Goal: Communication & Community: Answer question/provide support

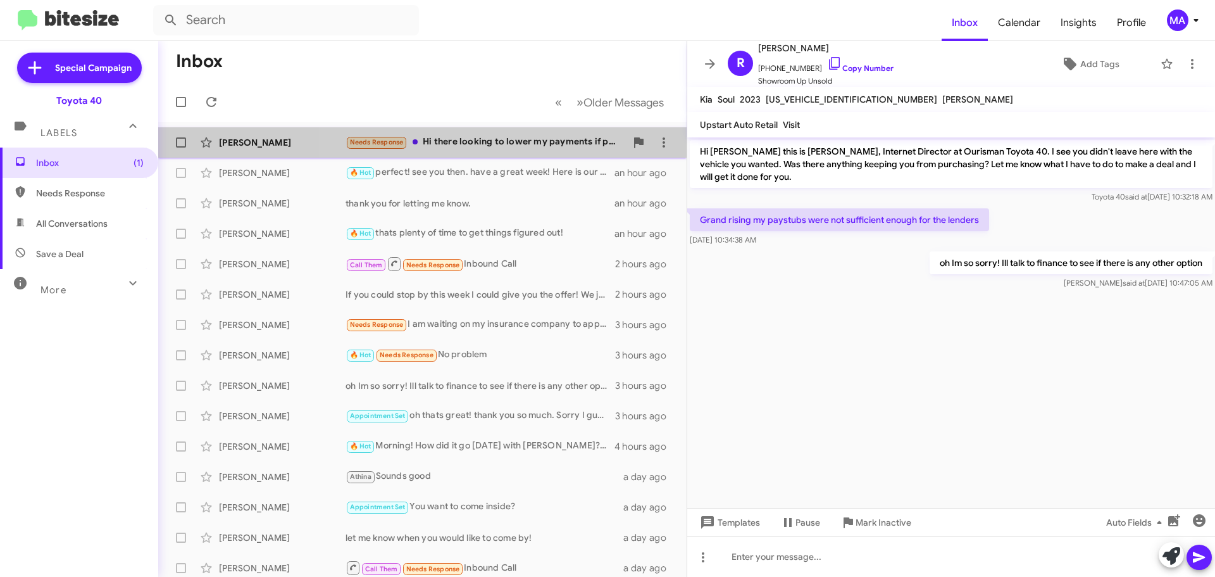
click at [479, 143] on div "Needs Response Hi there looking to lower my payments if possible" at bounding box center [486, 142] width 280 height 15
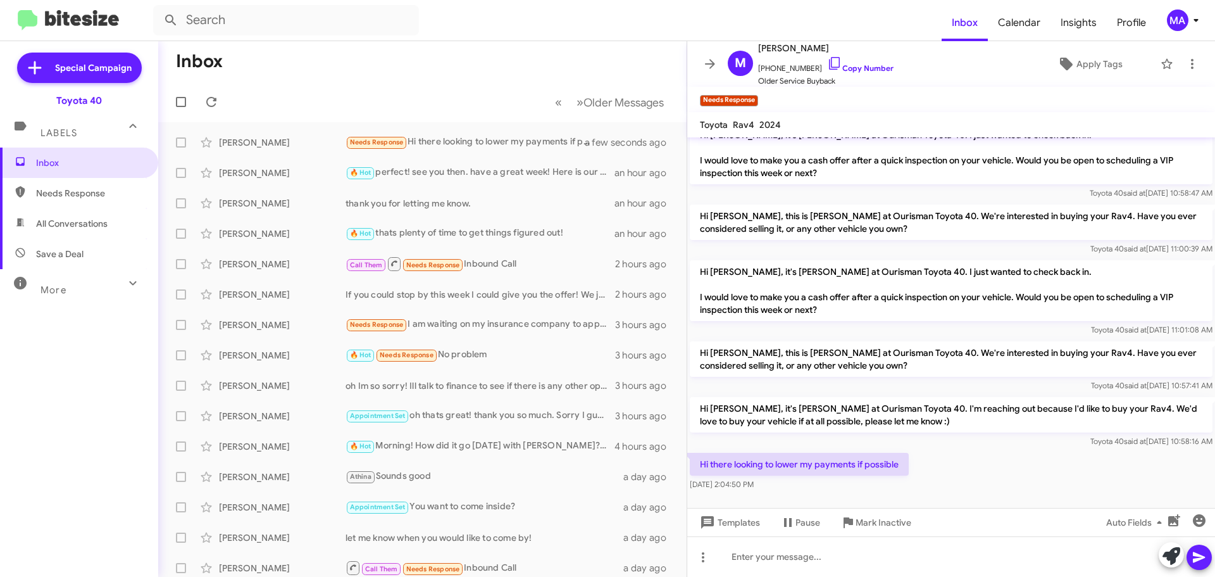
scroll to position [118, 0]
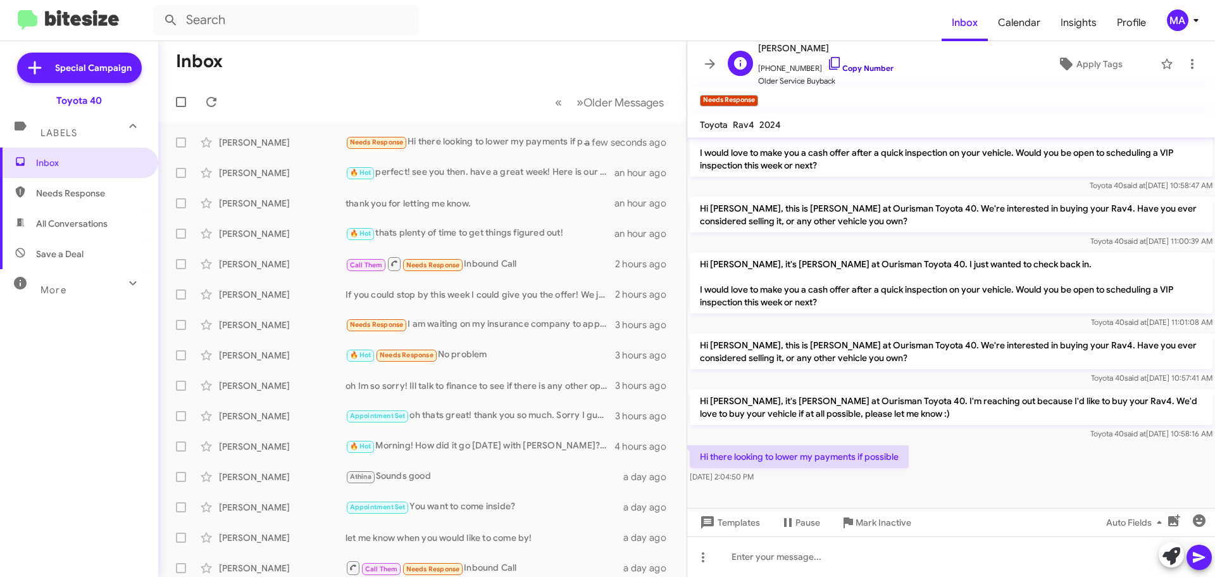
click at [827, 60] on icon at bounding box center [834, 63] width 15 height 15
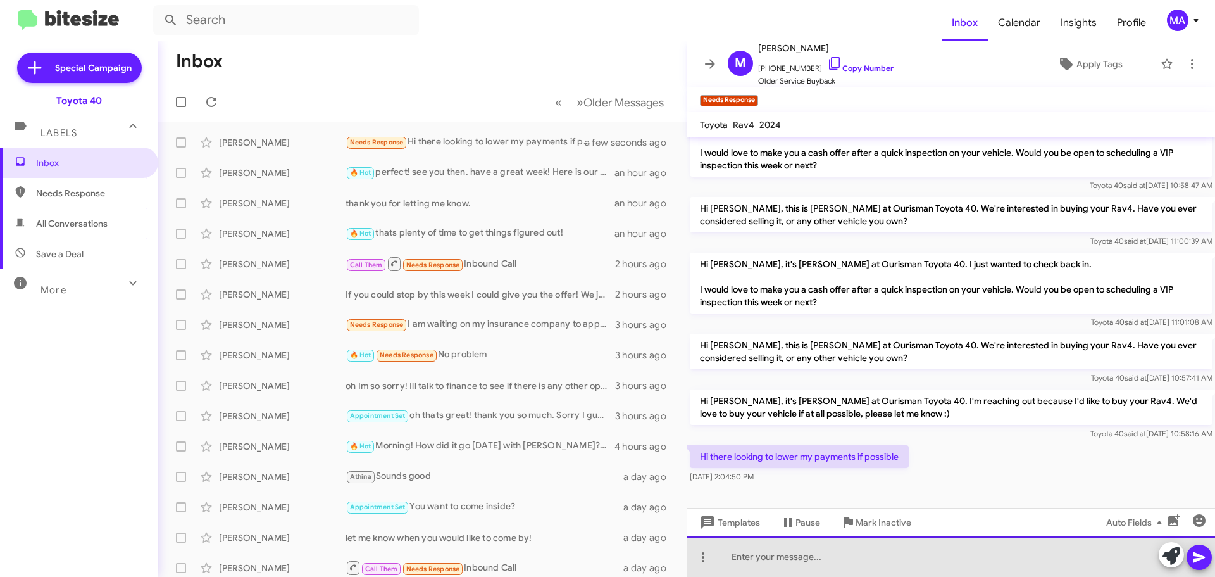
click at [825, 554] on div at bounding box center [951, 556] width 528 height 41
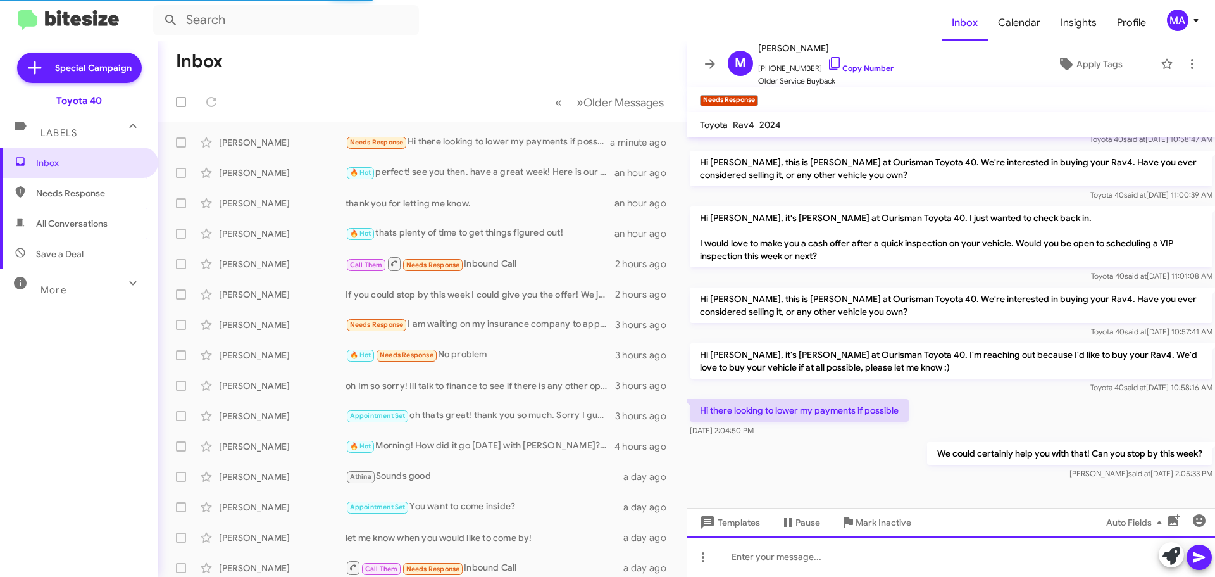
scroll to position [139, 0]
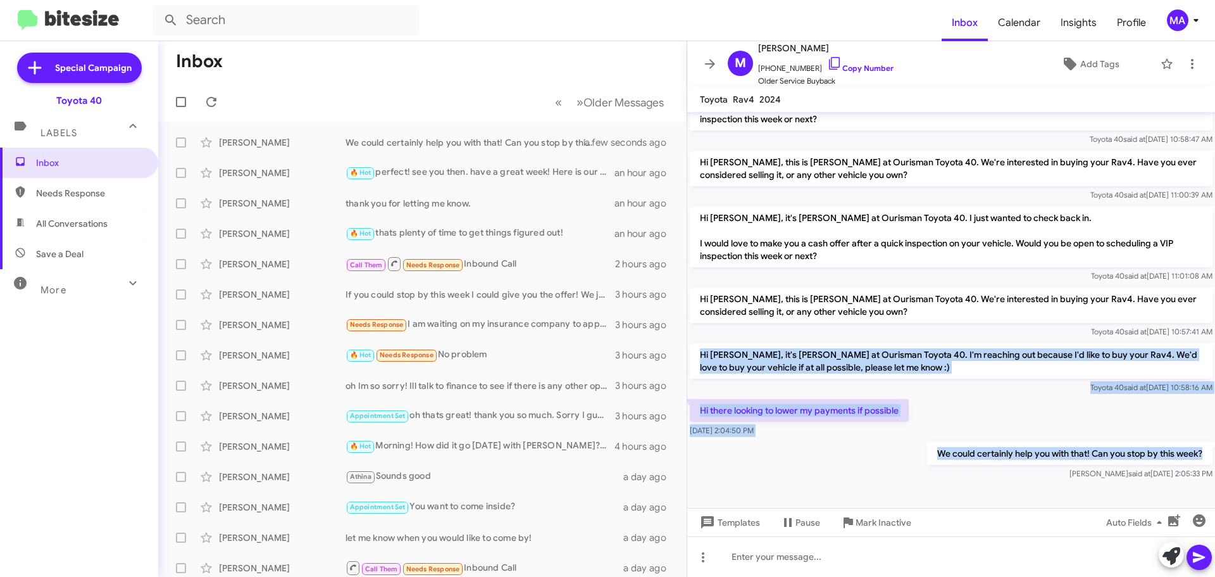
drag, startPoint x: 1194, startPoint y: 451, endPoint x: 697, endPoint y: 350, distance: 507.1
click at [697, 350] on div "Hi [PERSON_NAME] this is [PERSON_NAME], Internet Director at Ourisman Toyota 40…" at bounding box center [951, 227] width 528 height 509
copy div "Hi [PERSON_NAME], it's [PERSON_NAME] at Ourisman Toyota 40. I'm reaching out be…"
click at [827, 452] on div "We could certainly help you with that! Can you stop by this week? [PERSON_NAME]…" at bounding box center [951, 460] width 528 height 43
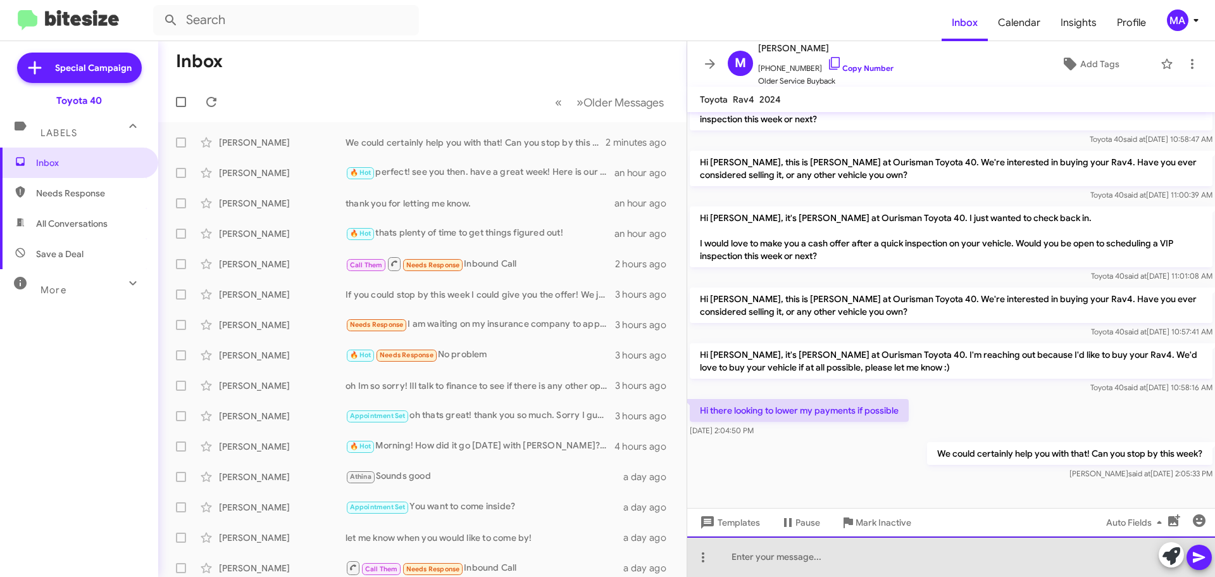
click at [782, 561] on div at bounding box center [951, 556] width 528 height 41
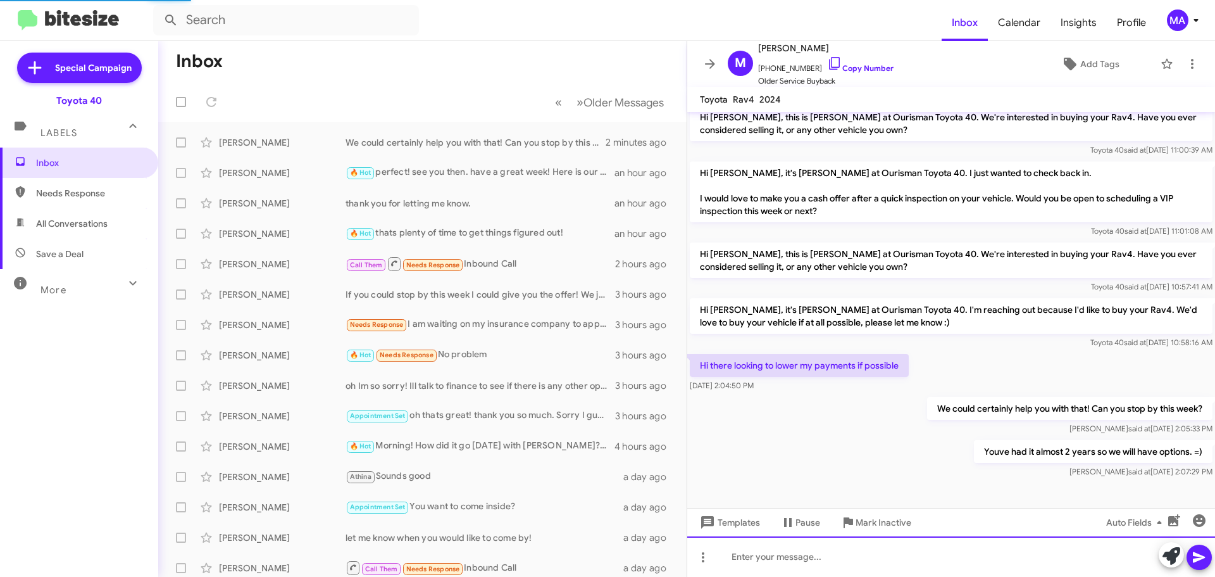
scroll to position [185, 0]
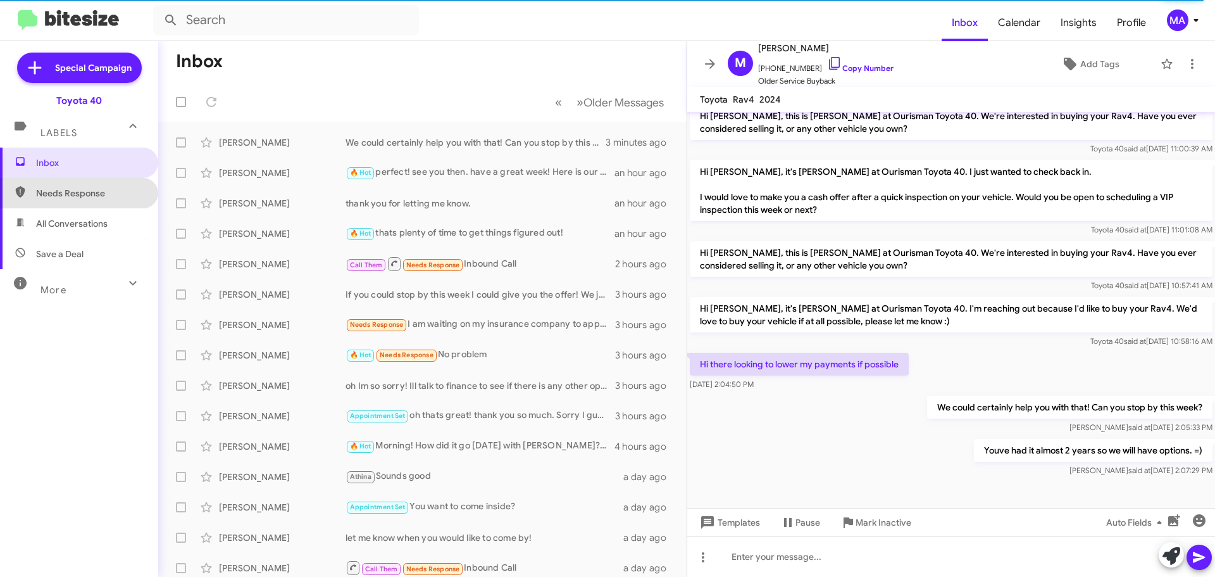
drag, startPoint x: 115, startPoint y: 193, endPoint x: 115, endPoint y: 203, distance: 9.5
click at [115, 193] on span "Needs Response" at bounding box center [90, 193] width 108 height 13
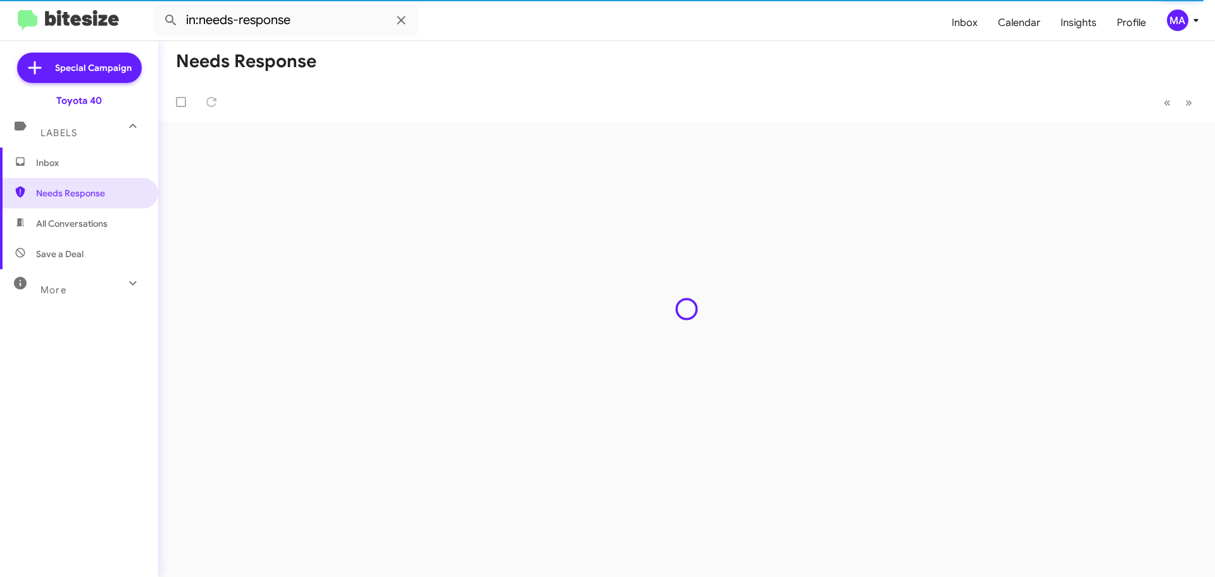
click at [110, 229] on span "All Conversations" at bounding box center [79, 223] width 158 height 30
click at [96, 259] on span "Save a Deal" at bounding box center [79, 254] width 158 height 30
type input "in:not-interested"
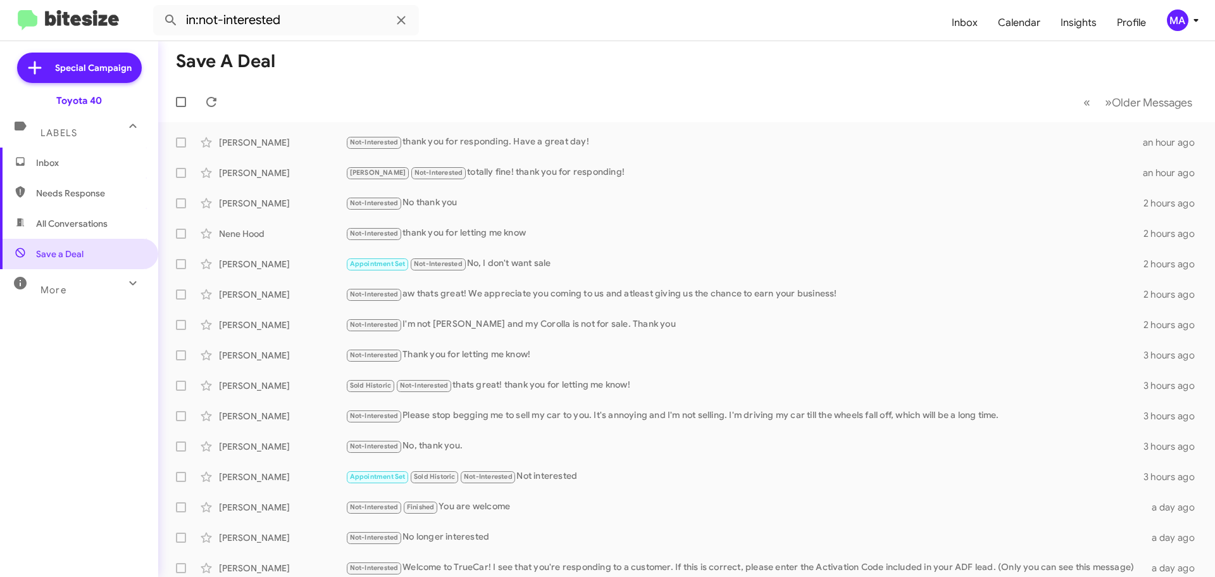
click at [69, 158] on span "Inbox" at bounding box center [90, 162] width 108 height 13
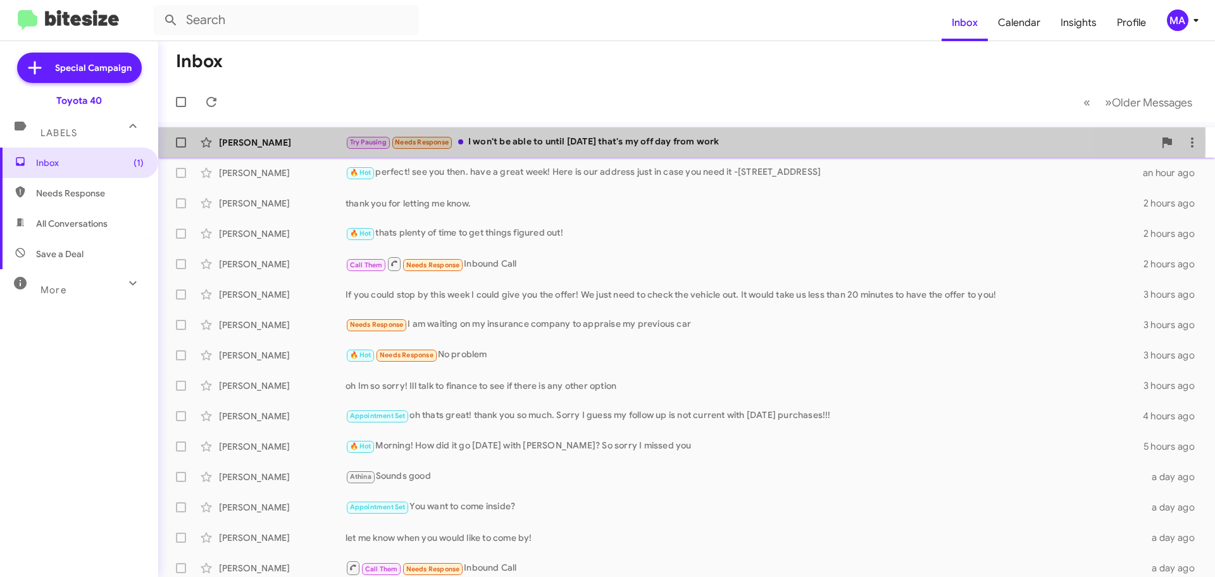
click at [587, 141] on div "Try Pausing Needs Response I won't be able to until [DATE] that's my off day fr…" at bounding box center [750, 142] width 809 height 15
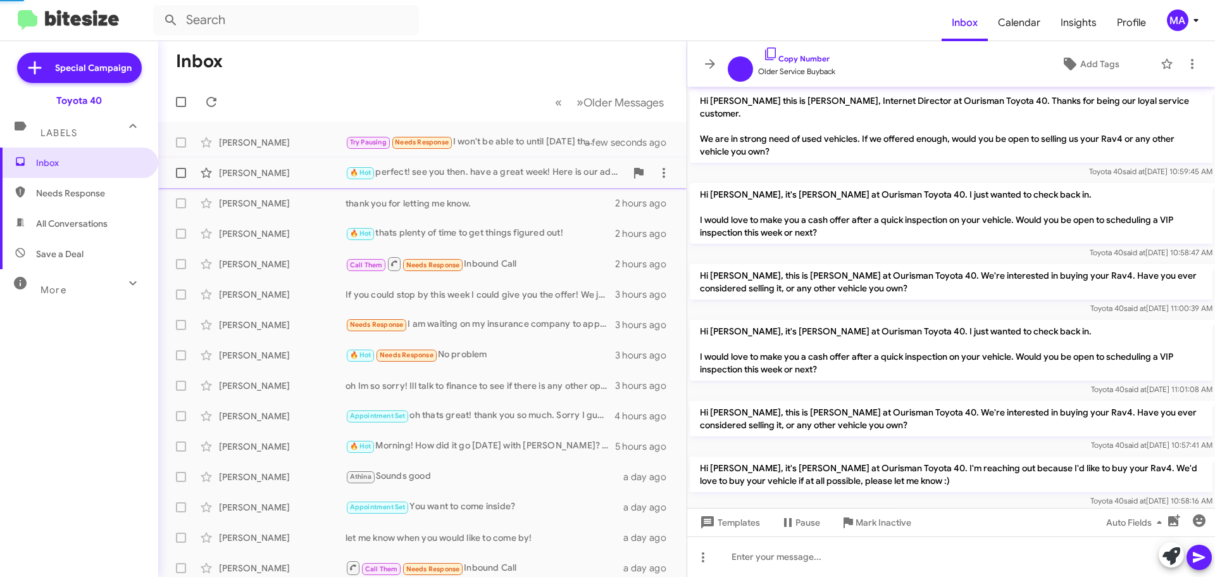
scroll to position [206, 0]
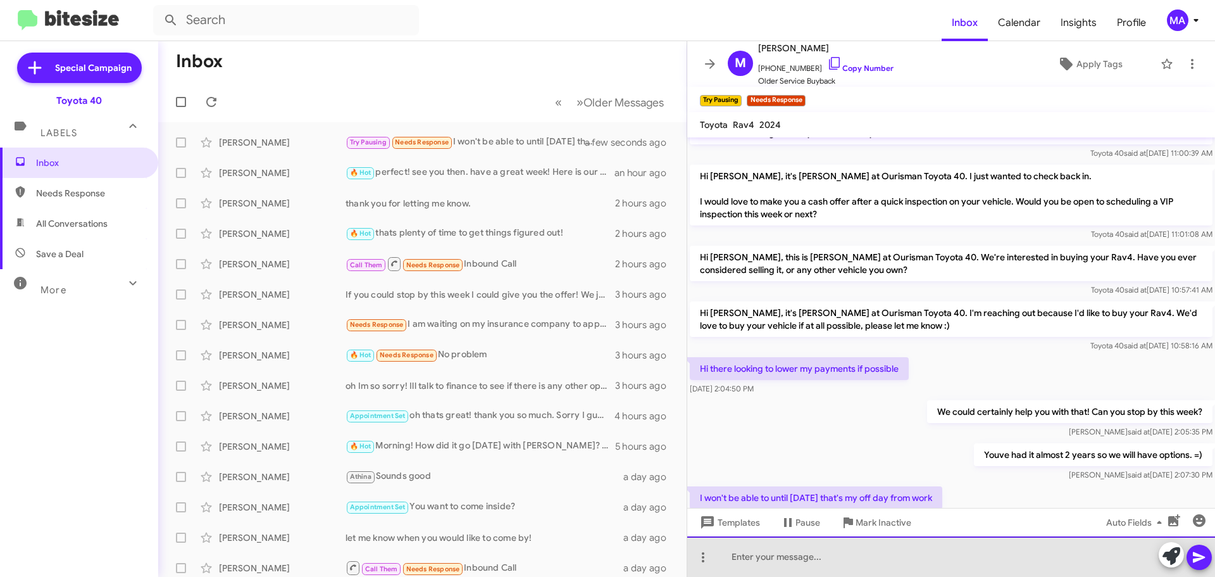
click at [768, 555] on div at bounding box center [951, 556] width 528 height 41
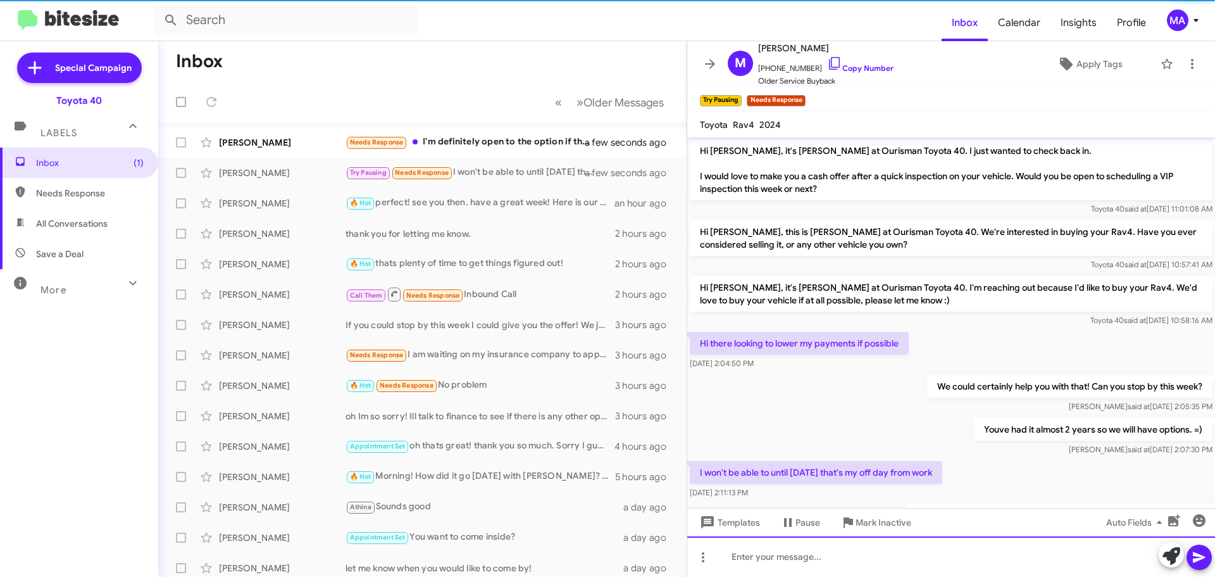
scroll to position [303, 0]
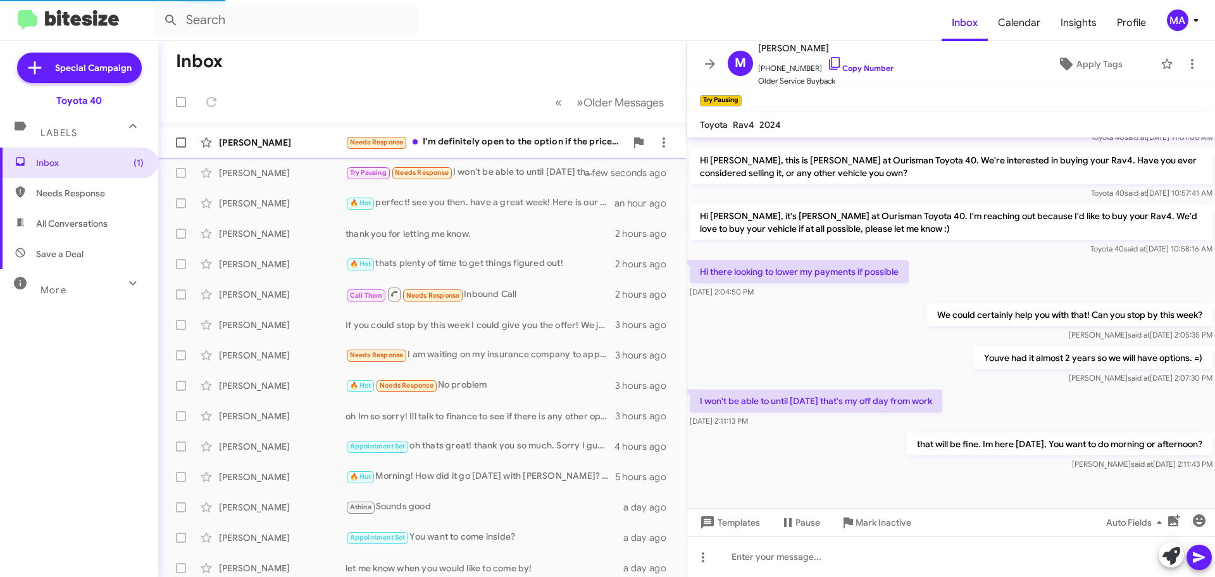
click at [444, 145] on div "Needs Response I'm definitely open to the option if the price is right" at bounding box center [486, 142] width 280 height 15
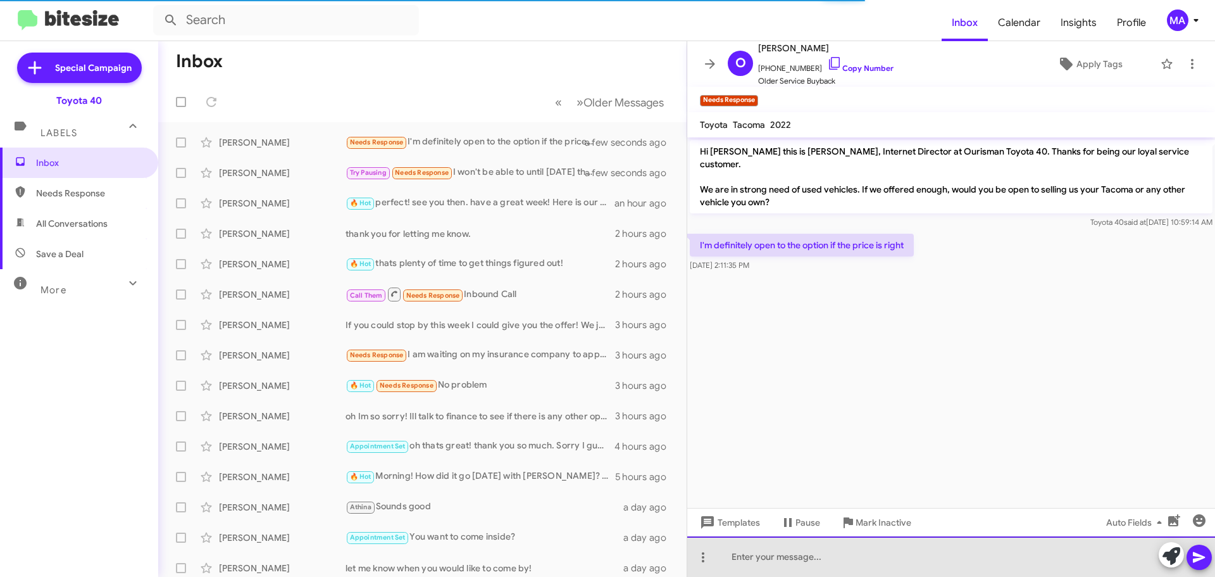
click at [783, 556] on div at bounding box center [951, 556] width 528 height 41
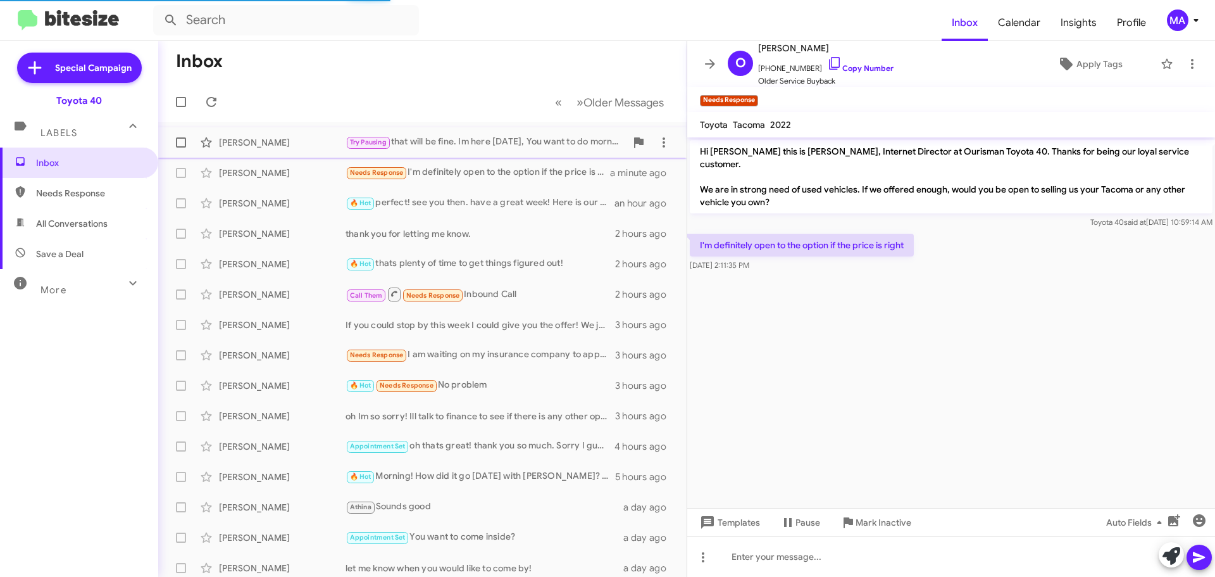
click at [449, 139] on div "Try Pausing that will be fine. Im here [DATE], You want to do morning or aftern…" at bounding box center [486, 142] width 280 height 15
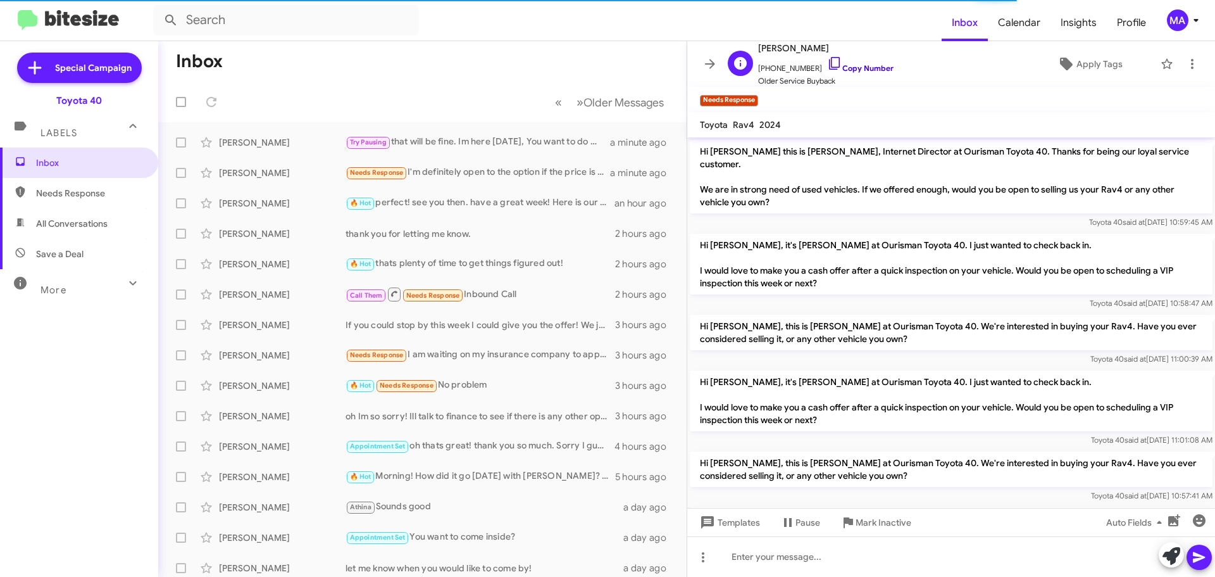
click at [827, 63] on icon at bounding box center [834, 63] width 15 height 15
click at [117, 199] on span "Needs Response" at bounding box center [90, 193] width 108 height 13
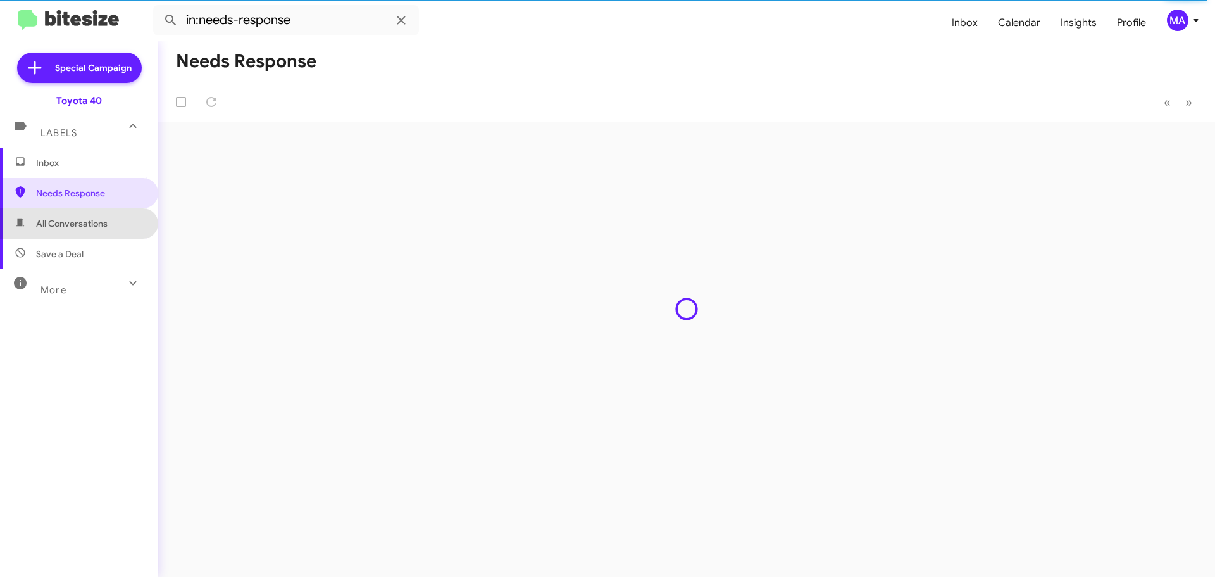
click at [116, 222] on span "All Conversations" at bounding box center [79, 223] width 158 height 30
type input "in:all-conversations"
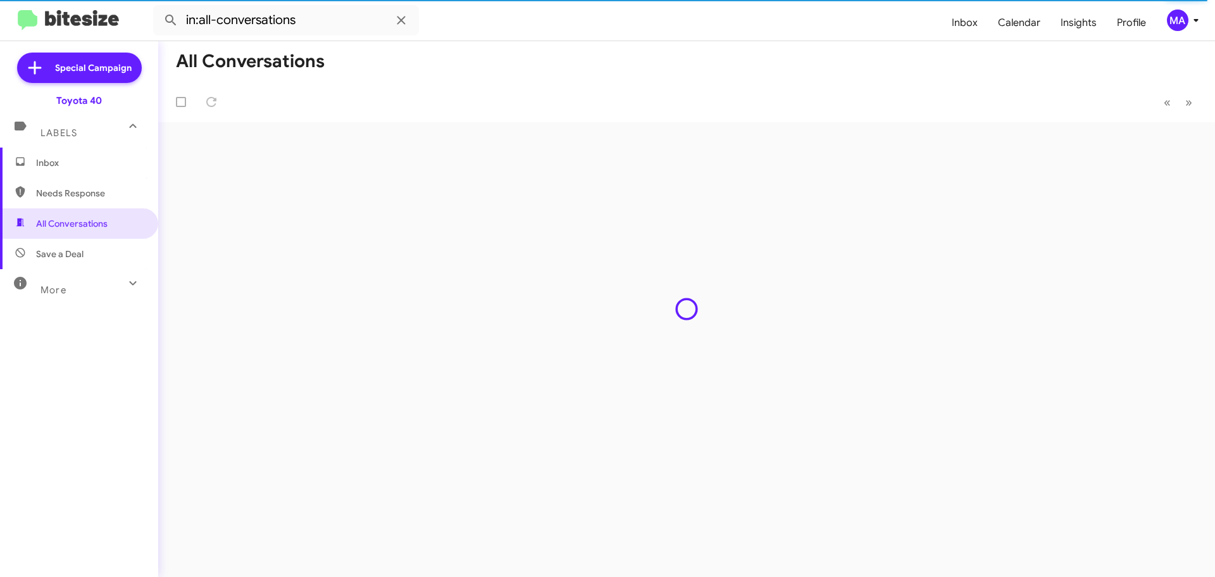
click at [73, 166] on span "Inbox" at bounding box center [90, 162] width 108 height 13
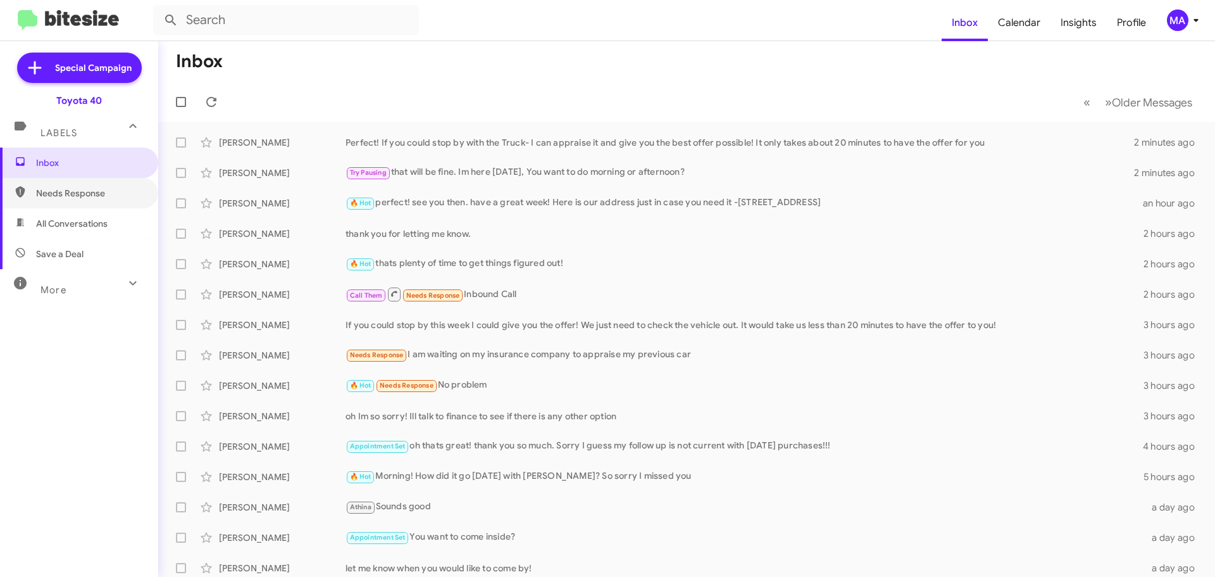
drag, startPoint x: 94, startPoint y: 201, endPoint x: 94, endPoint y: 209, distance: 8.2
click at [94, 201] on span "Needs Response" at bounding box center [79, 193] width 158 height 30
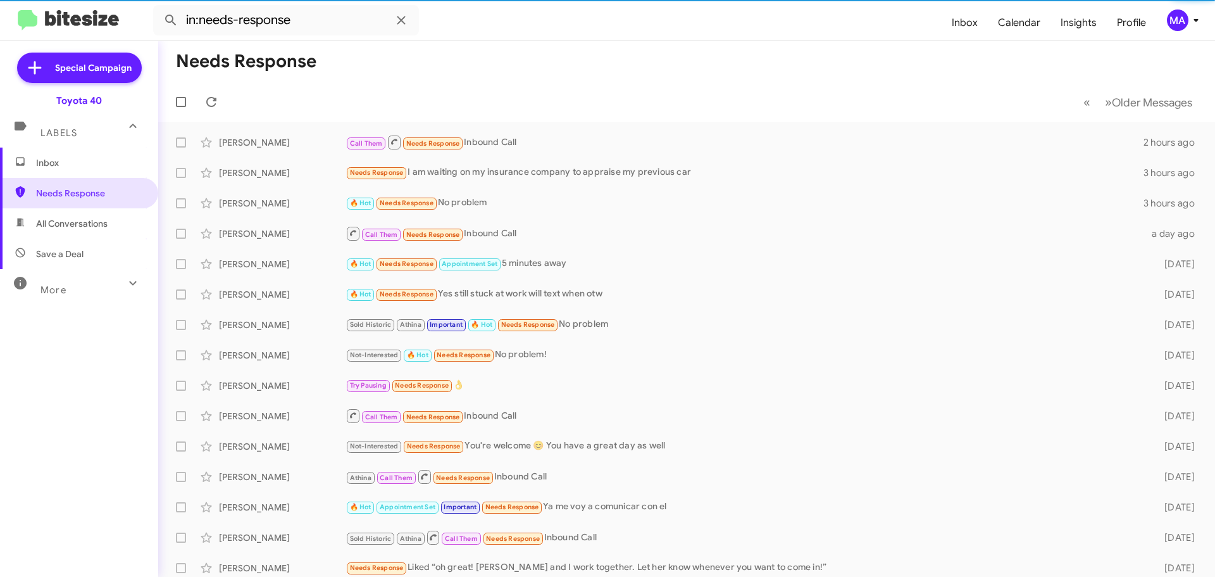
click at [94, 220] on span "All Conversations" at bounding box center [72, 223] width 72 height 13
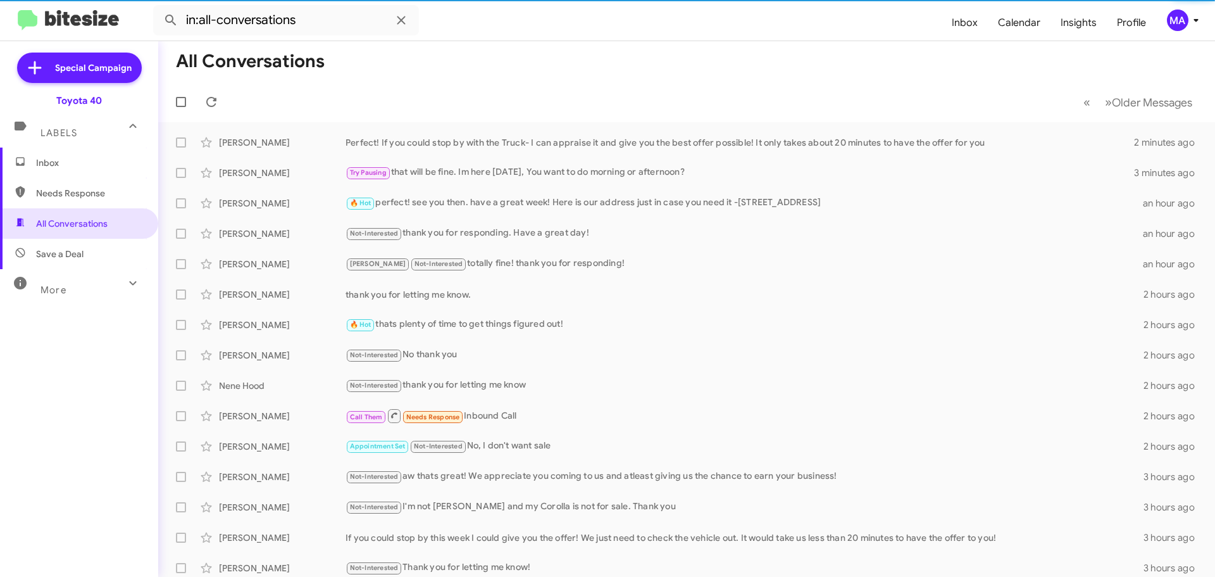
click at [93, 254] on span "Save a Deal" at bounding box center [79, 254] width 158 height 30
type input "in:not-interested"
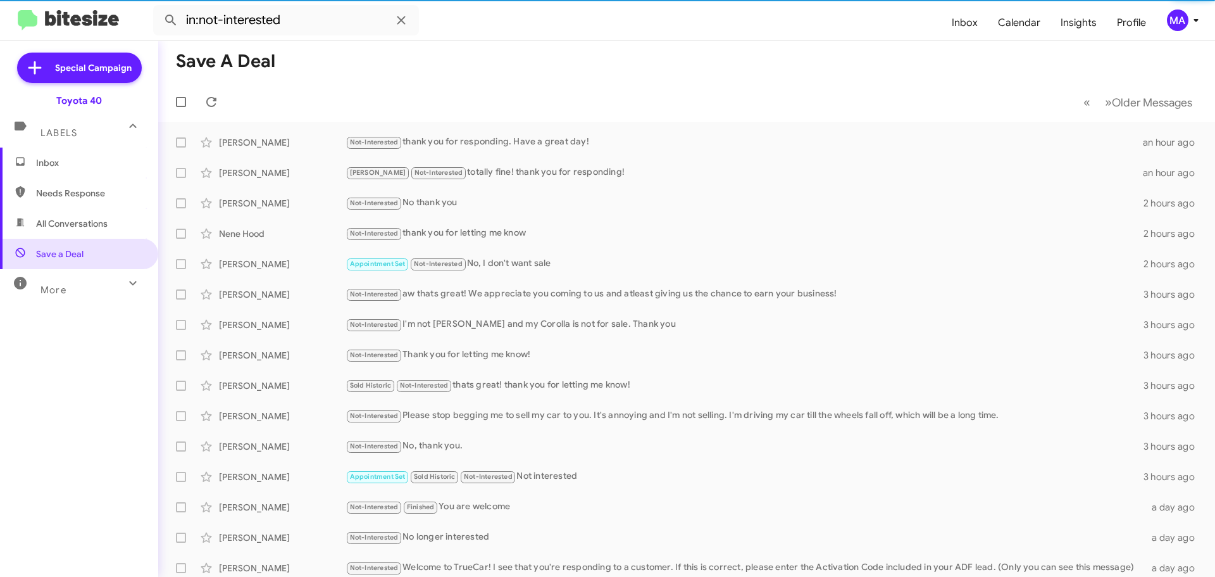
click at [43, 168] on span "Inbox" at bounding box center [90, 162] width 108 height 13
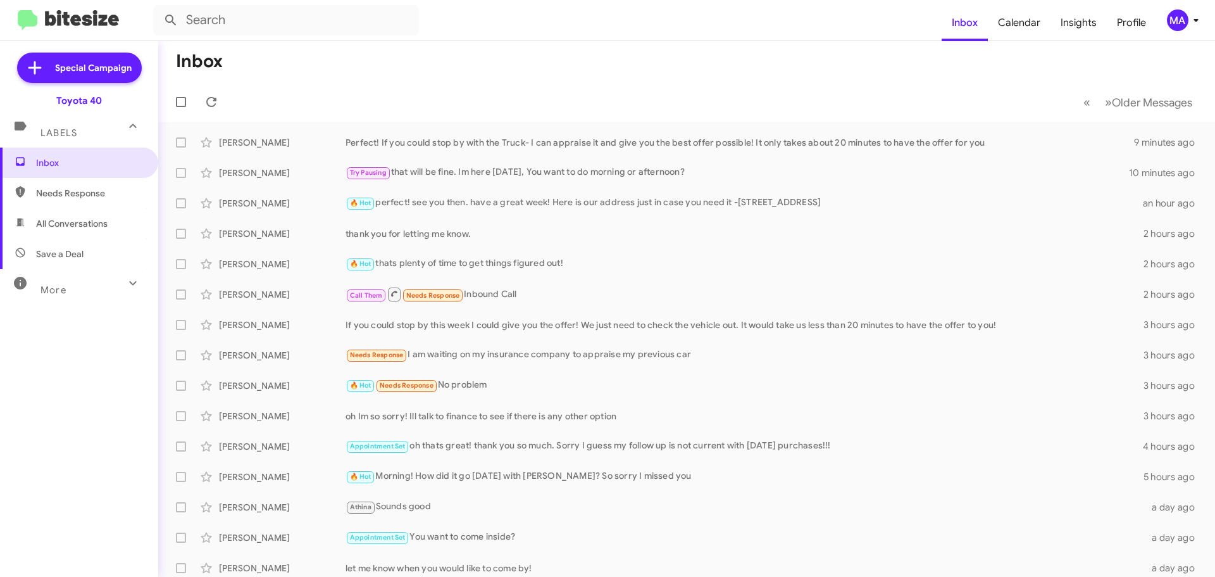
click at [74, 194] on span "Needs Response" at bounding box center [90, 193] width 108 height 13
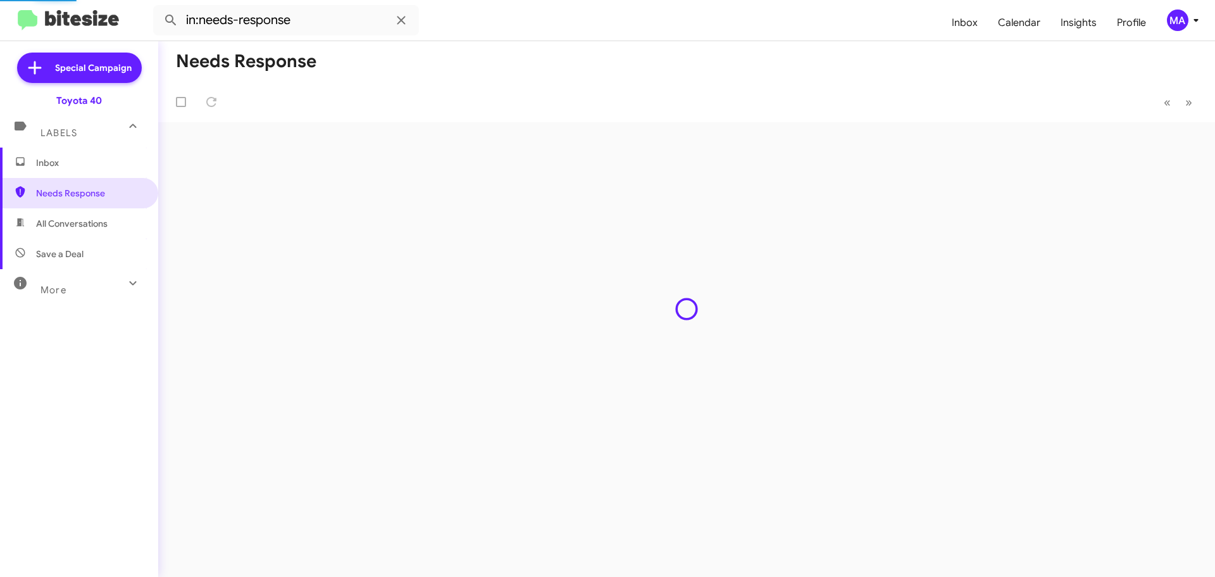
click at [84, 221] on span "All Conversations" at bounding box center [72, 223] width 72 height 13
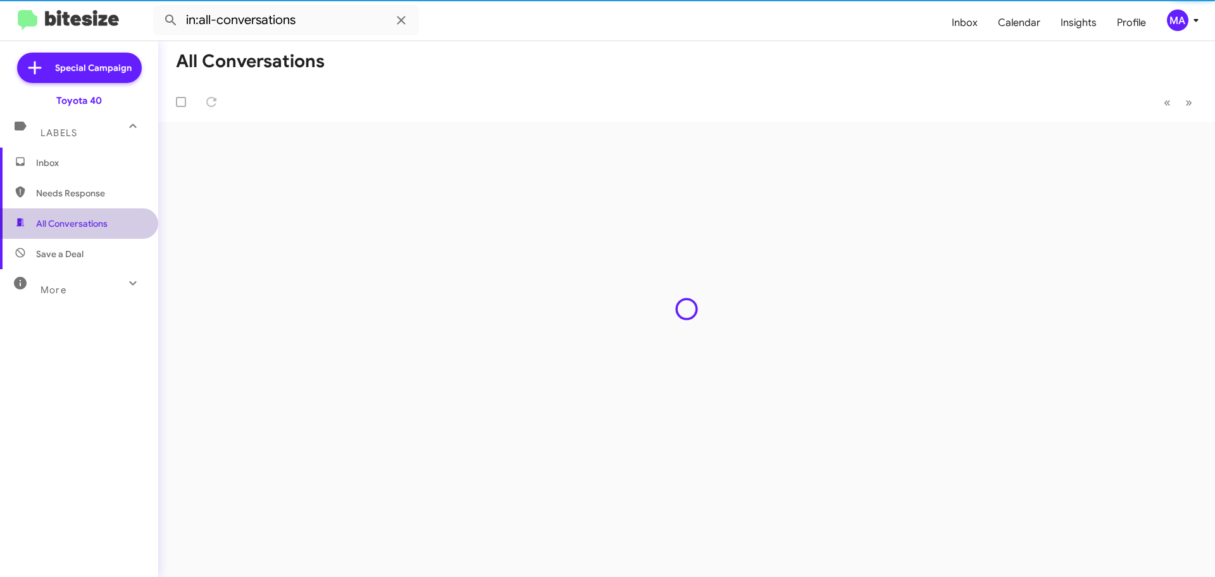
click at [90, 251] on span "Save a Deal" at bounding box center [79, 254] width 158 height 30
type input "in:not-interested"
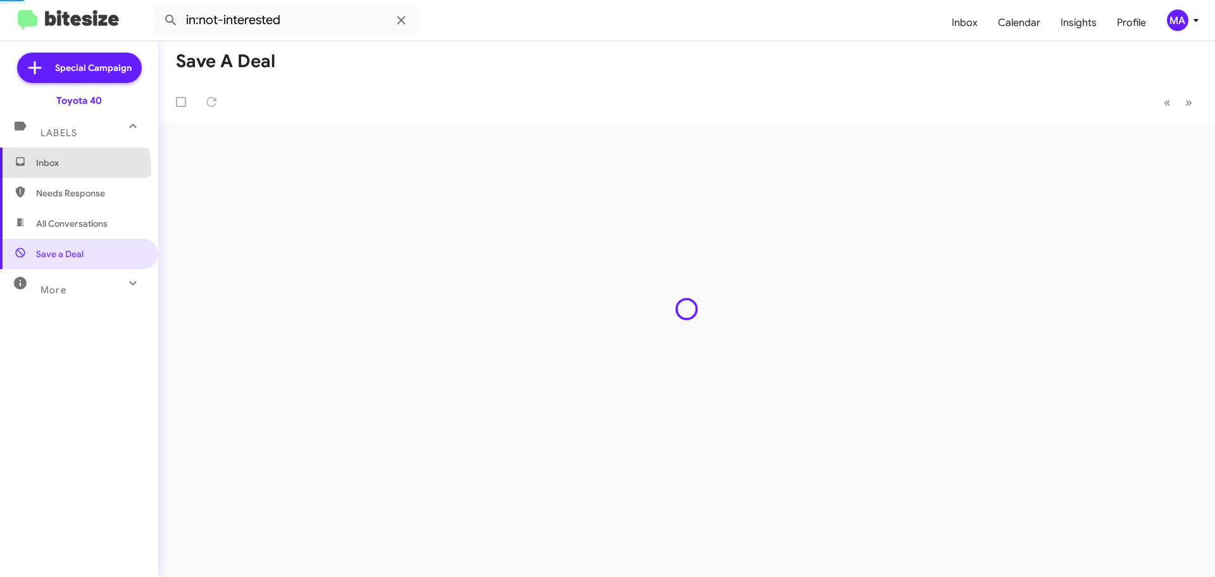
click at [72, 168] on span "Inbox" at bounding box center [90, 162] width 108 height 13
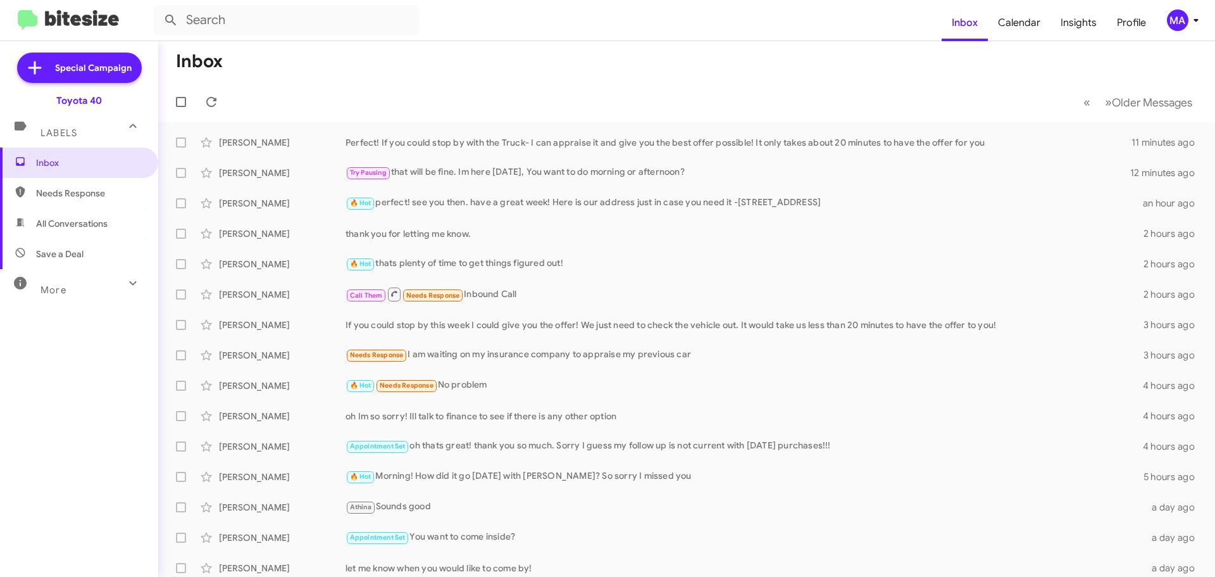
click at [77, 210] on span "All Conversations" at bounding box center [79, 223] width 158 height 30
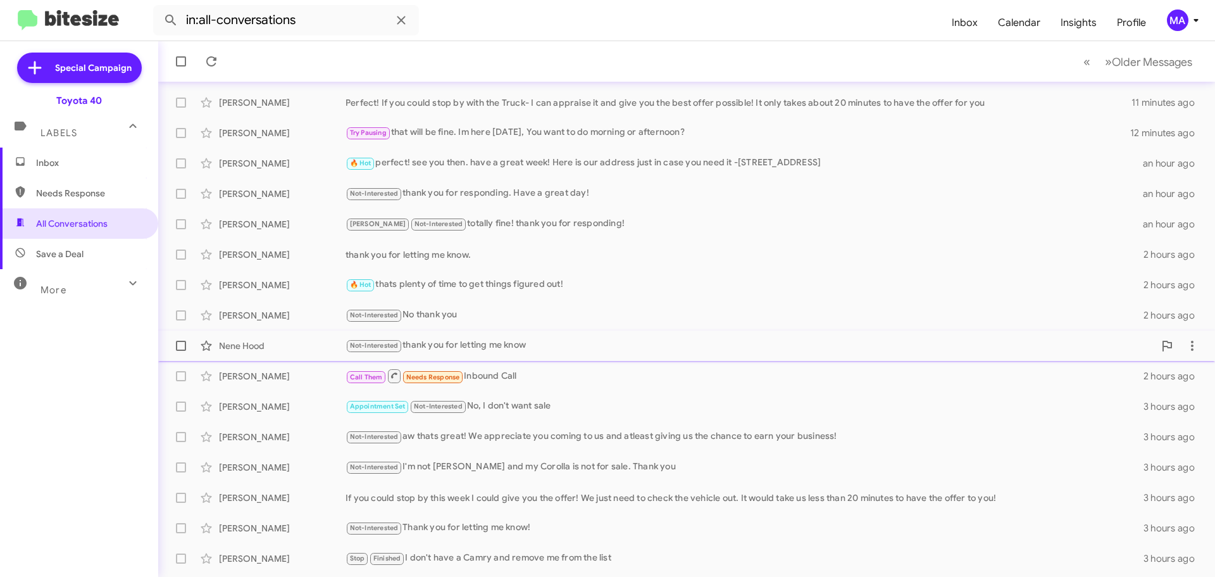
scroll to position [158, 0]
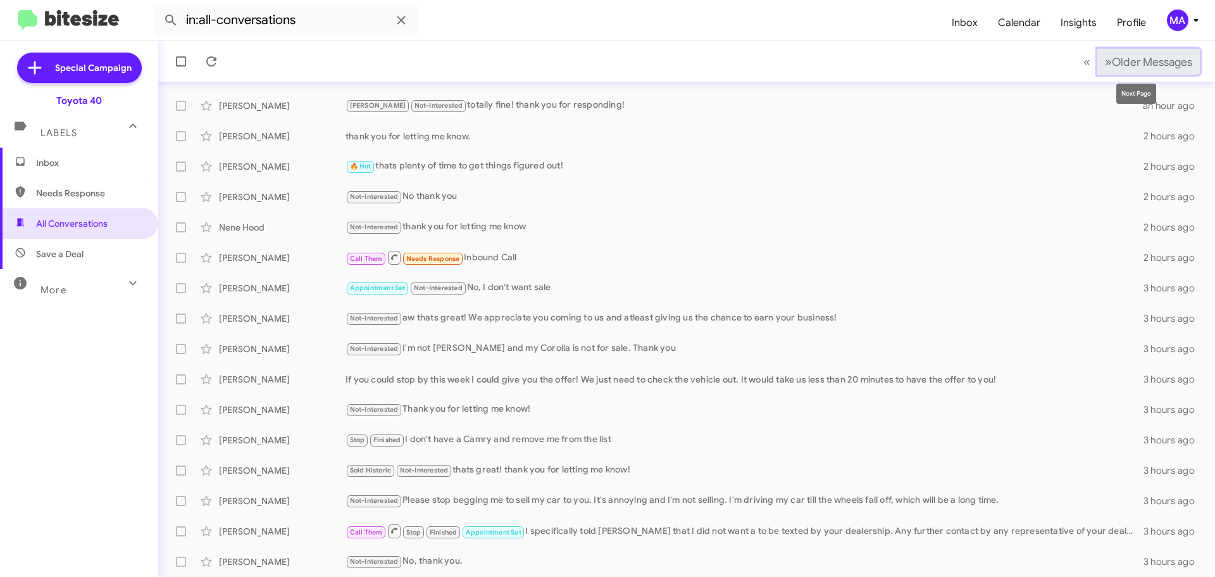
click at [1131, 60] on span "Older Messages" at bounding box center [1152, 62] width 80 height 14
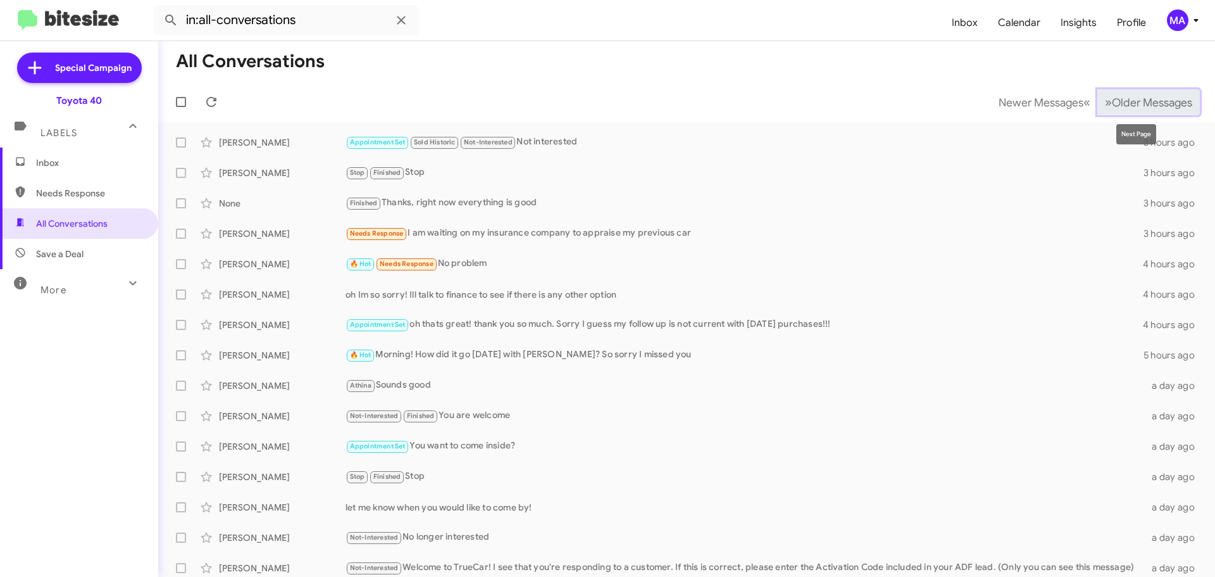
click at [1119, 97] on span "Older Messages" at bounding box center [1152, 103] width 80 height 14
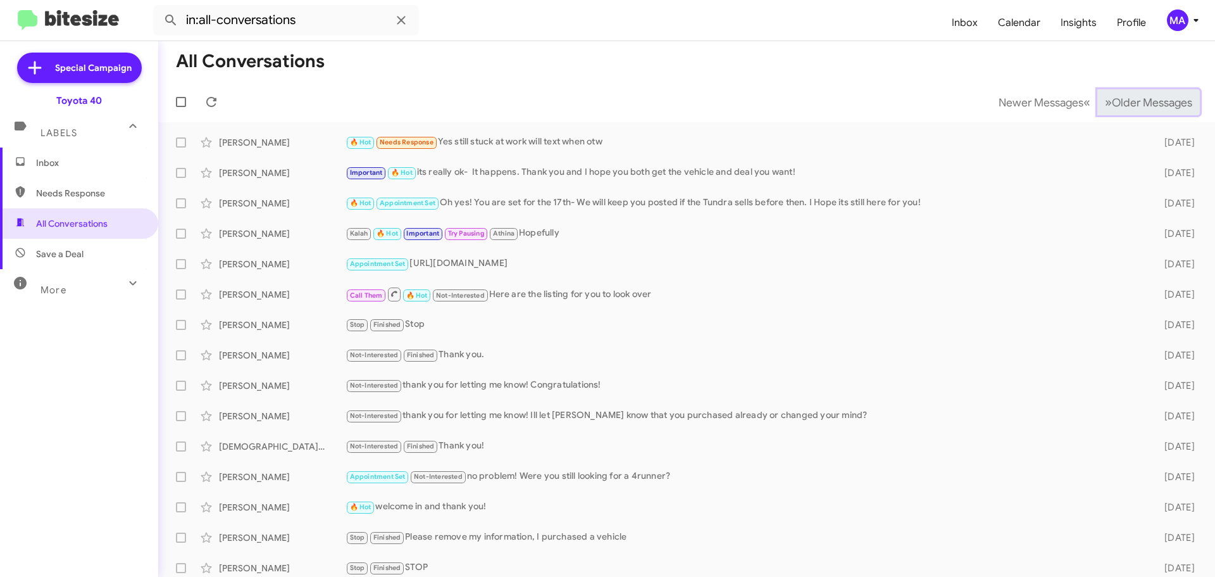
click at [1119, 96] on span "Older Messages" at bounding box center [1152, 103] width 80 height 14
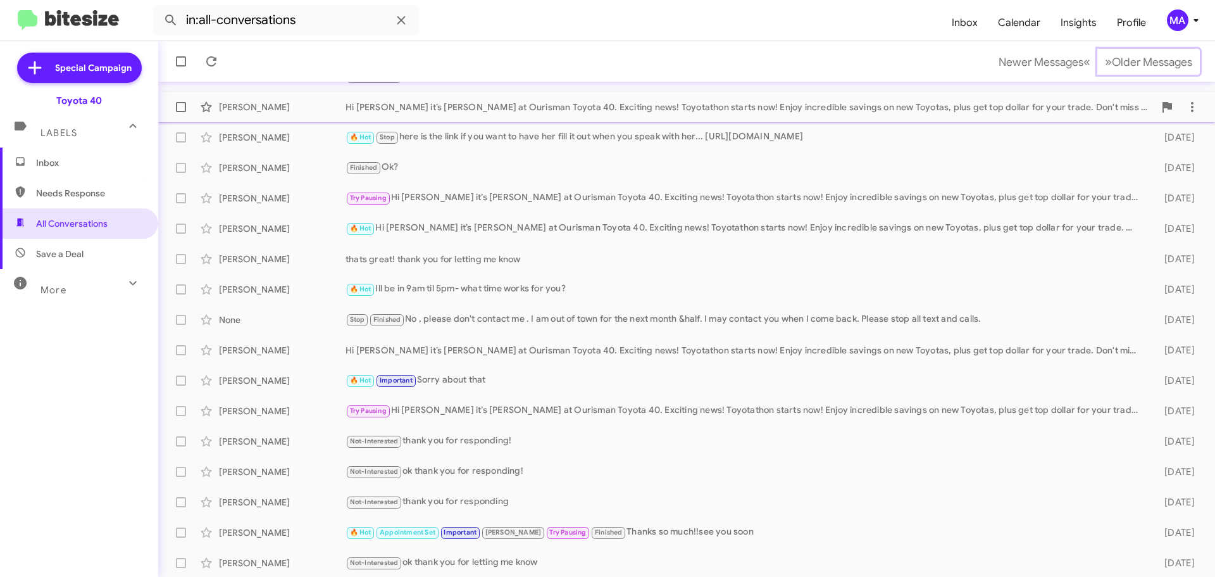
scroll to position [158, 0]
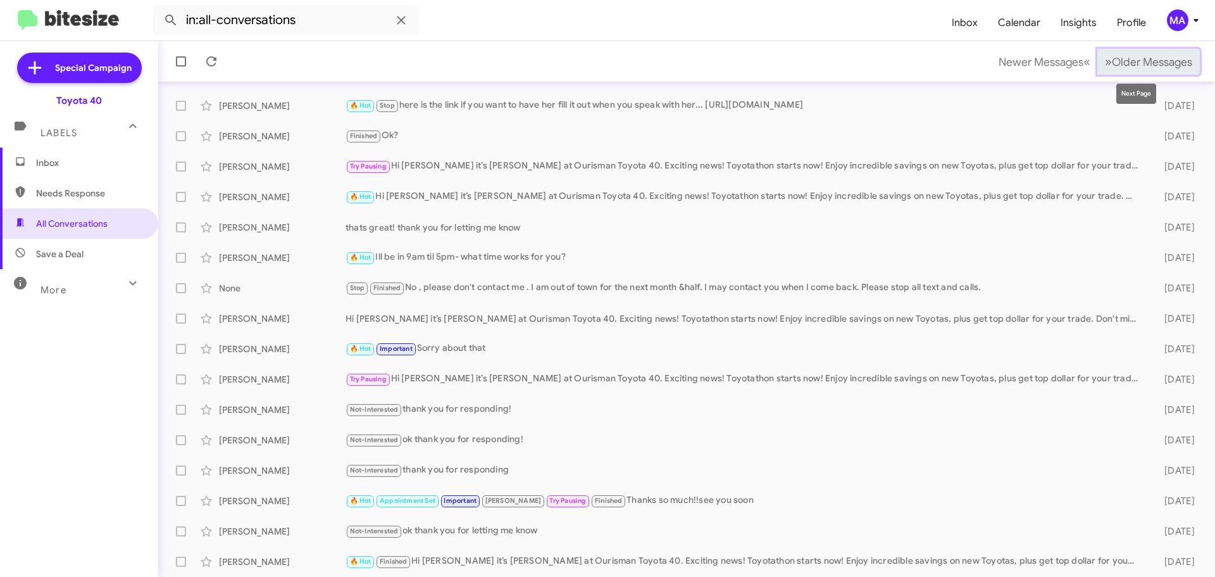
click at [1112, 64] on span "Older Messages" at bounding box center [1152, 62] width 80 height 14
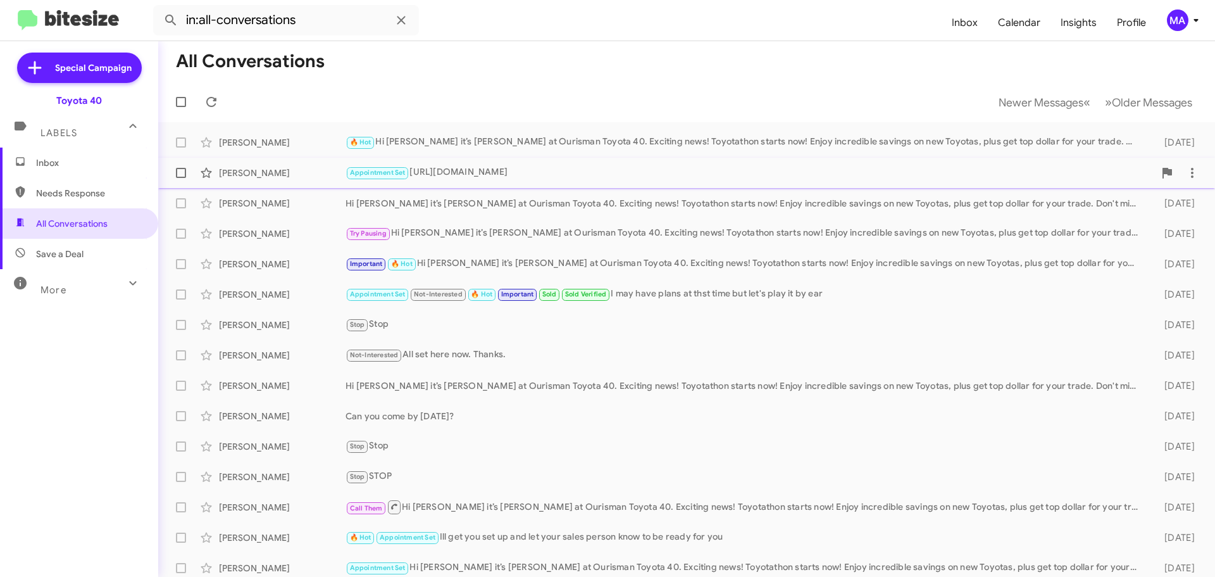
click at [718, 161] on div "[PERSON_NAME] Appointment Set [URL][DOMAIN_NAME] [DATE]" at bounding box center [686, 172] width 1037 height 25
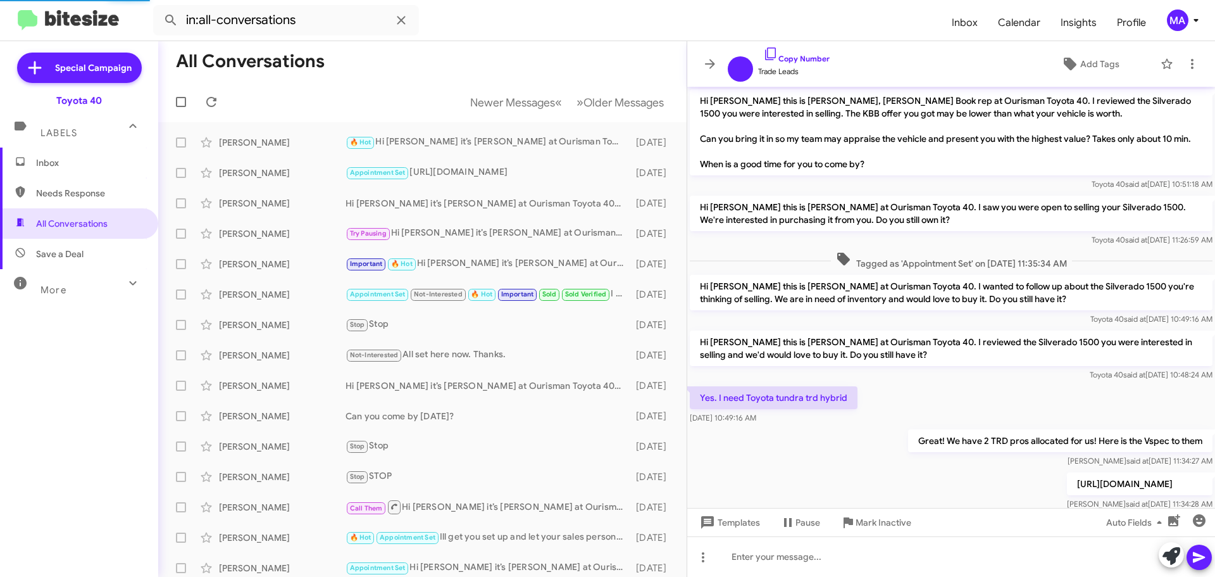
scroll to position [115, 0]
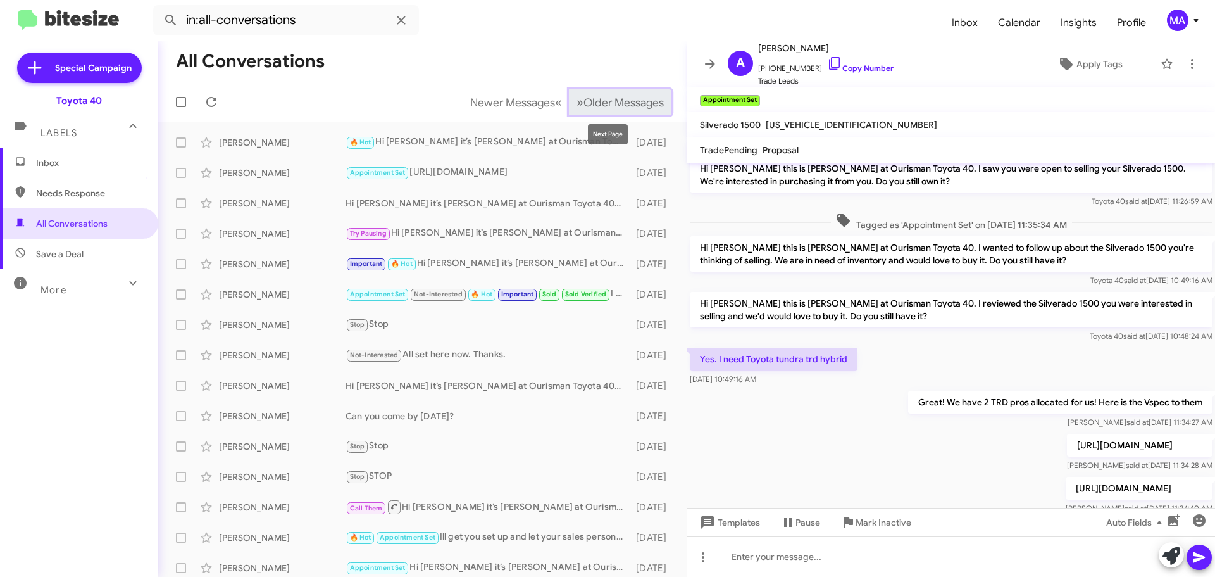
click at [610, 100] on span "Older Messages" at bounding box center [624, 103] width 80 height 14
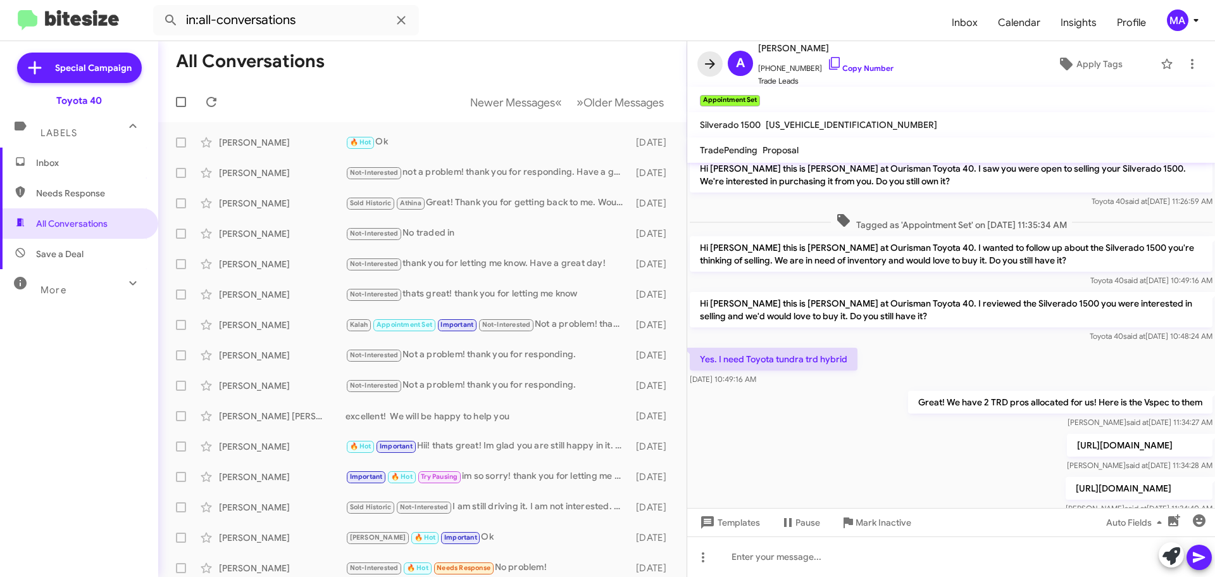
click at [712, 60] on icon at bounding box center [710, 63] width 15 height 15
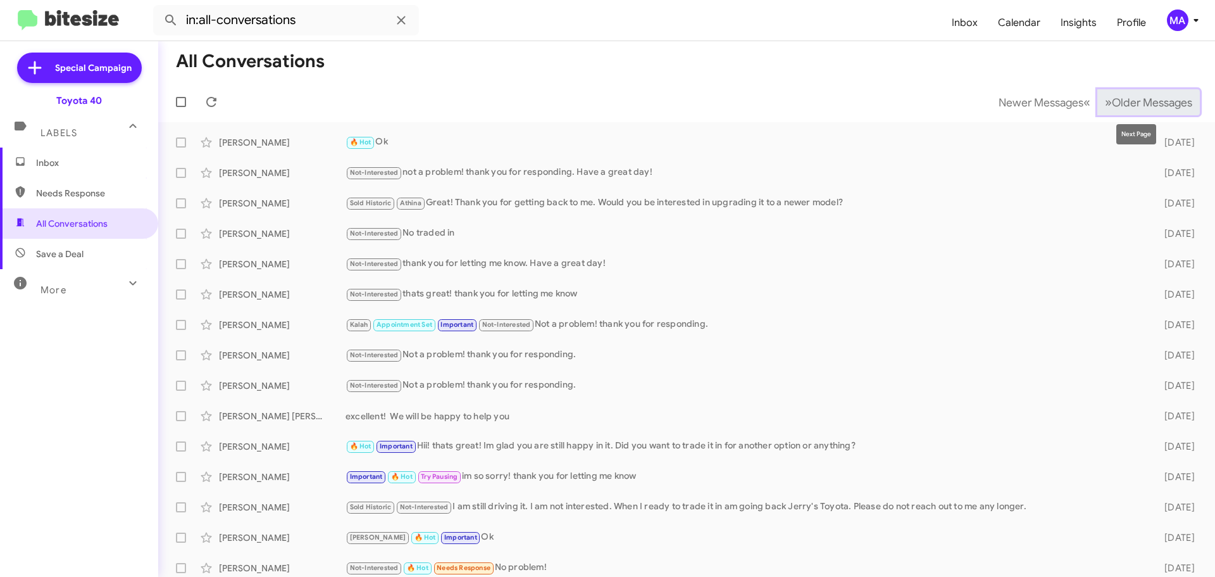
click at [1151, 102] on span "Older Messages" at bounding box center [1152, 103] width 80 height 14
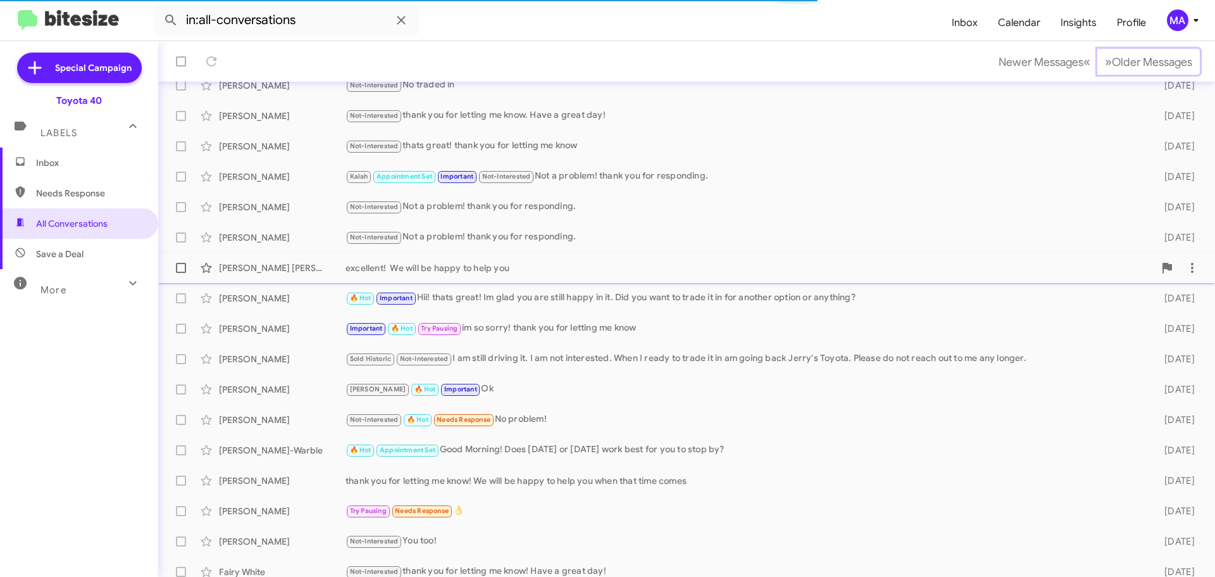
scroll to position [158, 0]
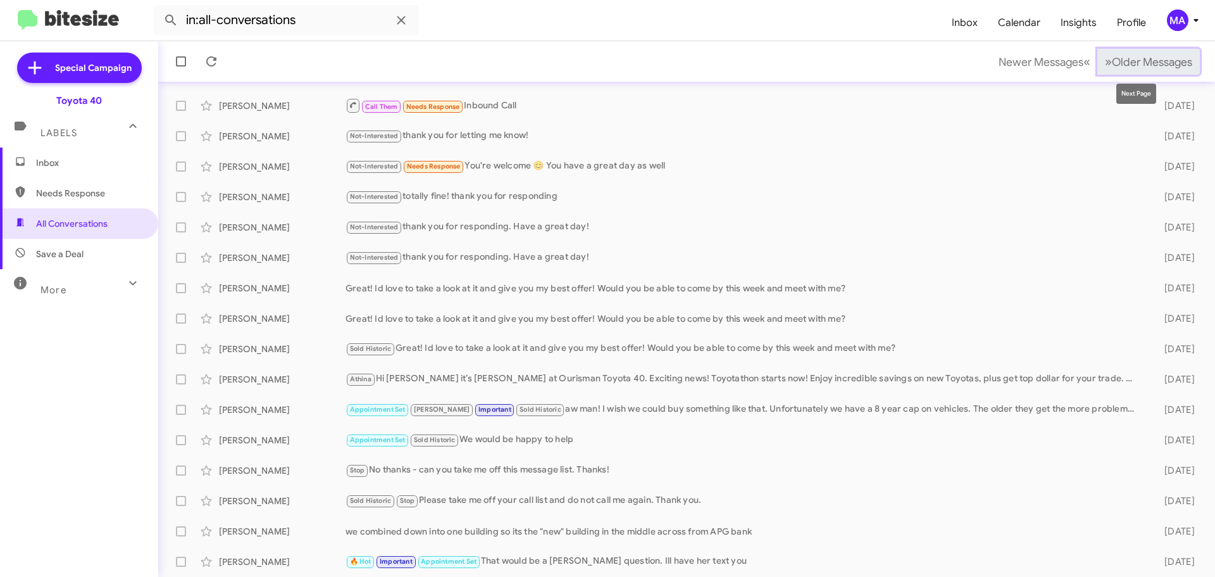
click at [1112, 61] on span "Older Messages" at bounding box center [1152, 62] width 80 height 14
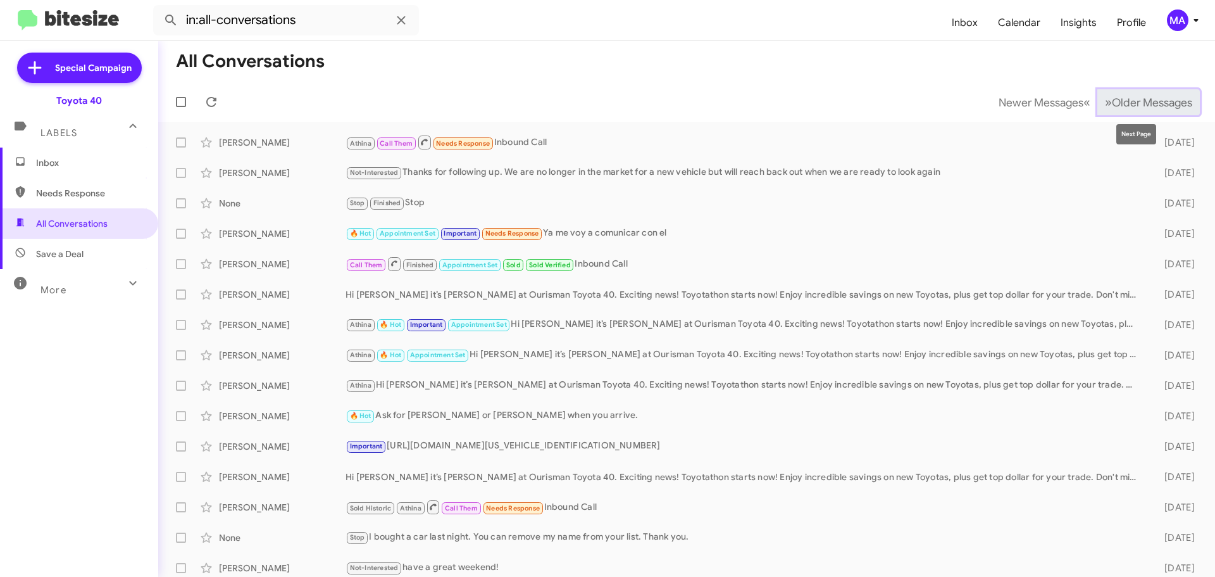
click at [1113, 100] on span "Older Messages" at bounding box center [1152, 103] width 80 height 14
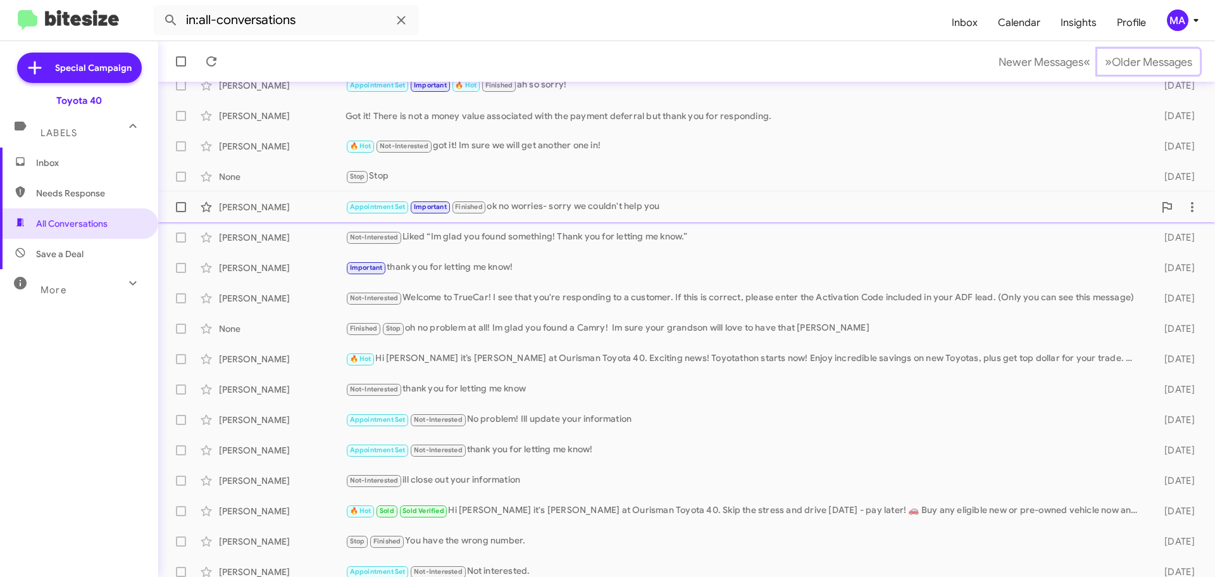
scroll to position [158, 0]
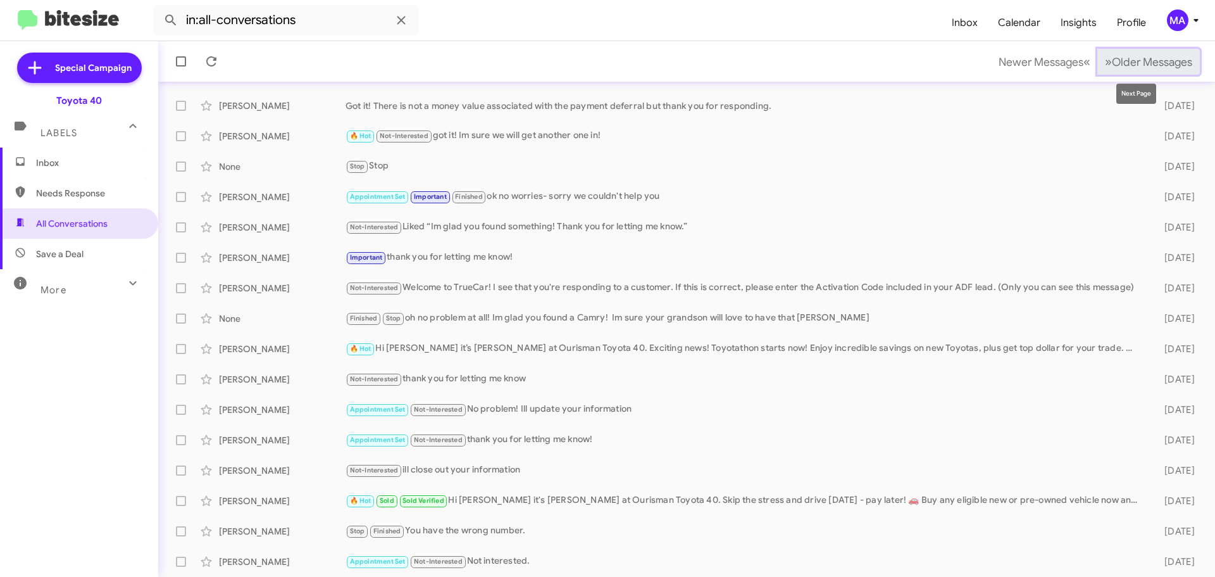
click at [1127, 62] on span "Older Messages" at bounding box center [1152, 62] width 80 height 14
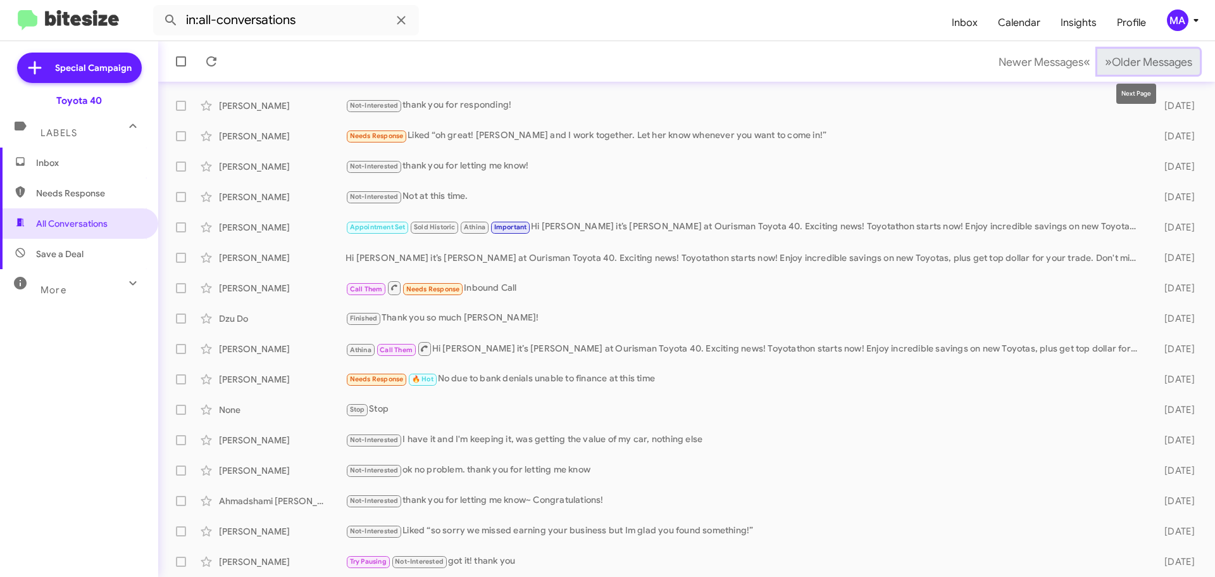
click at [1139, 59] on span "Older Messages" at bounding box center [1152, 62] width 80 height 14
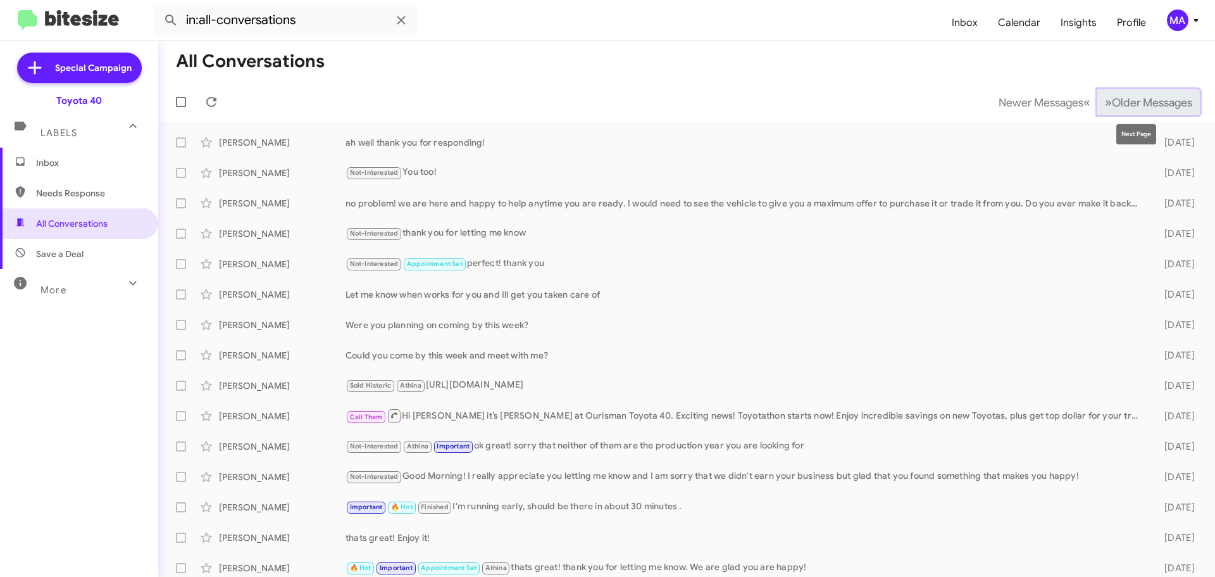
click at [1112, 96] on span "Older Messages" at bounding box center [1152, 103] width 80 height 14
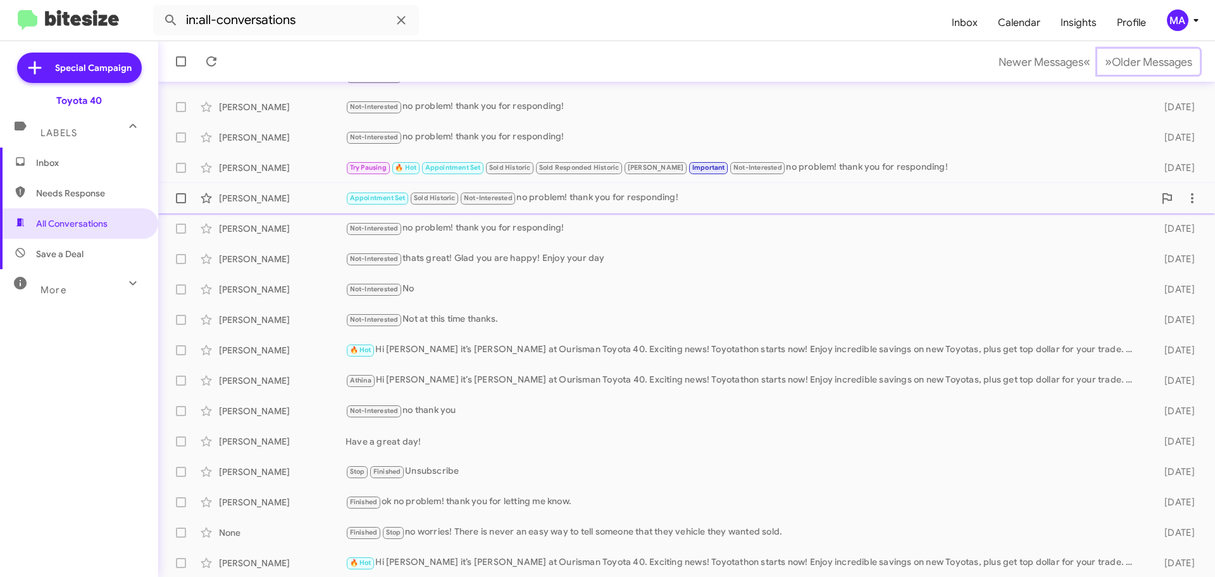
scroll to position [158, 0]
click at [1152, 59] on span "Older Messages" at bounding box center [1152, 62] width 80 height 14
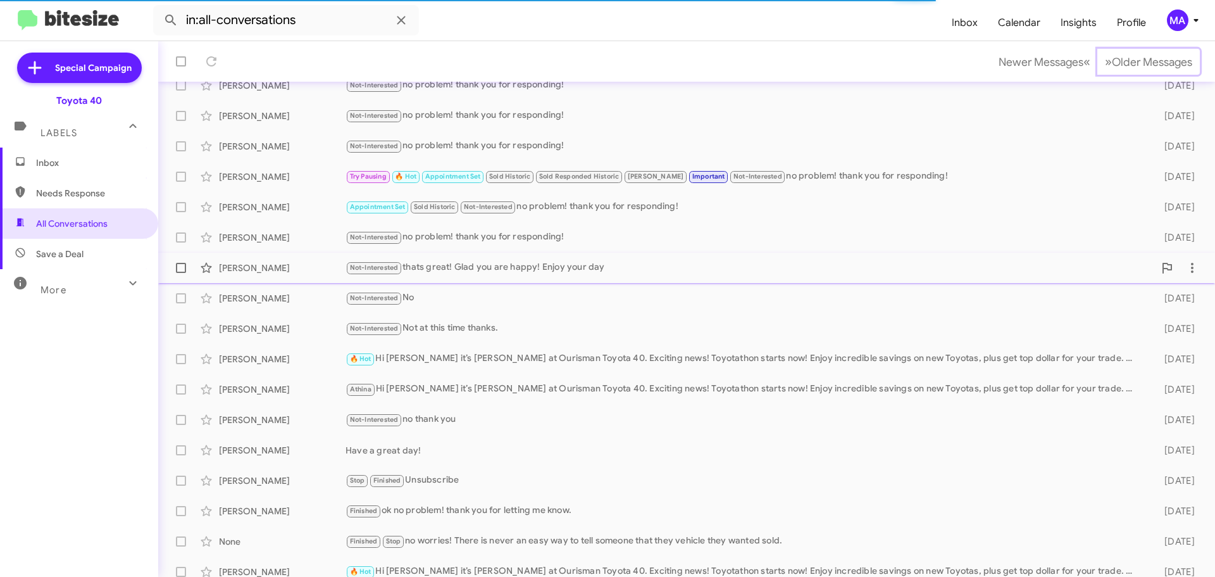
scroll to position [158, 0]
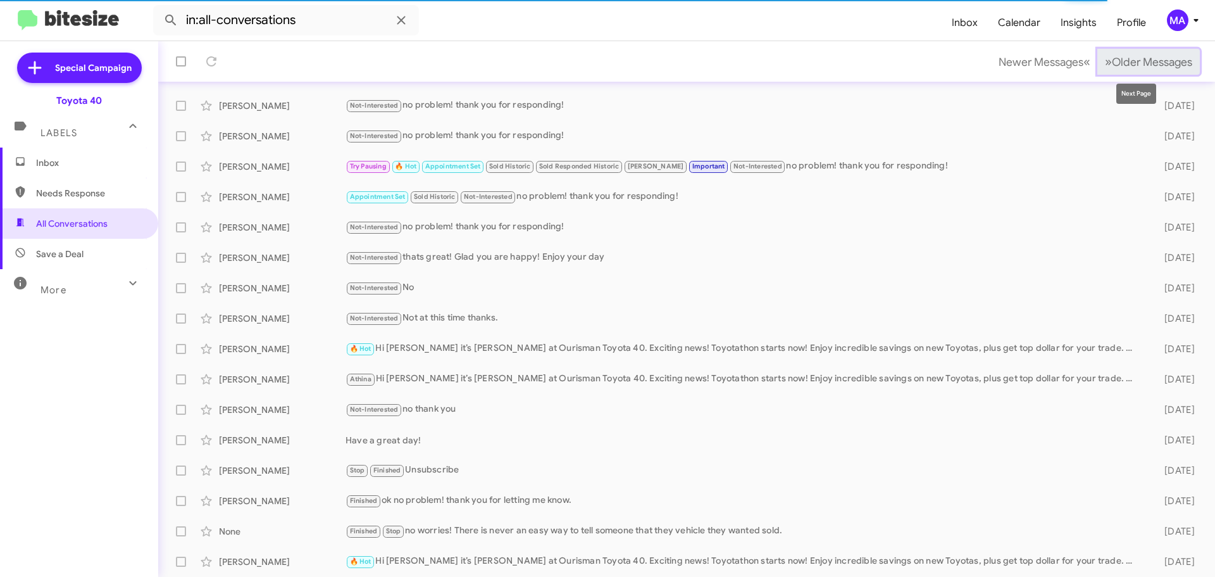
click at [1139, 61] on span "Older Messages" at bounding box center [1152, 62] width 80 height 14
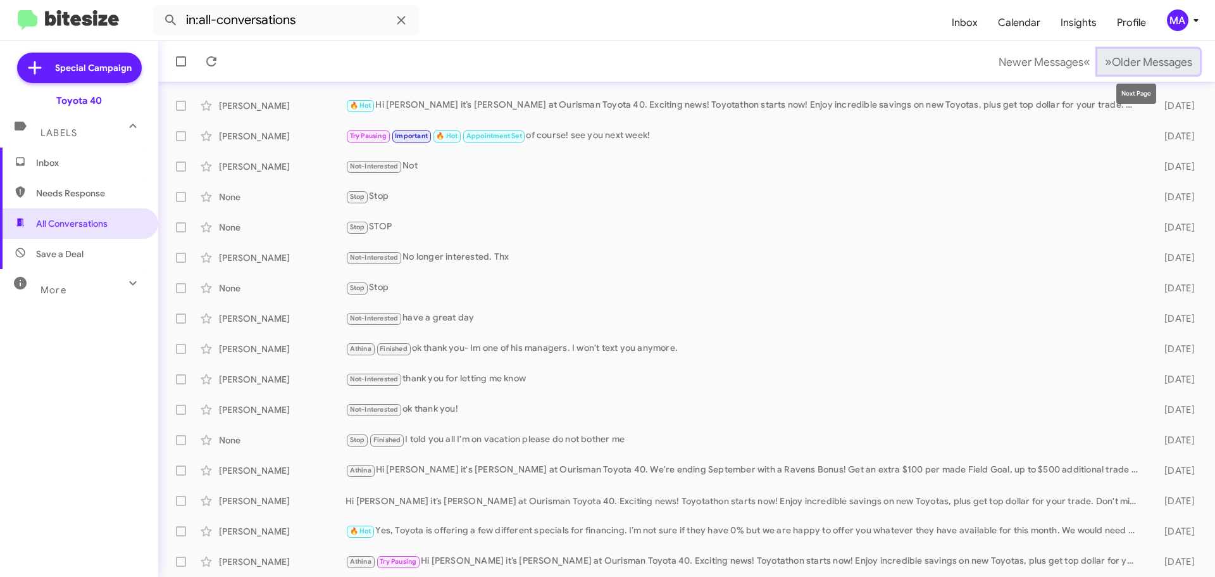
click at [1126, 62] on span "Older Messages" at bounding box center [1152, 62] width 80 height 14
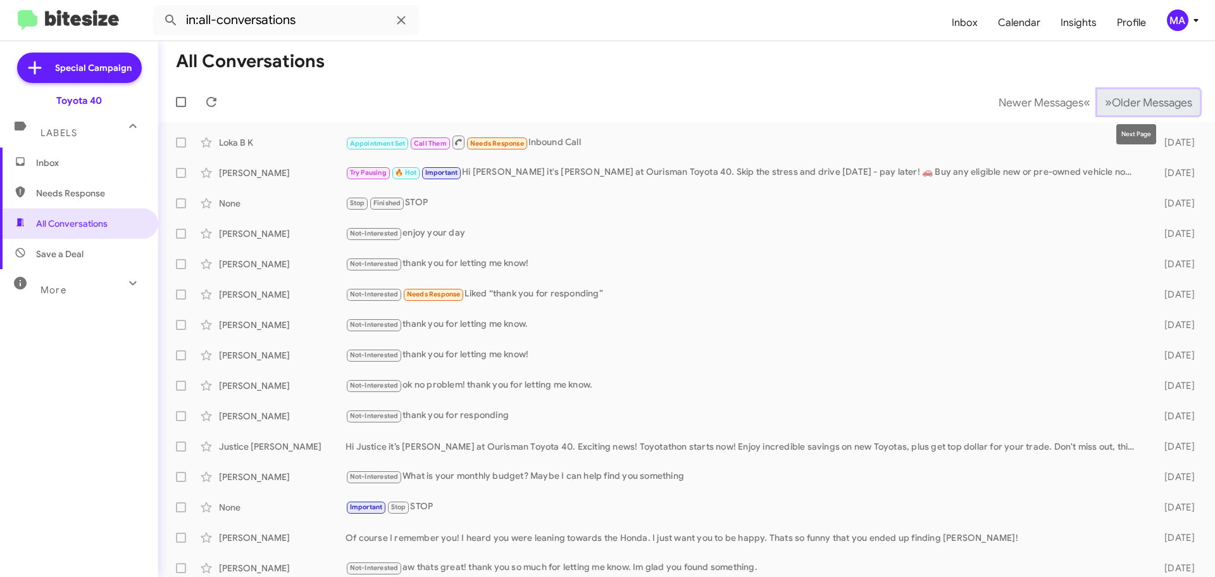
click at [1146, 96] on span "Older Messages" at bounding box center [1152, 103] width 80 height 14
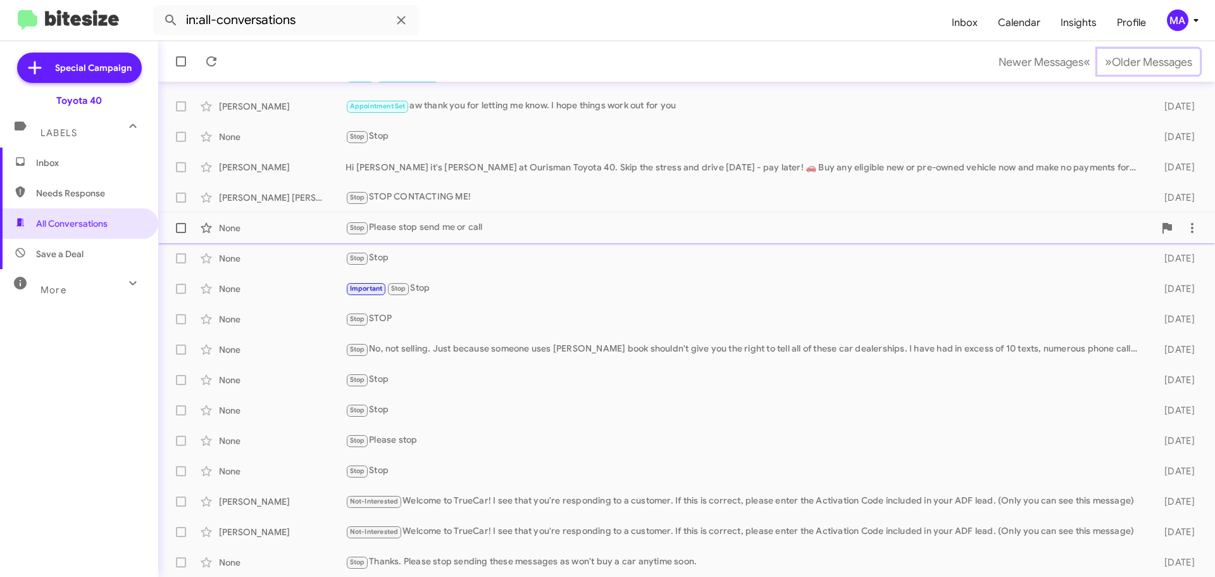
scroll to position [158, 0]
click at [1139, 61] on span "Older Messages" at bounding box center [1152, 62] width 80 height 14
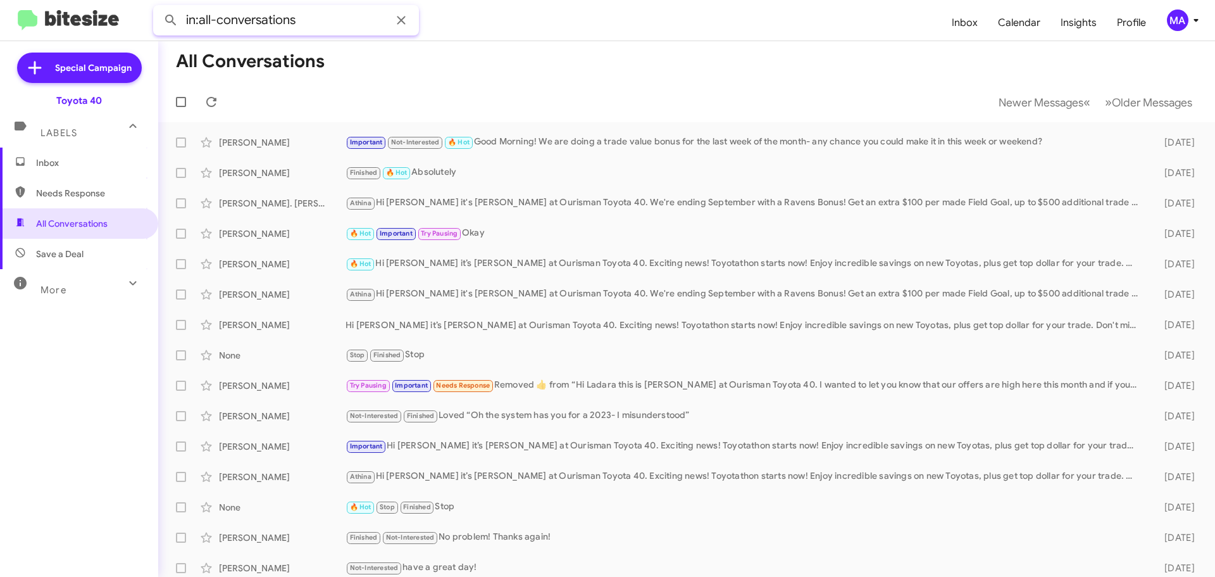
click at [352, 16] on input "in:all-conversations" at bounding box center [286, 20] width 266 height 30
paste input "[PHONE_NUMBER]"
click at [352, 16] on input "in:all-conversations(240) 883-2146" at bounding box center [286, 20] width 266 height 30
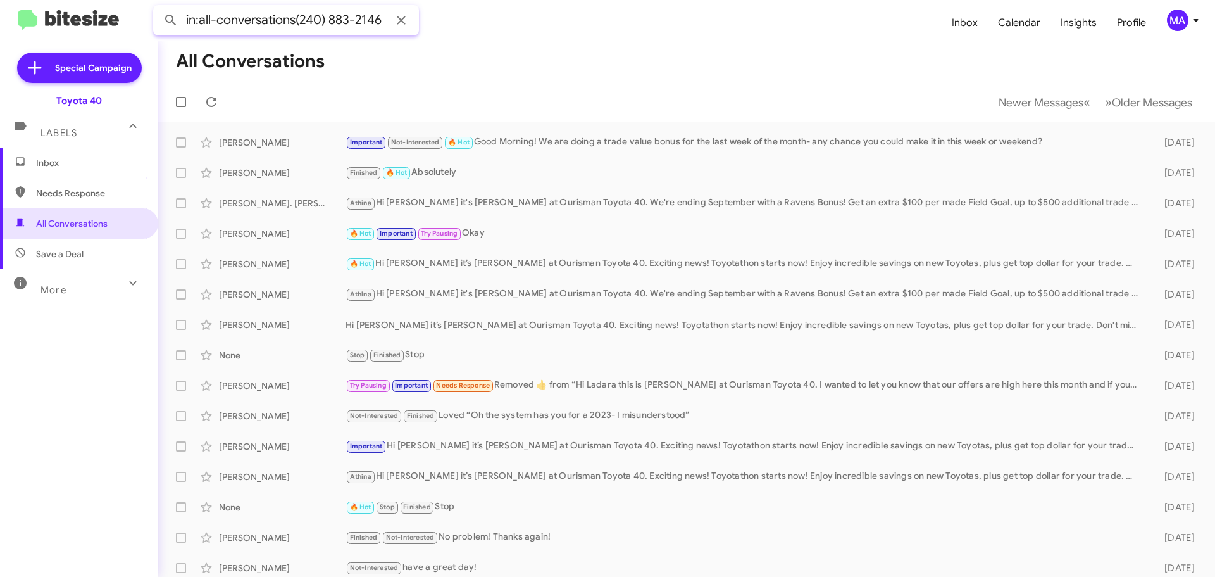
click at [352, 15] on input "in:all-conversations(240) 883-2146" at bounding box center [286, 20] width 266 height 30
paste input "text"
click at [158, 8] on button at bounding box center [170, 20] width 25 height 25
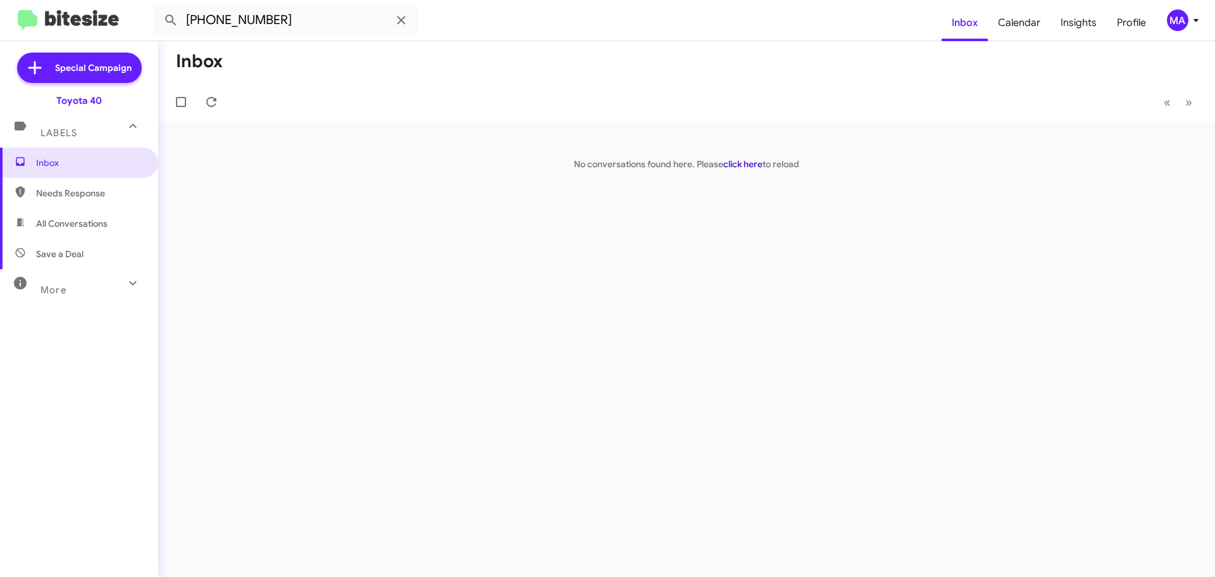
click at [733, 163] on link "click here" at bounding box center [742, 163] width 39 height 11
click at [74, 222] on span "All Conversations" at bounding box center [72, 223] width 72 height 13
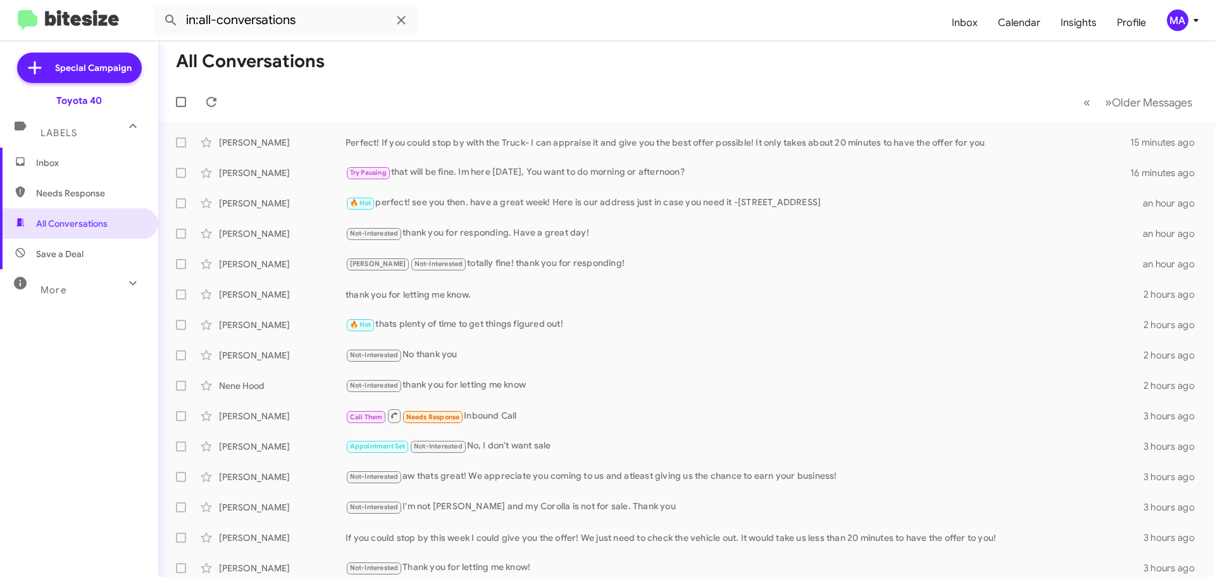
click at [125, 287] on icon at bounding box center [132, 282] width 15 height 15
click at [74, 354] on span "🔥 Hot" at bounding box center [79, 355] width 158 height 30
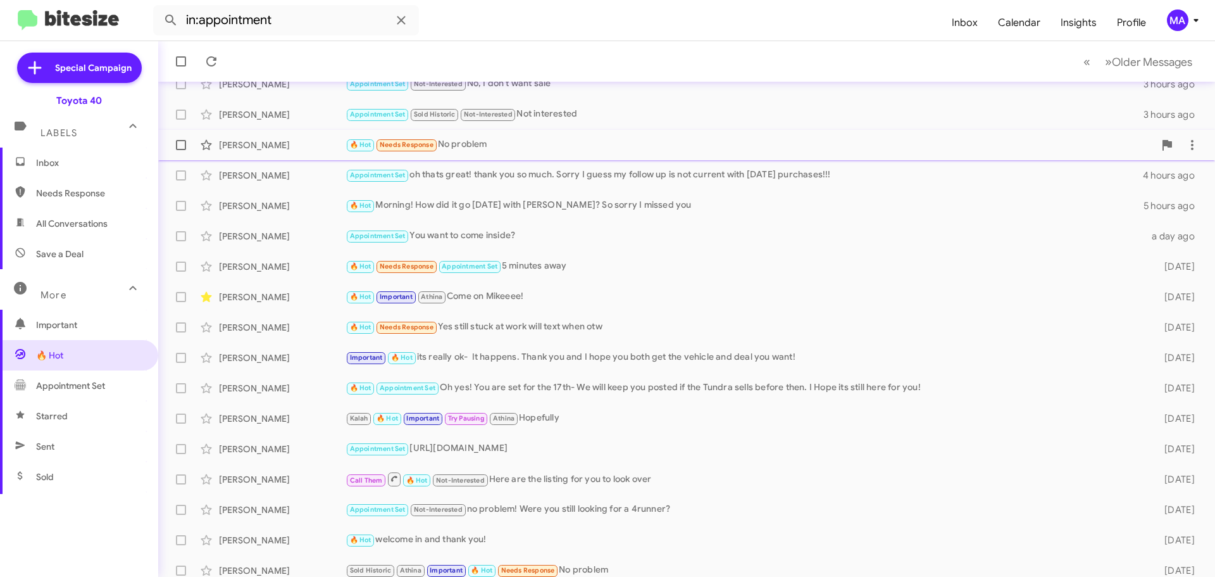
scroll to position [158, 0]
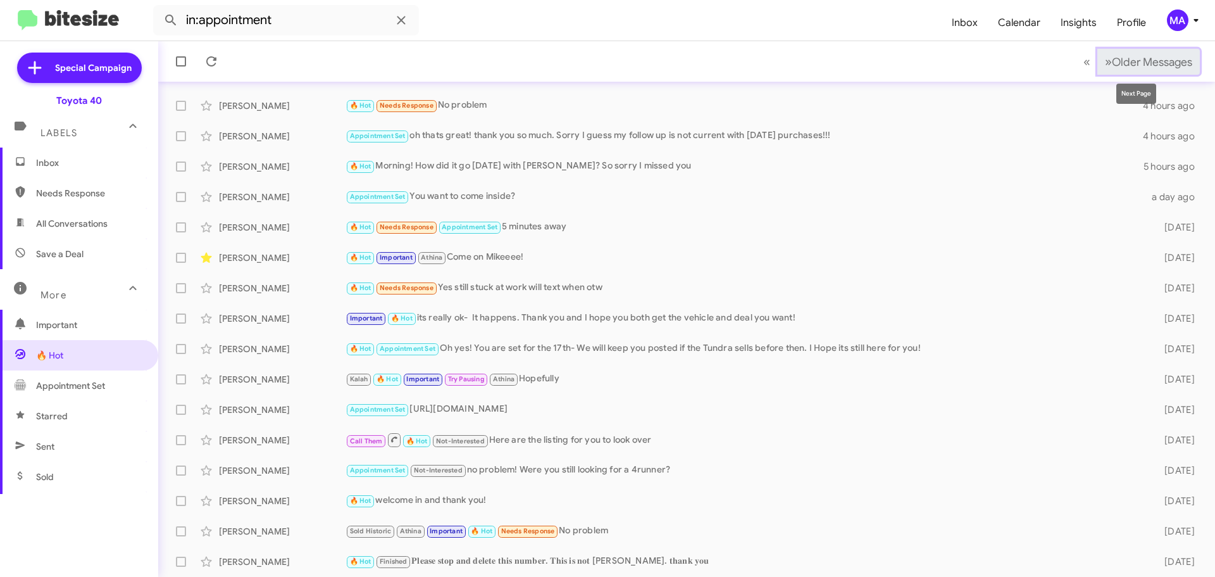
click at [1148, 61] on span "Older Messages" at bounding box center [1152, 62] width 80 height 14
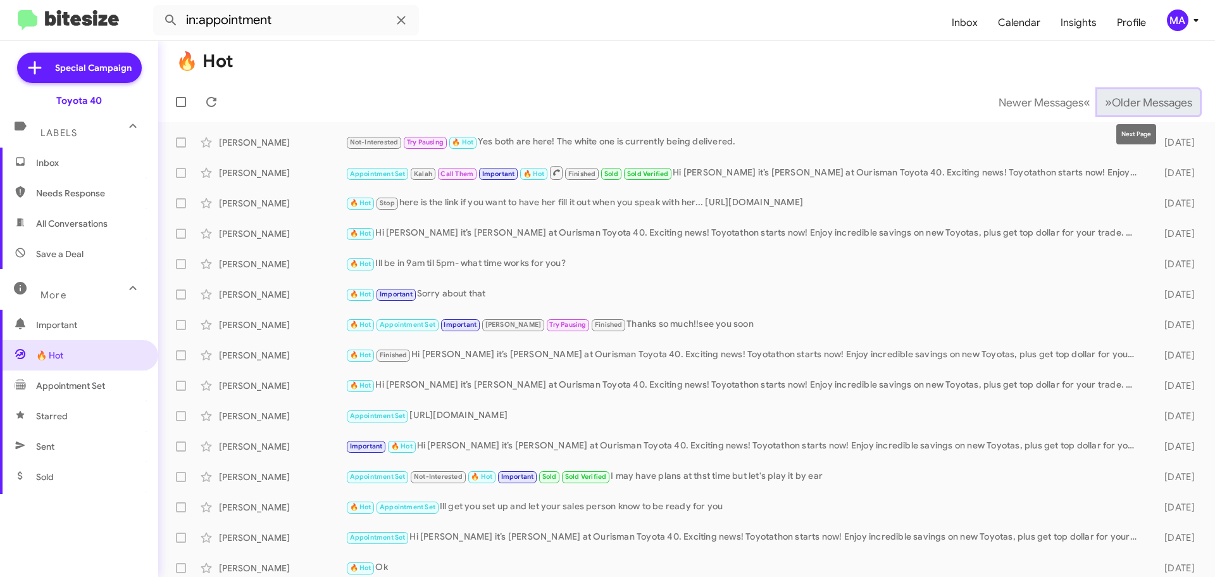
click at [1112, 101] on span "Older Messages" at bounding box center [1152, 103] width 80 height 14
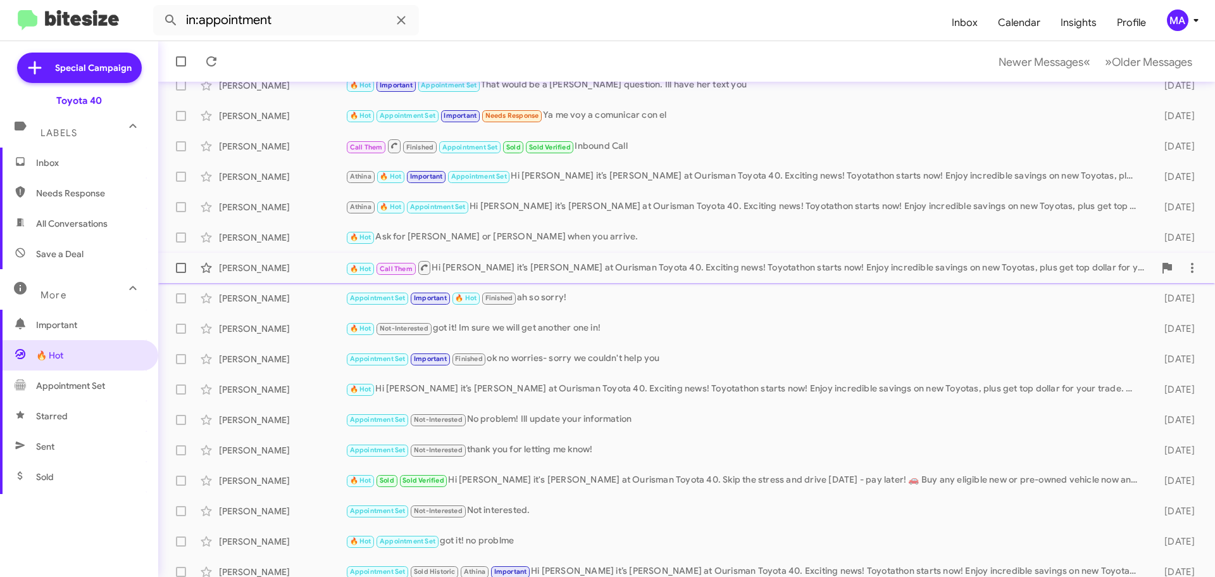
scroll to position [158, 0]
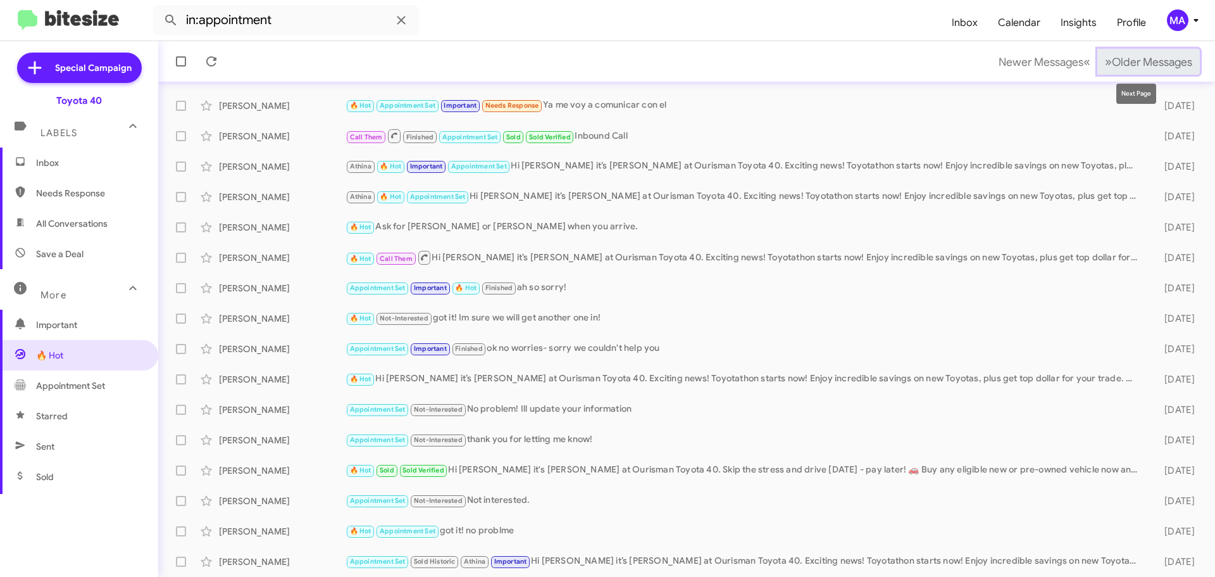
click at [1151, 65] on span "Older Messages" at bounding box center [1152, 62] width 80 height 14
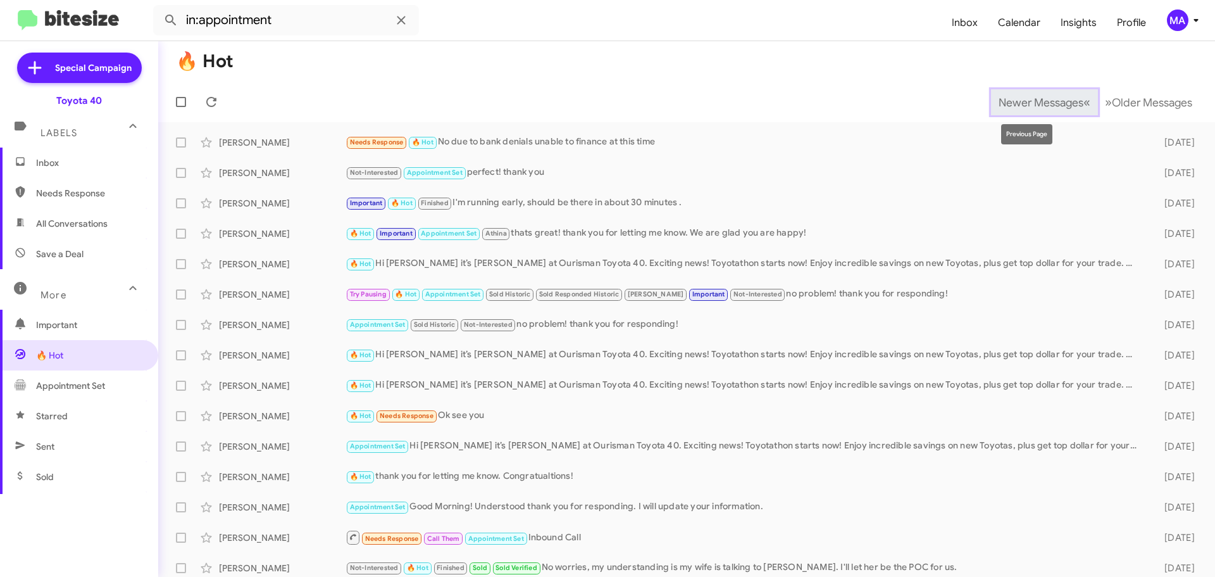
click at [1017, 106] on span "Newer Messages" at bounding box center [1041, 103] width 85 height 14
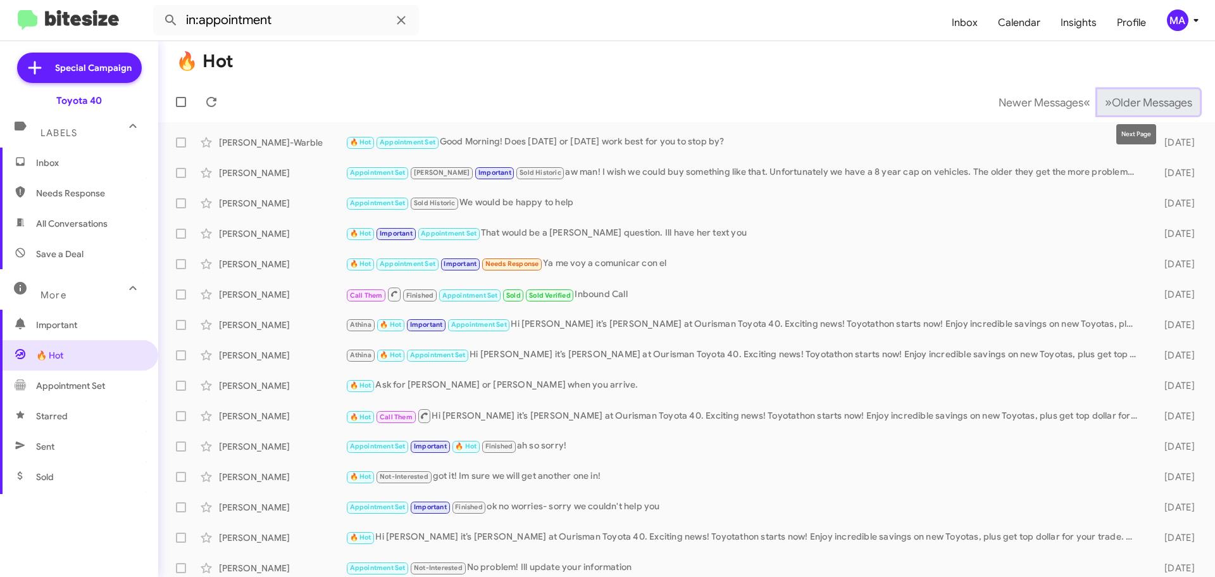
click at [1119, 104] on span "Older Messages" at bounding box center [1152, 103] width 80 height 14
click at [1144, 103] on span "Older Messages" at bounding box center [1152, 103] width 80 height 14
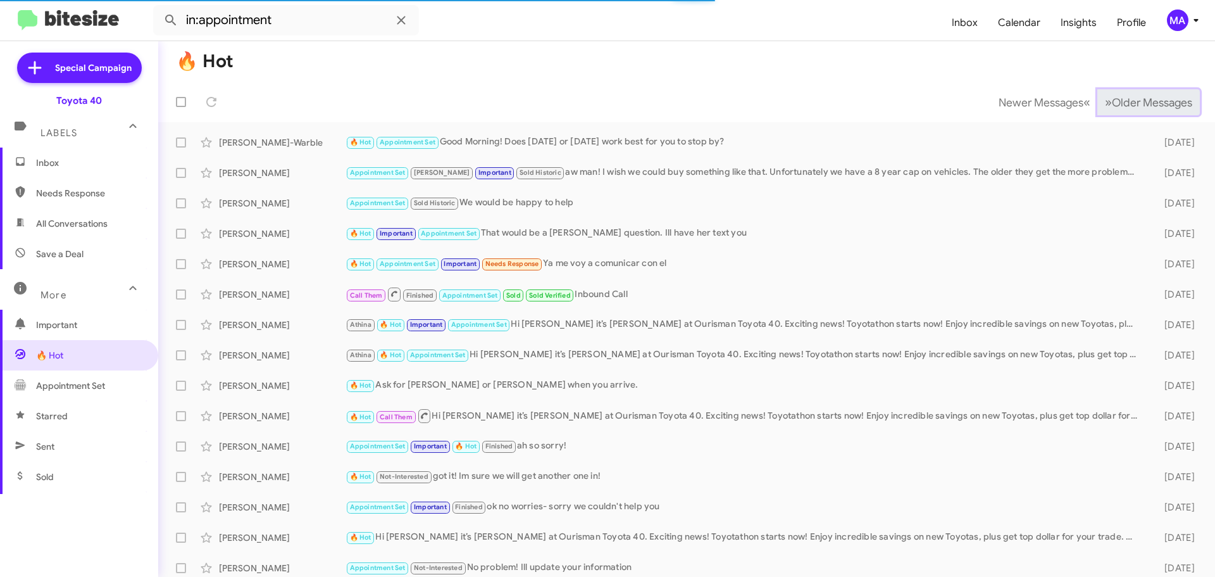
click at [1144, 103] on span "Older Messages" at bounding box center [1152, 103] width 80 height 14
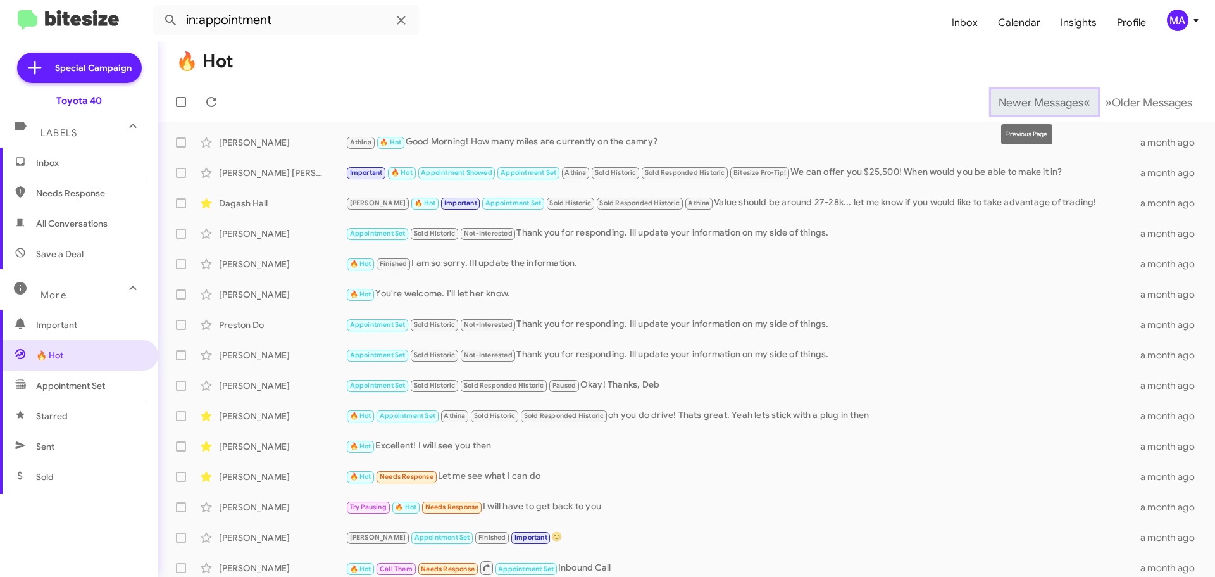
click at [1012, 97] on span "Newer Messages" at bounding box center [1041, 103] width 85 height 14
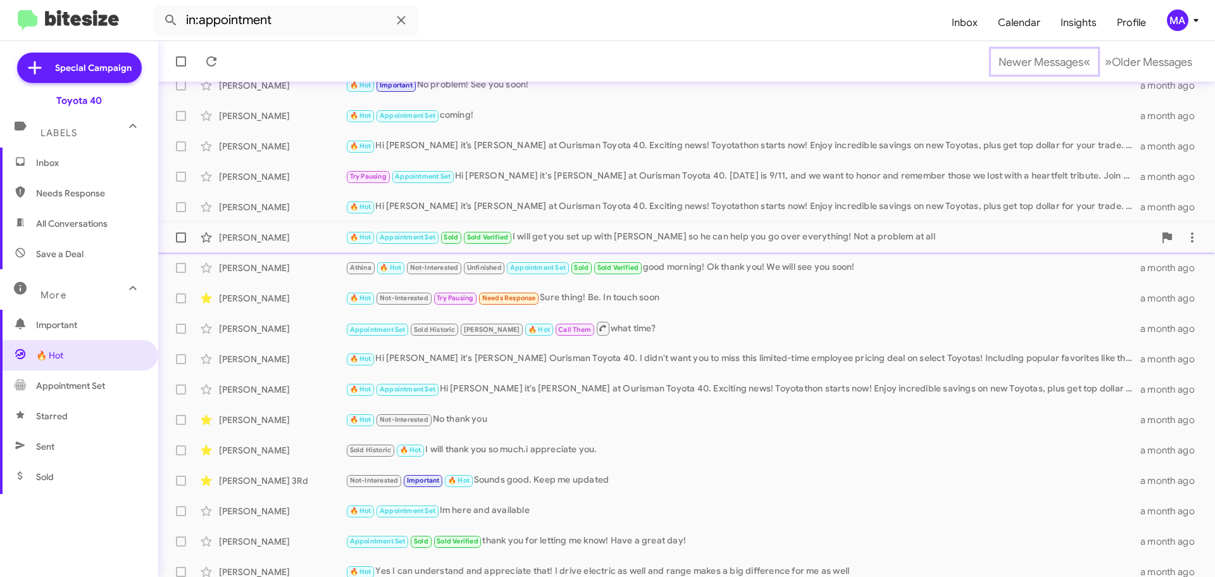
scroll to position [158, 0]
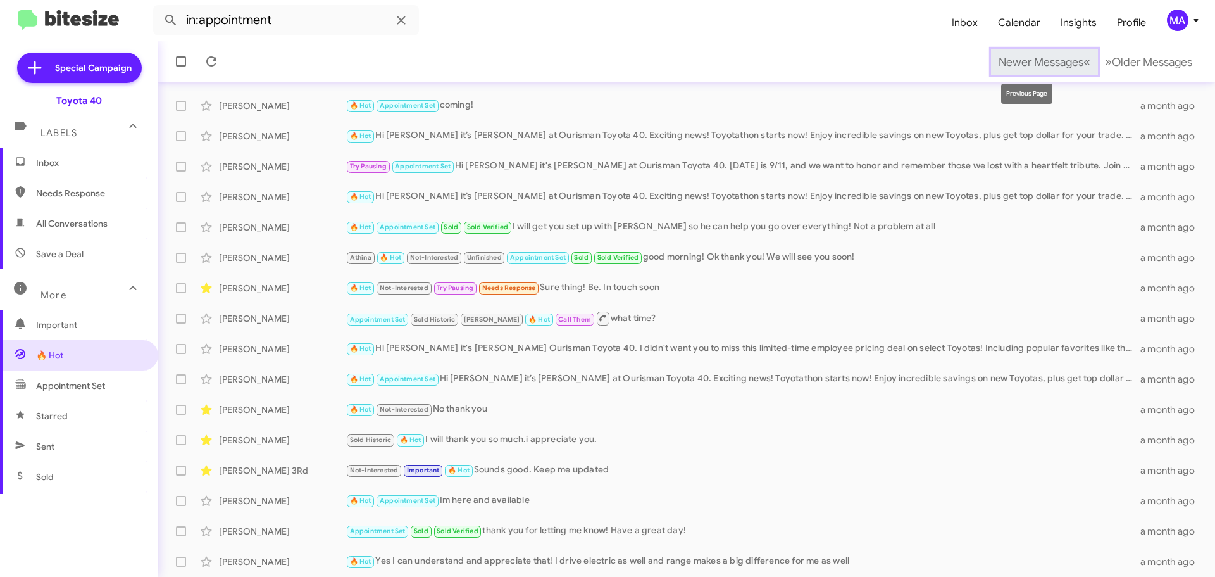
click at [1027, 63] on span "Newer Messages" at bounding box center [1041, 62] width 85 height 14
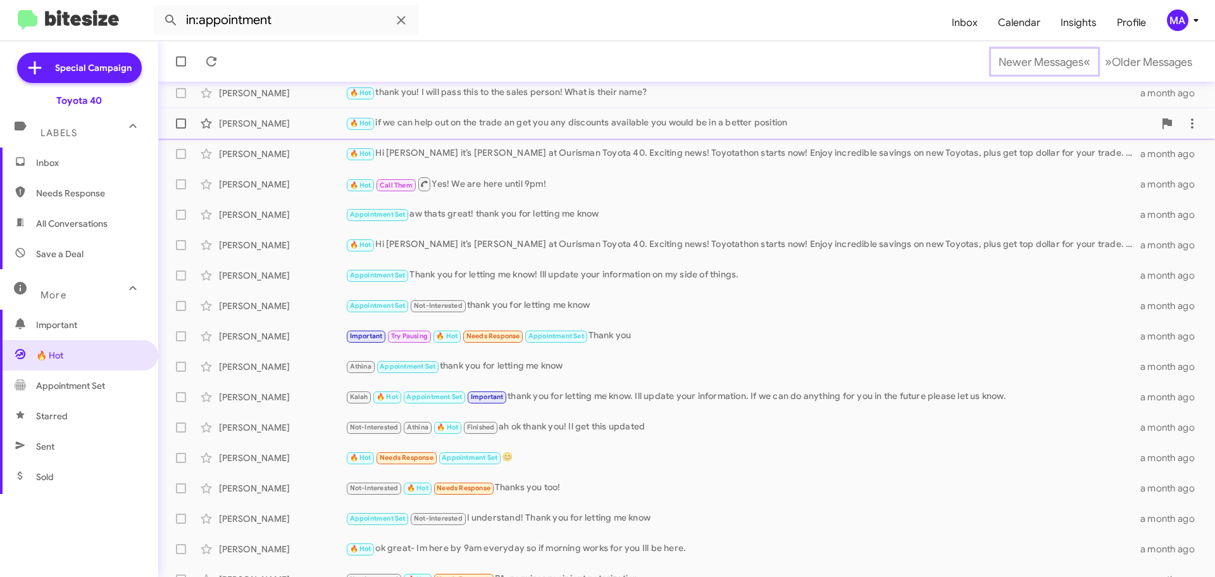
scroll to position [158, 0]
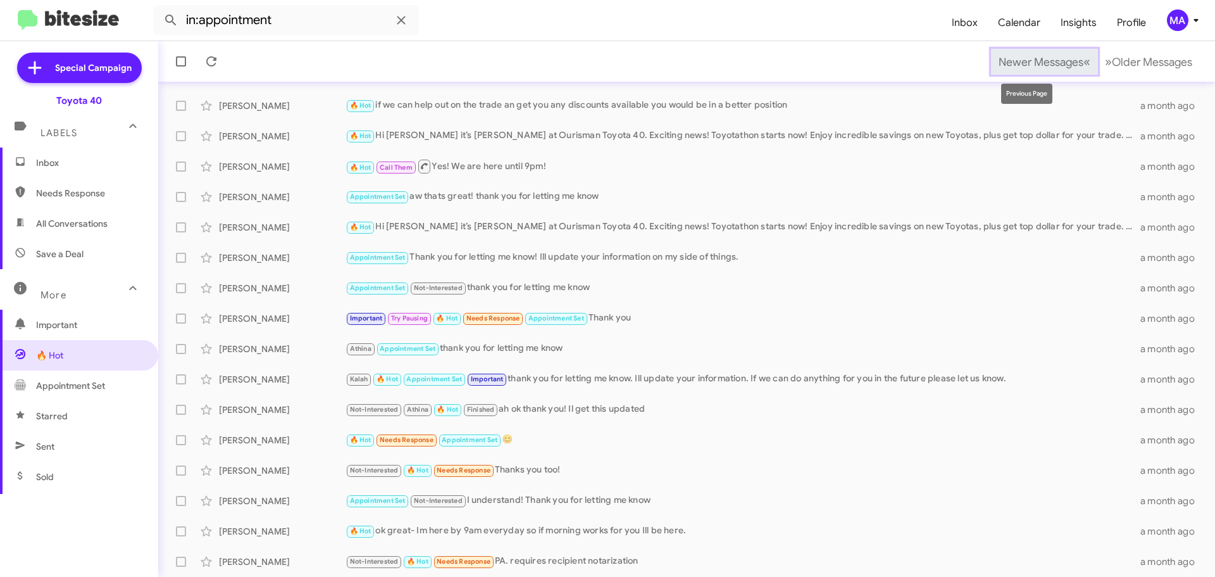
click at [1012, 56] on span "Newer Messages" at bounding box center [1041, 62] width 85 height 14
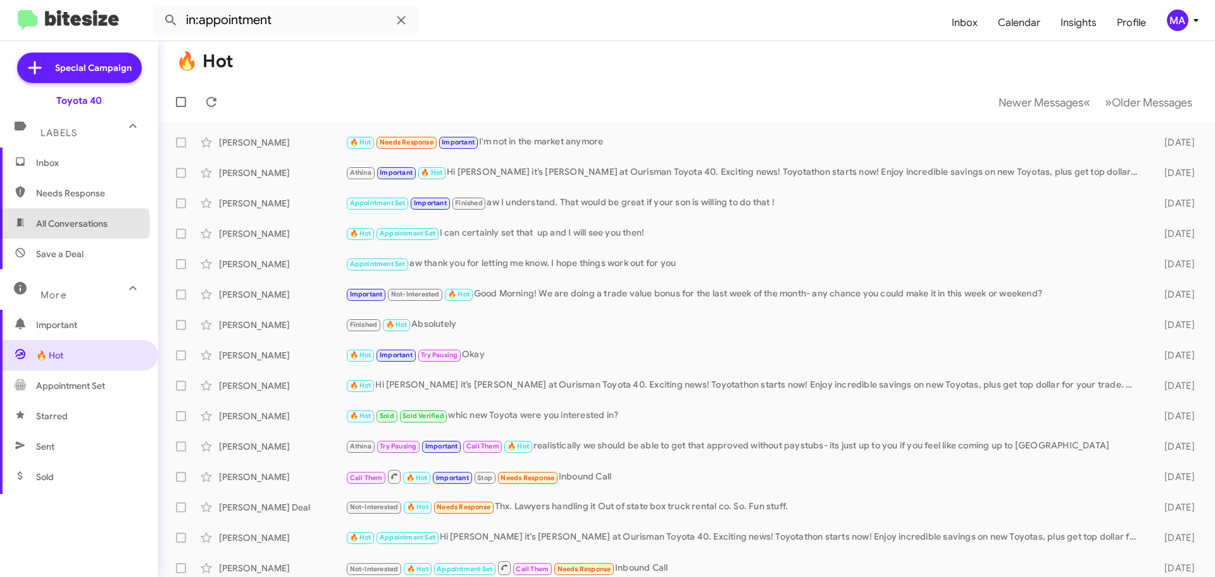
click at [69, 223] on span "All Conversations" at bounding box center [72, 223] width 72 height 13
type input "in:all-conversations"
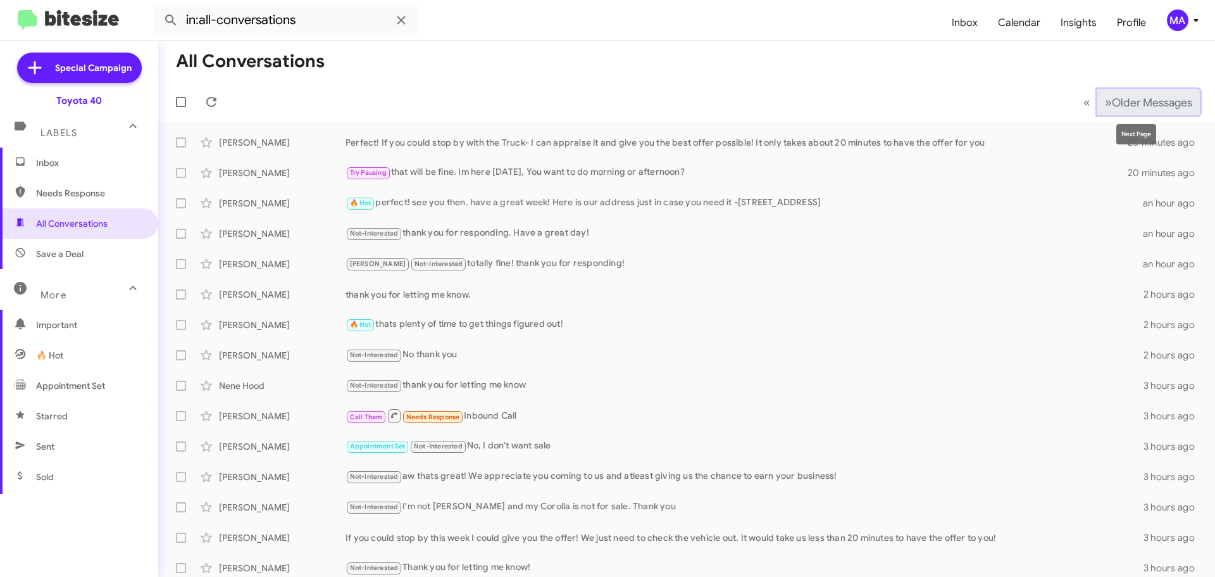
click at [1112, 108] on span "Older Messages" at bounding box center [1152, 103] width 80 height 14
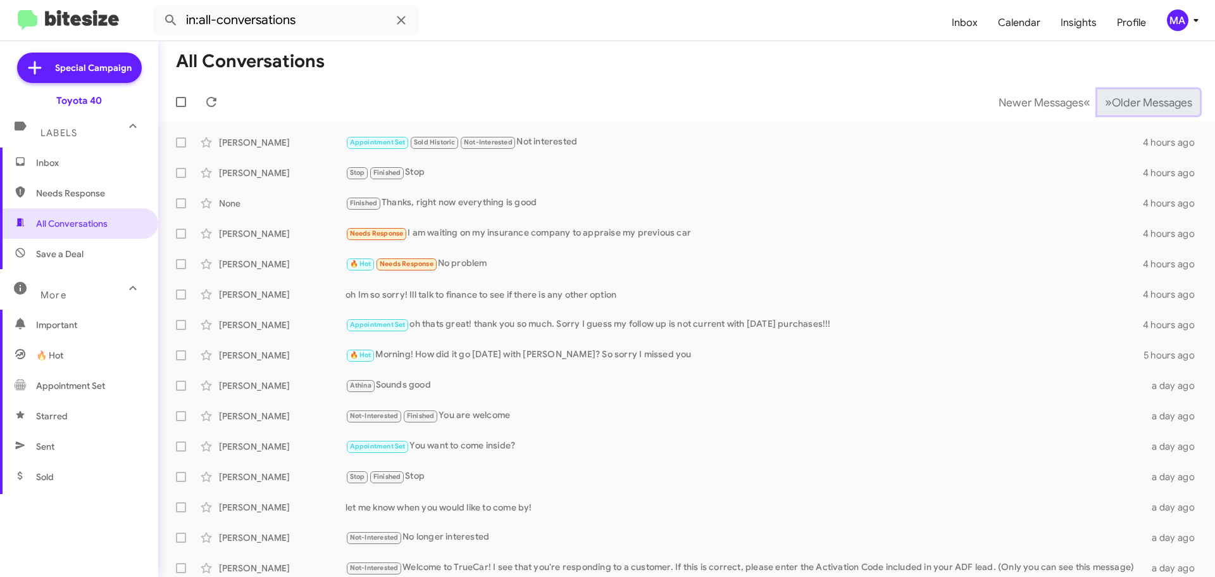
click at [1112, 107] on span "Older Messages" at bounding box center [1152, 103] width 80 height 14
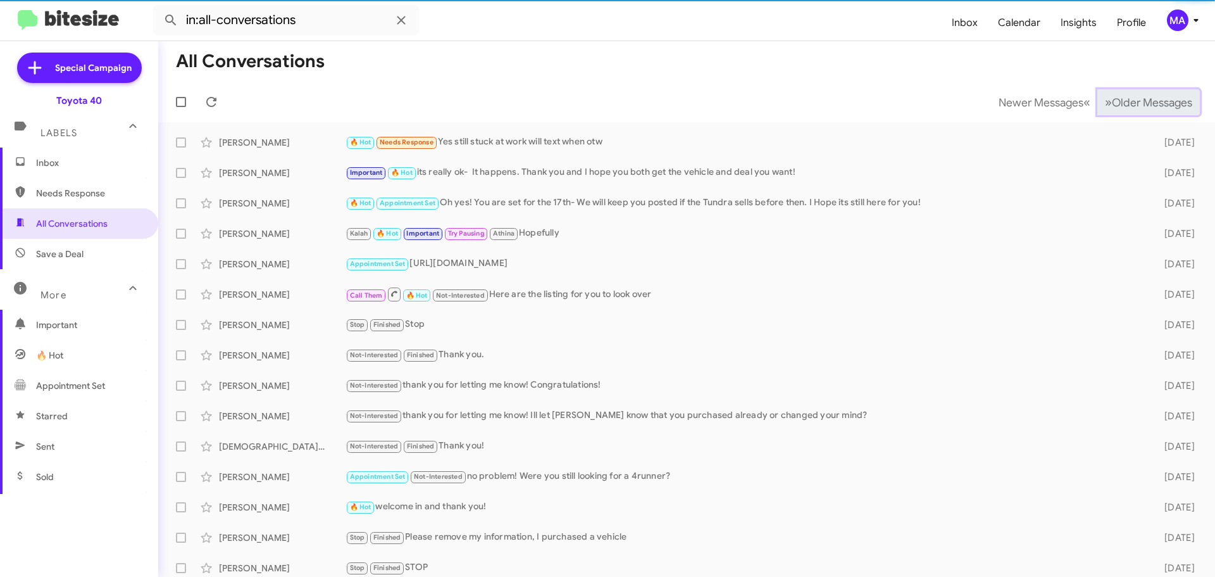
click at [1112, 106] on span "Older Messages" at bounding box center [1152, 103] width 80 height 14
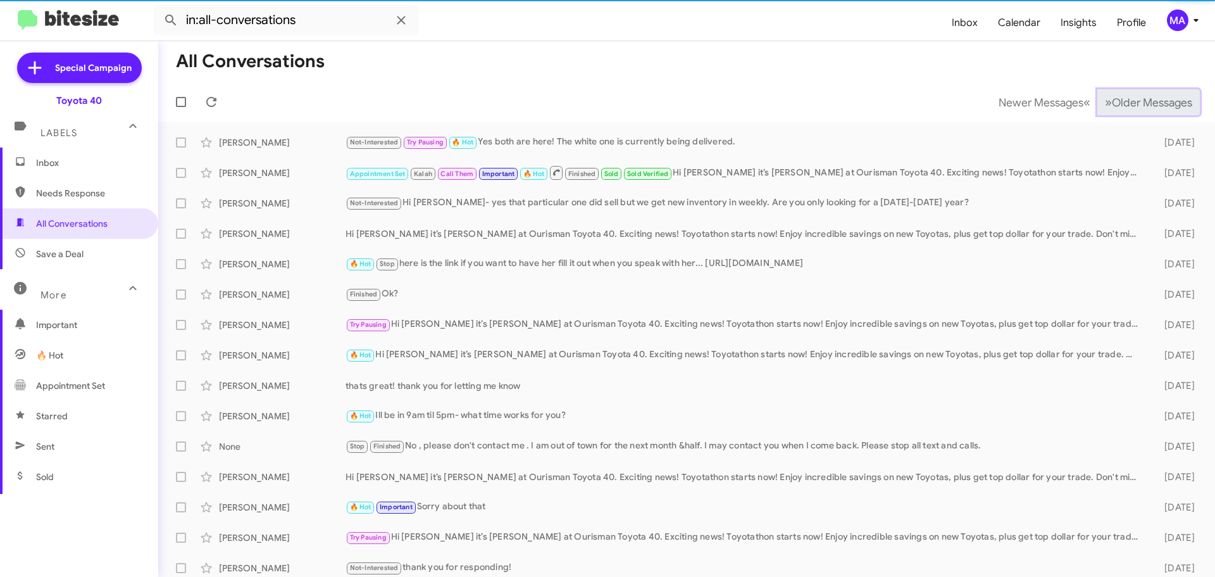
click at [1112, 106] on span "Older Messages" at bounding box center [1152, 103] width 80 height 14
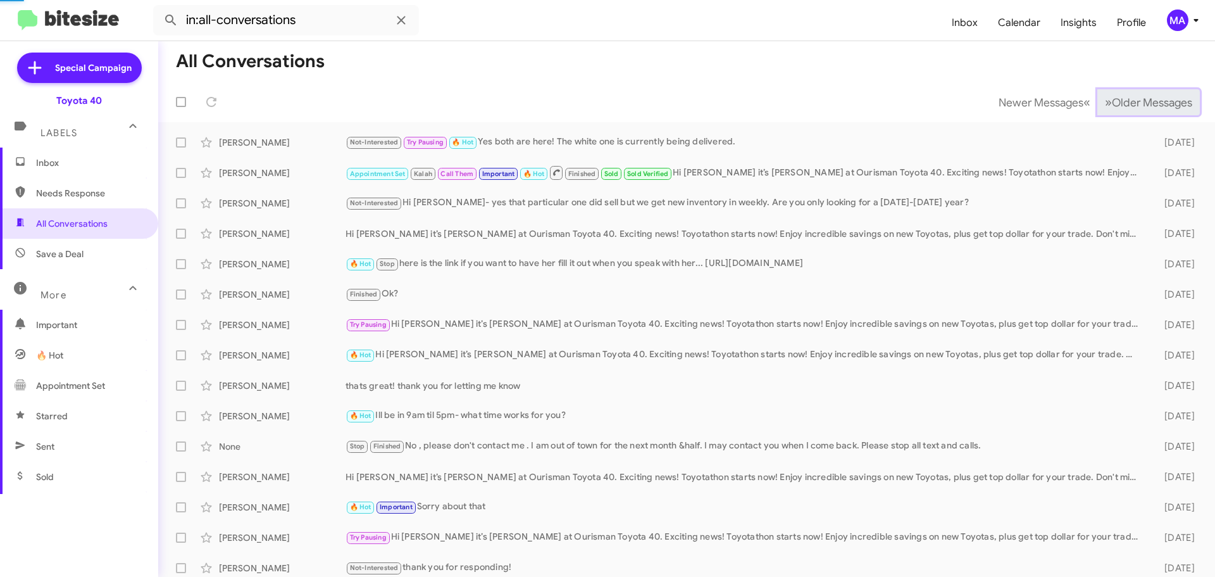
click at [1112, 106] on span "Older Messages" at bounding box center [1152, 103] width 80 height 14
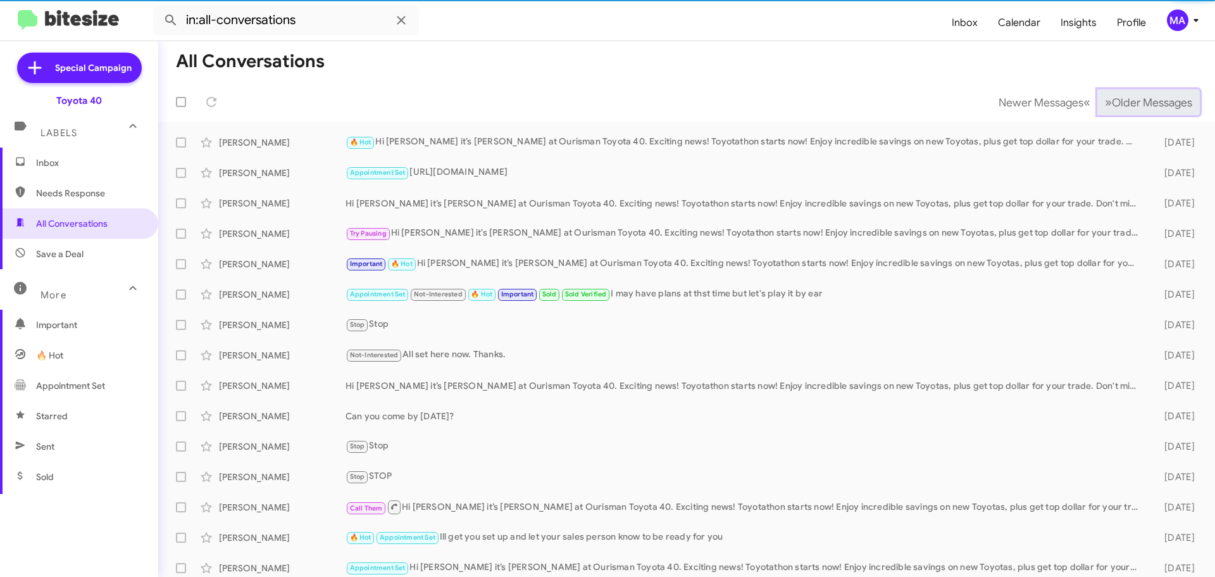
click at [1112, 106] on span "Older Messages" at bounding box center [1152, 103] width 80 height 14
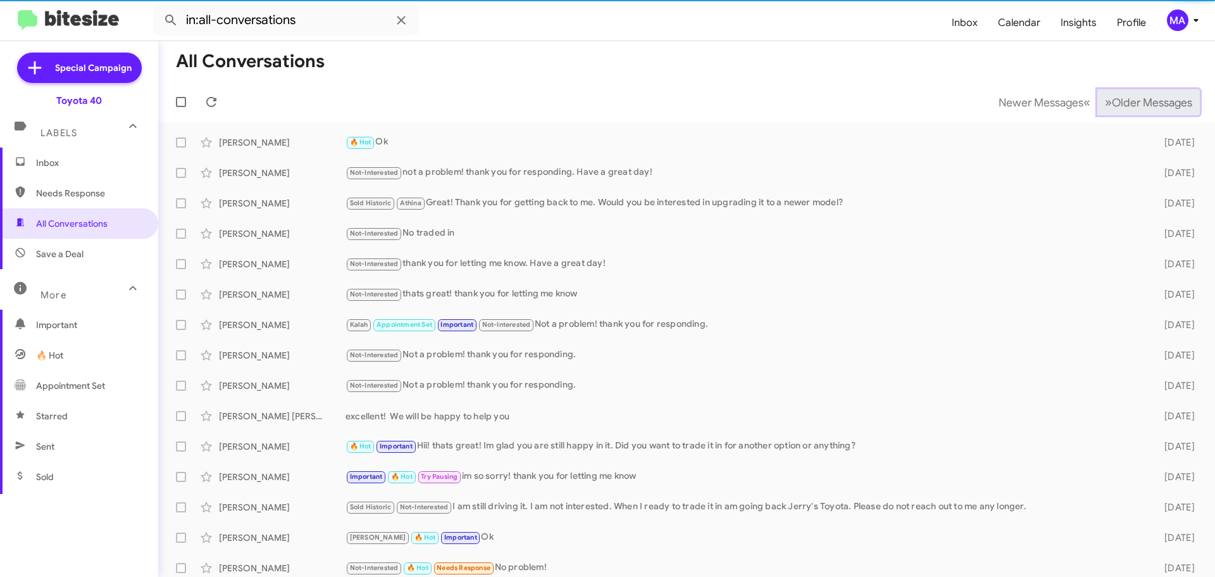
click at [1112, 106] on span "Older Messages" at bounding box center [1152, 103] width 80 height 14
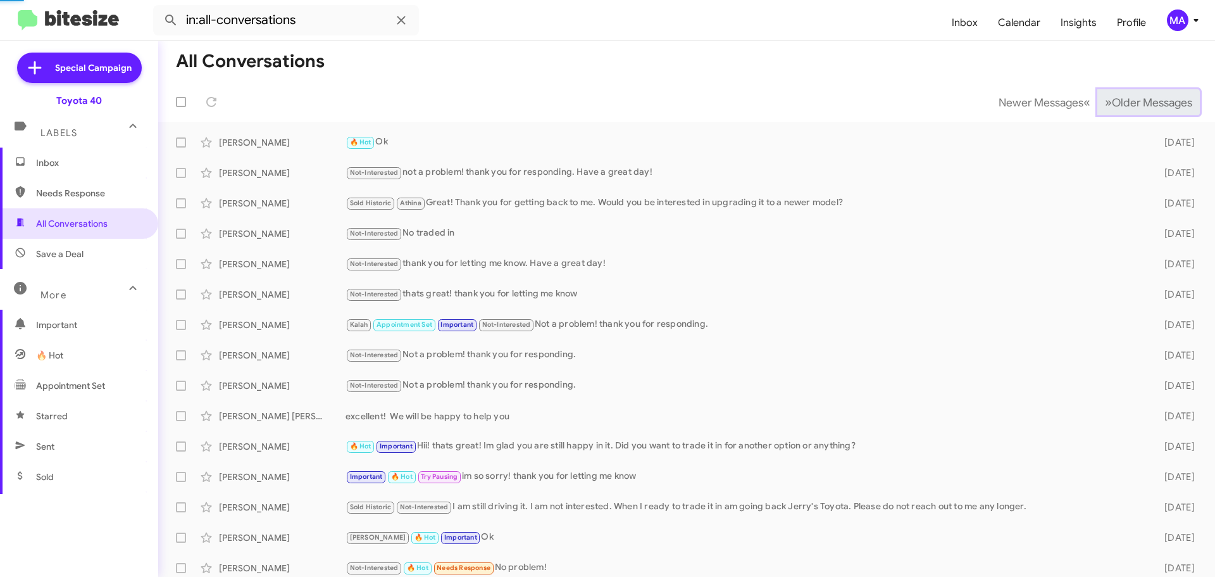
click at [1112, 106] on span "Older Messages" at bounding box center [1152, 103] width 80 height 14
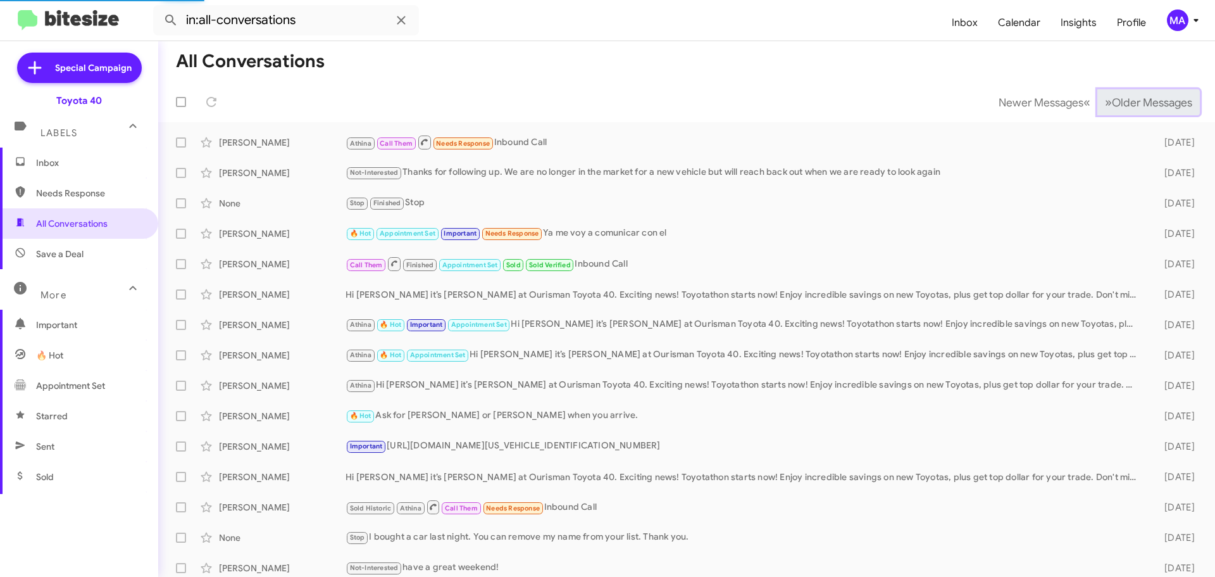
click at [1112, 106] on span "Older Messages" at bounding box center [1152, 103] width 80 height 14
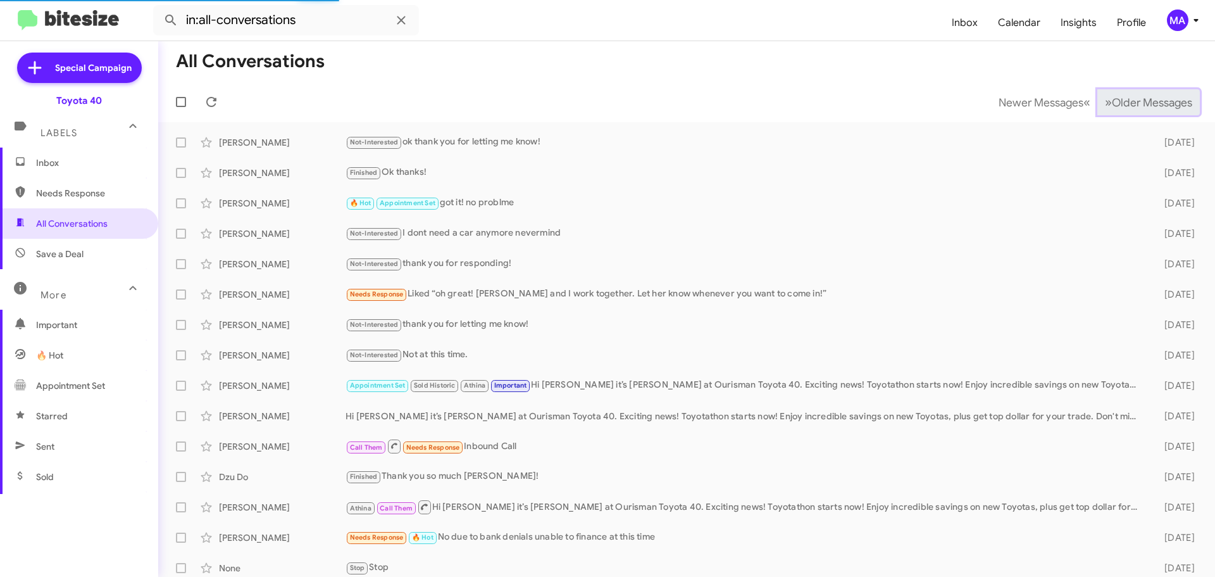
click at [1112, 106] on span "Older Messages" at bounding box center [1152, 103] width 80 height 14
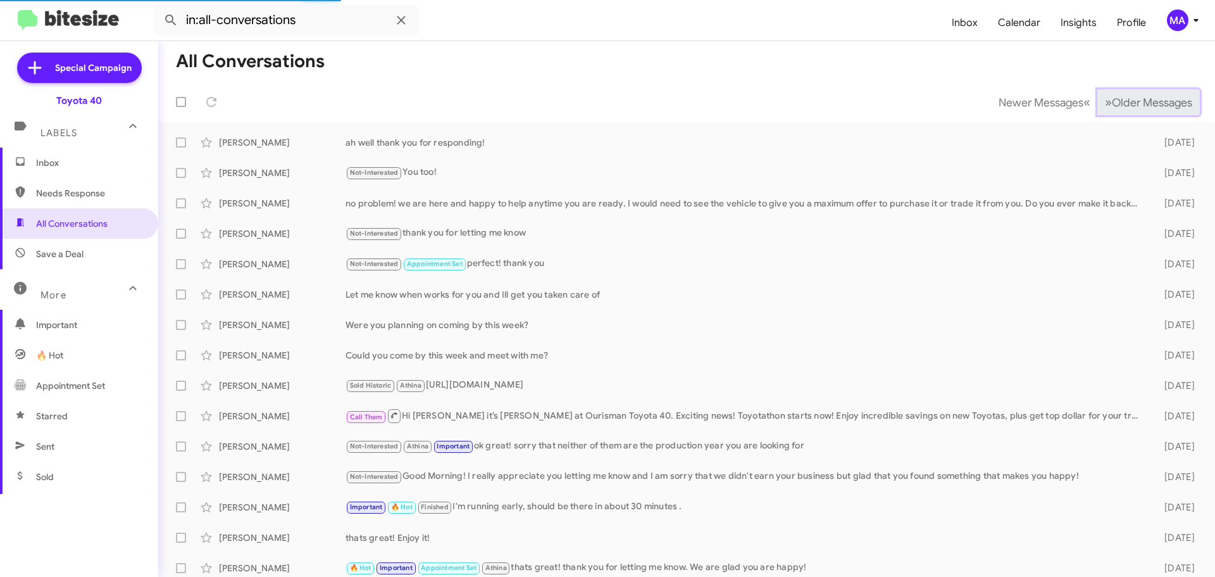
click at [1112, 106] on span "Older Messages" at bounding box center [1152, 103] width 80 height 14
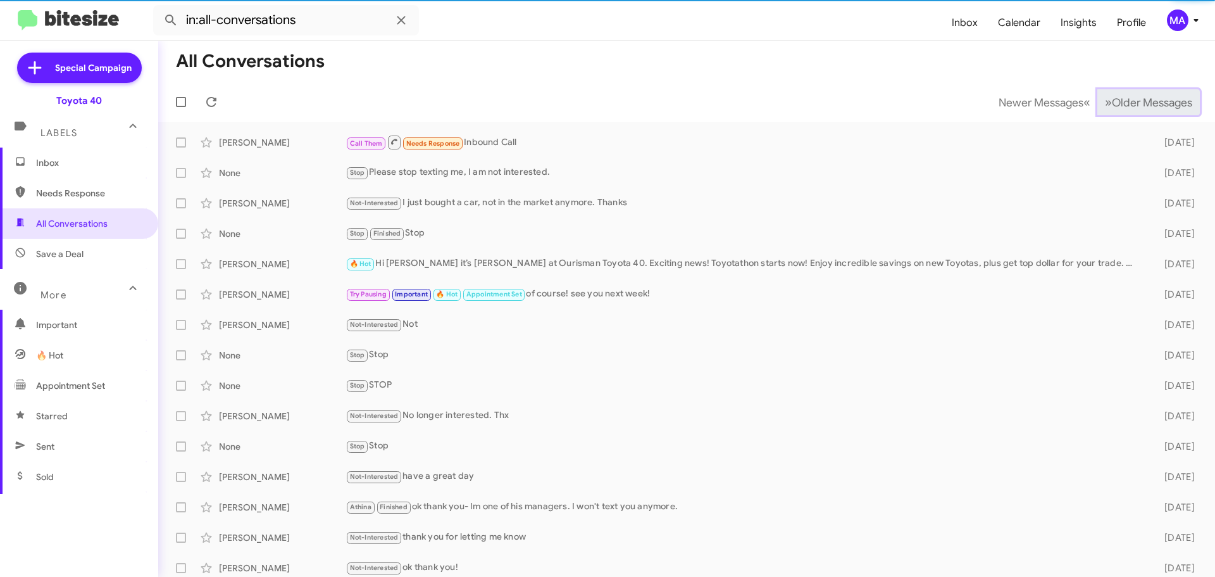
click at [1112, 106] on span "Older Messages" at bounding box center [1152, 103] width 80 height 14
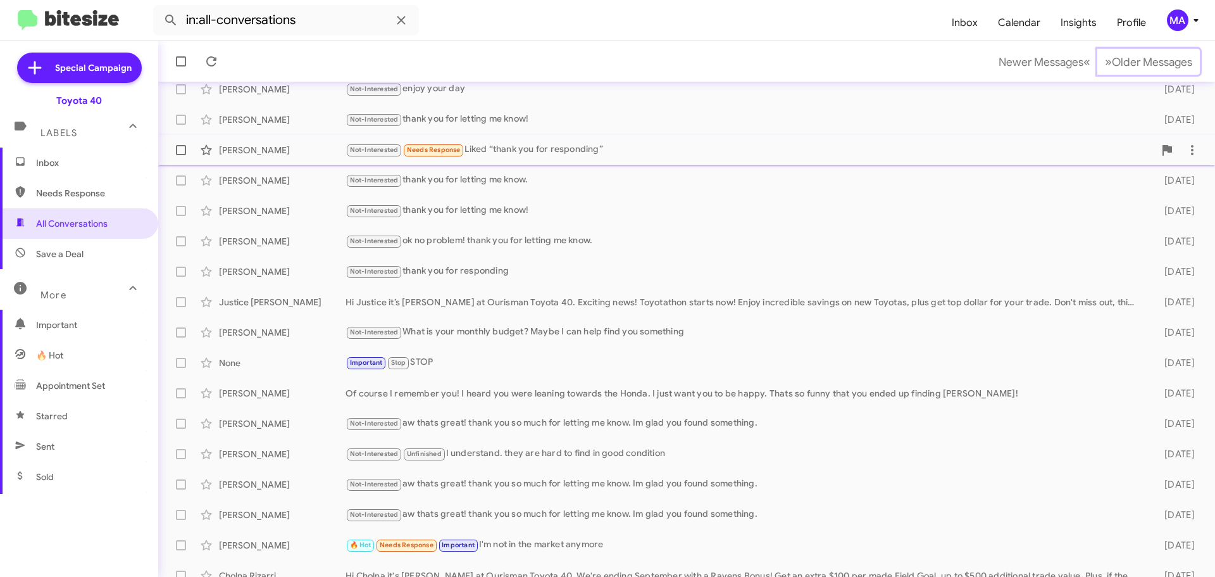
scroll to position [158, 0]
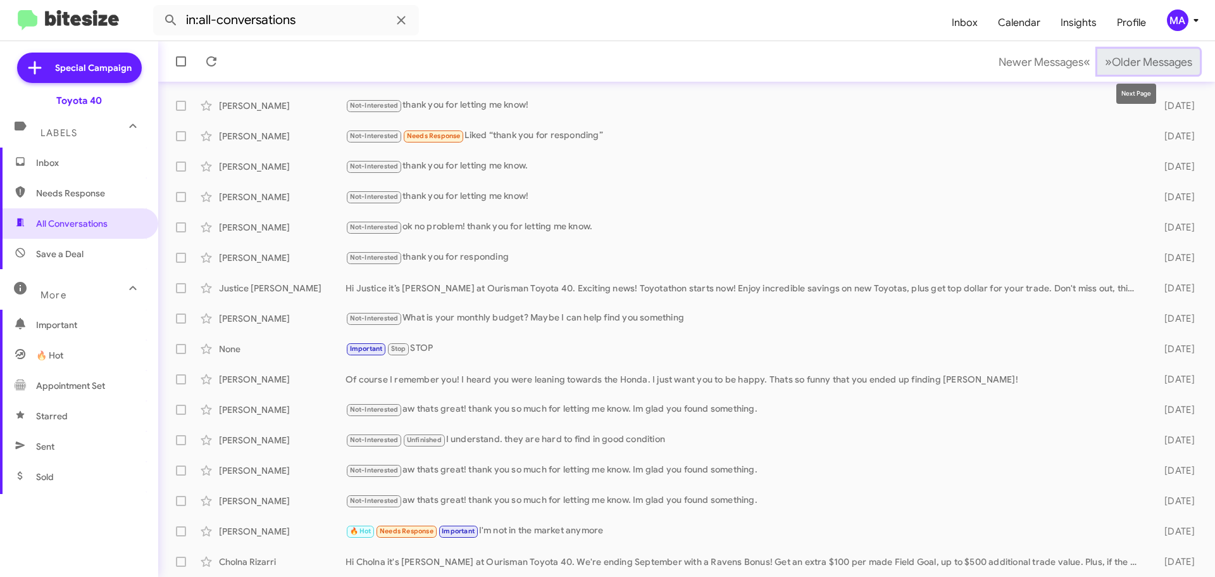
click at [1112, 63] on span "Older Messages" at bounding box center [1152, 62] width 80 height 14
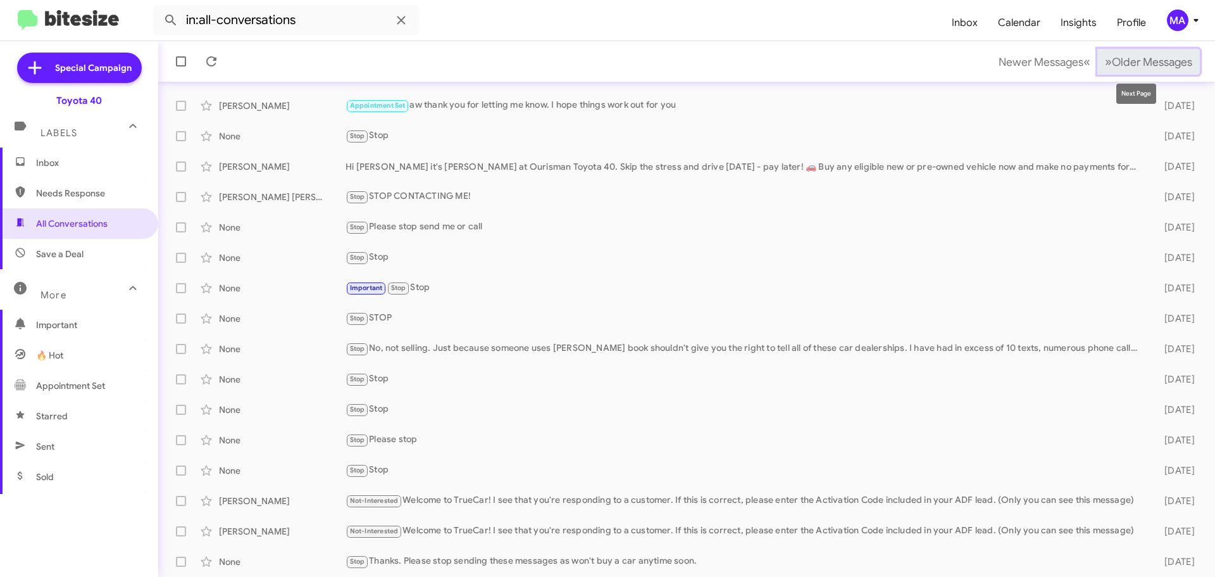
click at [1132, 67] on span "Older Messages" at bounding box center [1152, 62] width 80 height 14
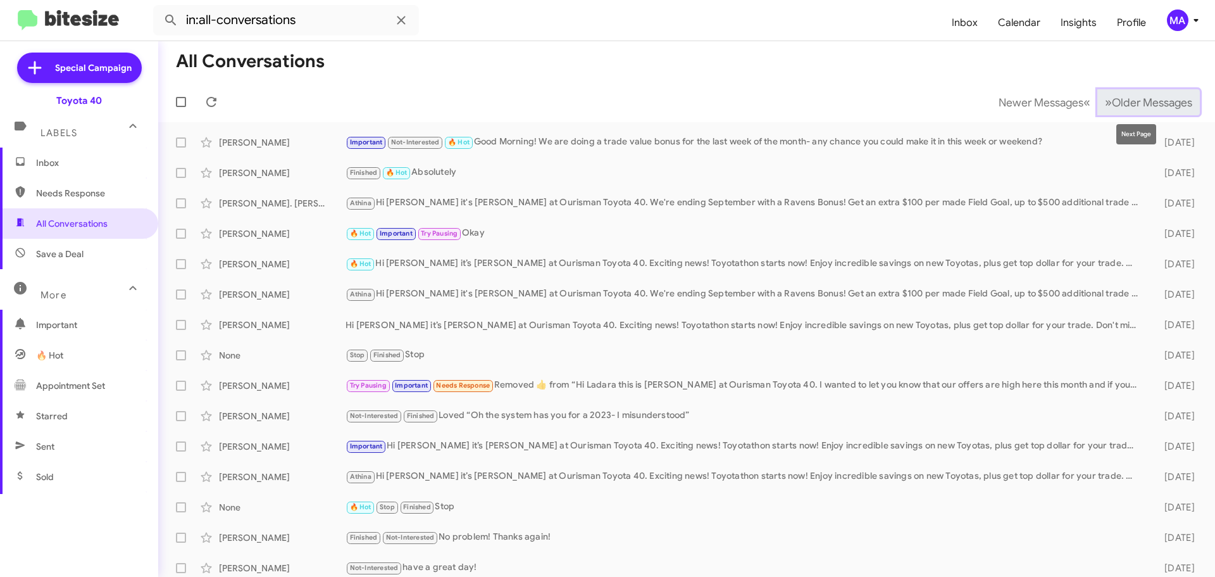
click at [1112, 98] on span "Older Messages" at bounding box center [1152, 103] width 80 height 14
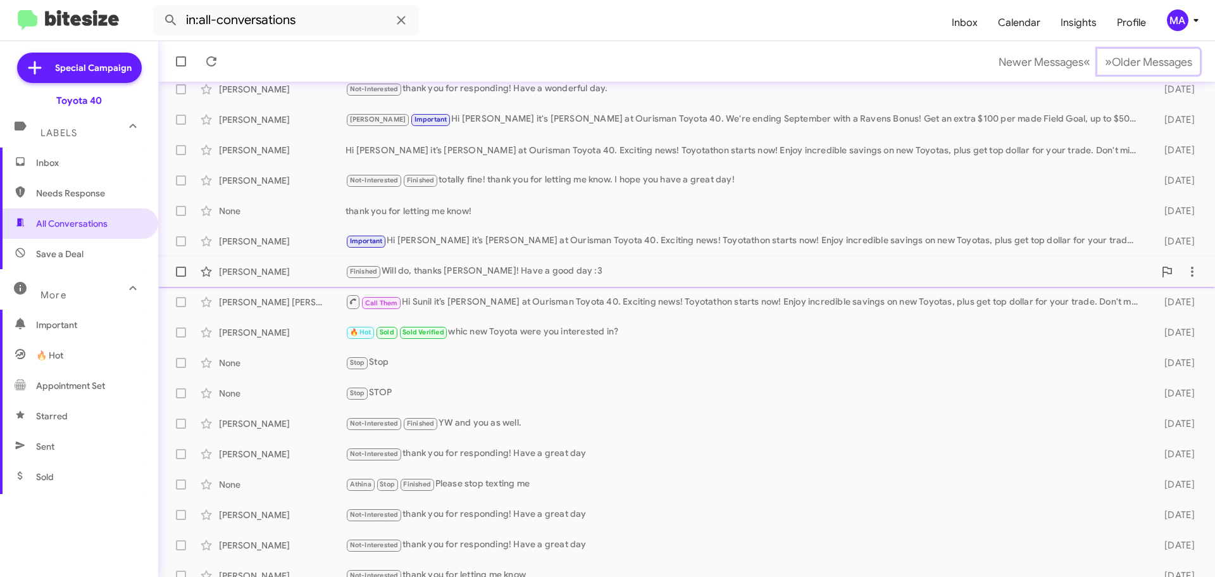
scroll to position [158, 0]
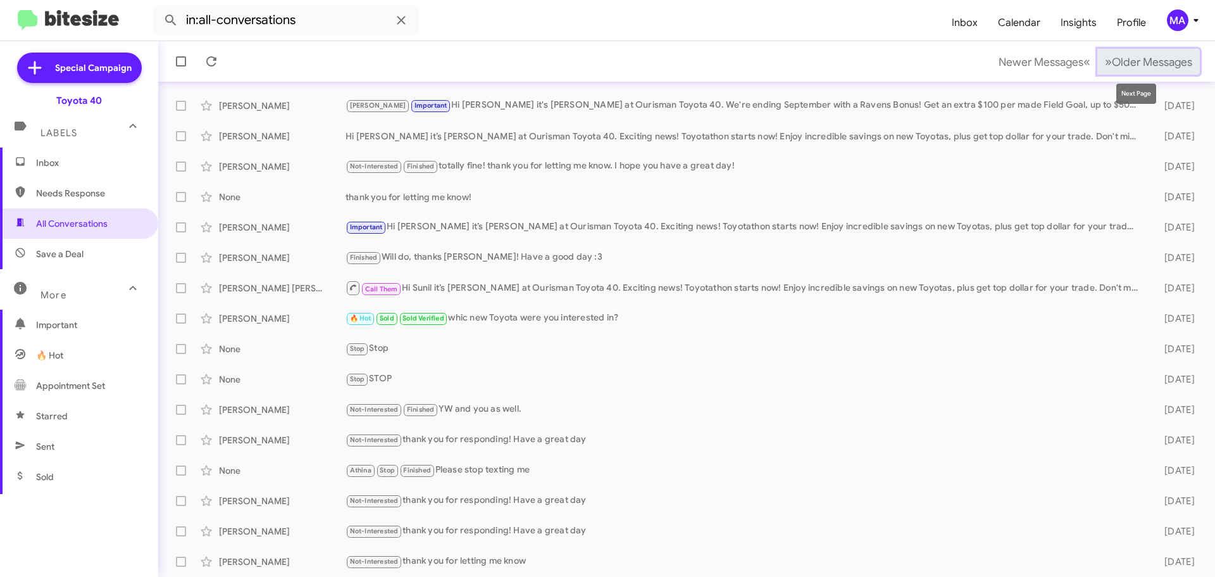
click at [1141, 58] on span "Older Messages" at bounding box center [1152, 62] width 80 height 14
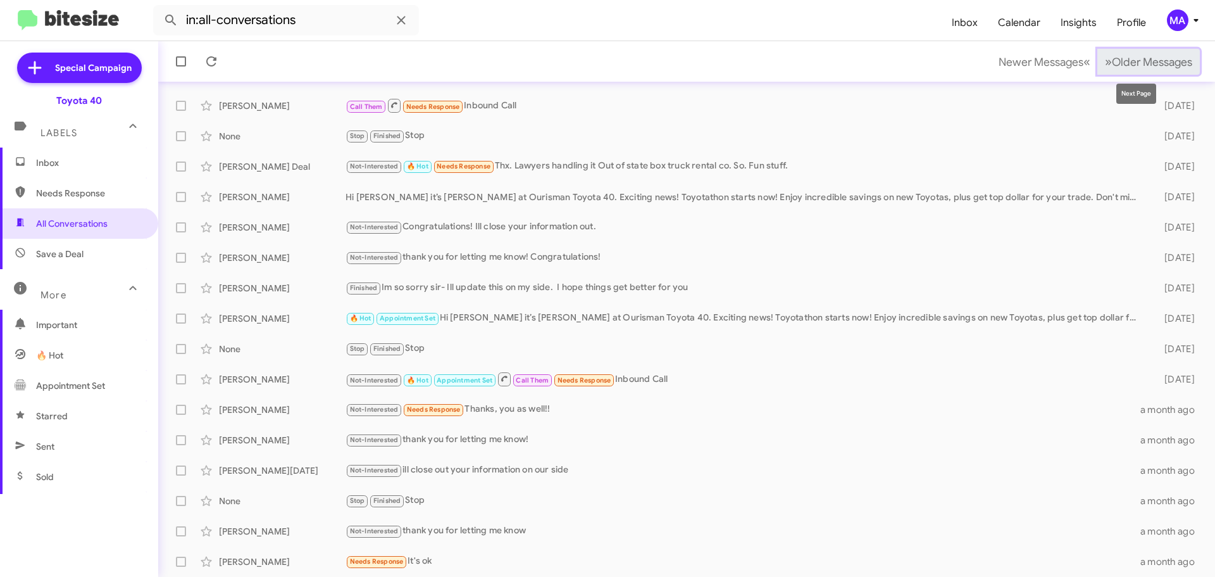
click at [1139, 61] on span "Older Messages" at bounding box center [1152, 62] width 80 height 14
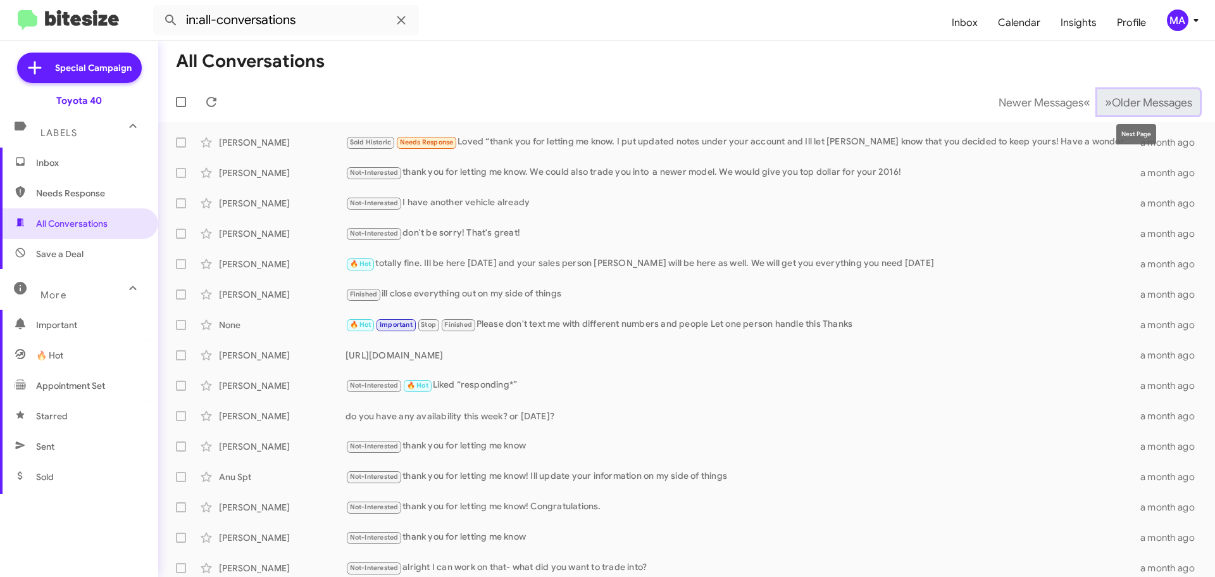
click at [1144, 101] on span "Older Messages" at bounding box center [1152, 103] width 80 height 14
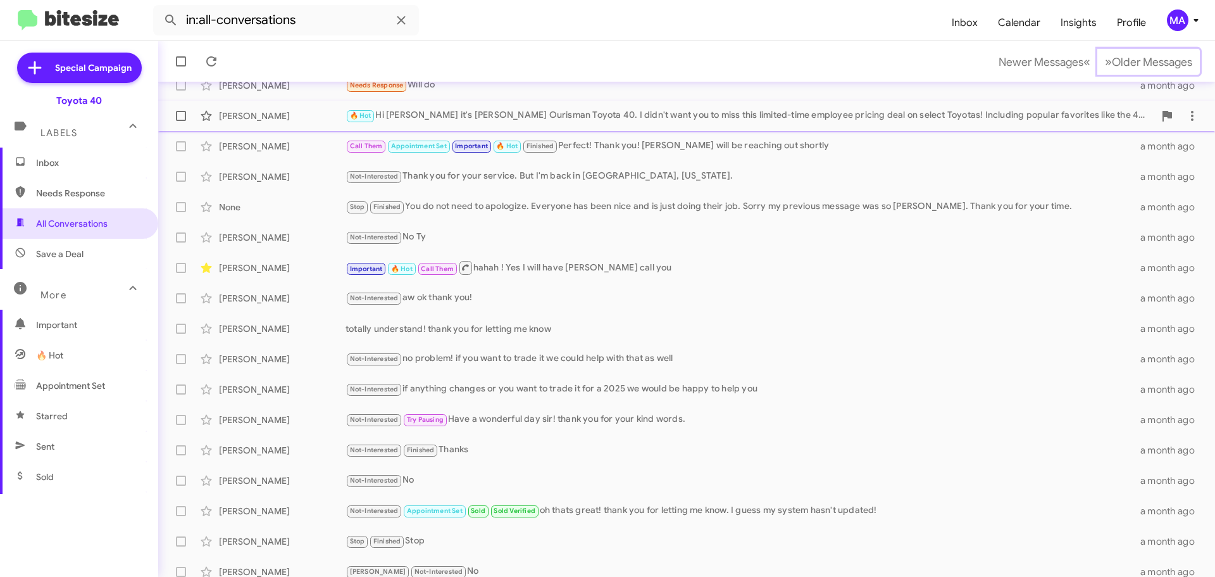
scroll to position [158, 0]
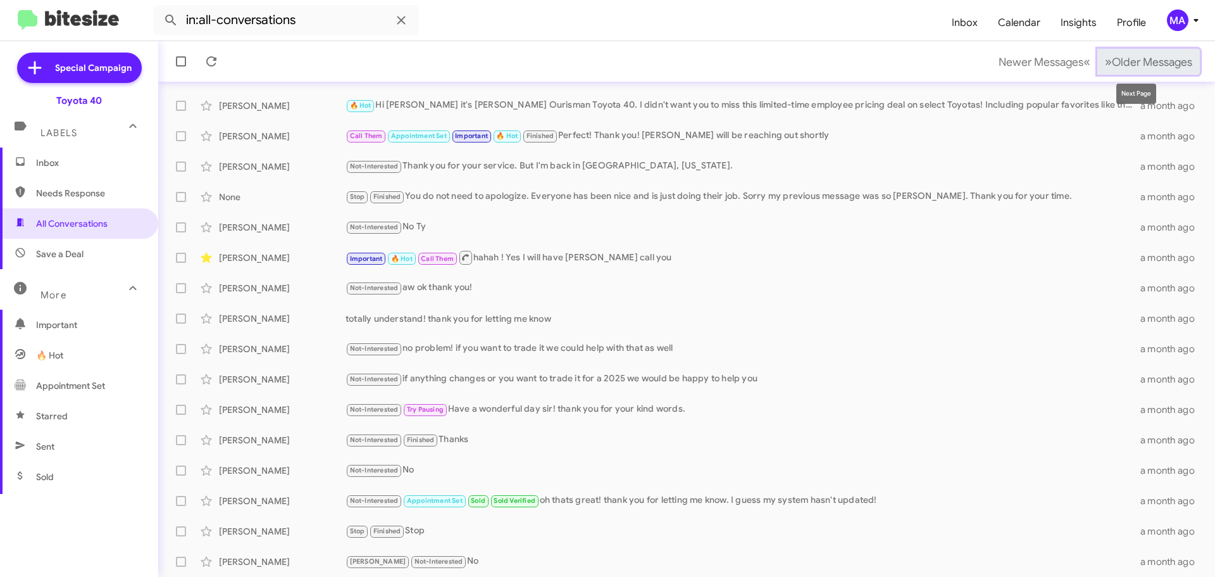
click at [1135, 67] on span "Older Messages" at bounding box center [1152, 62] width 80 height 14
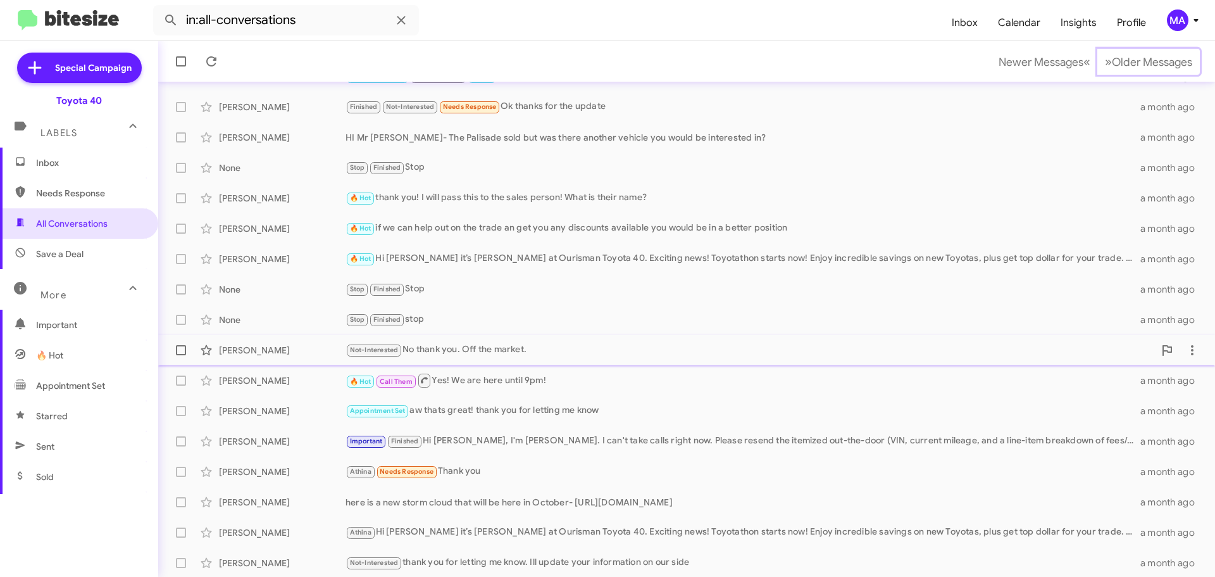
scroll to position [158, 0]
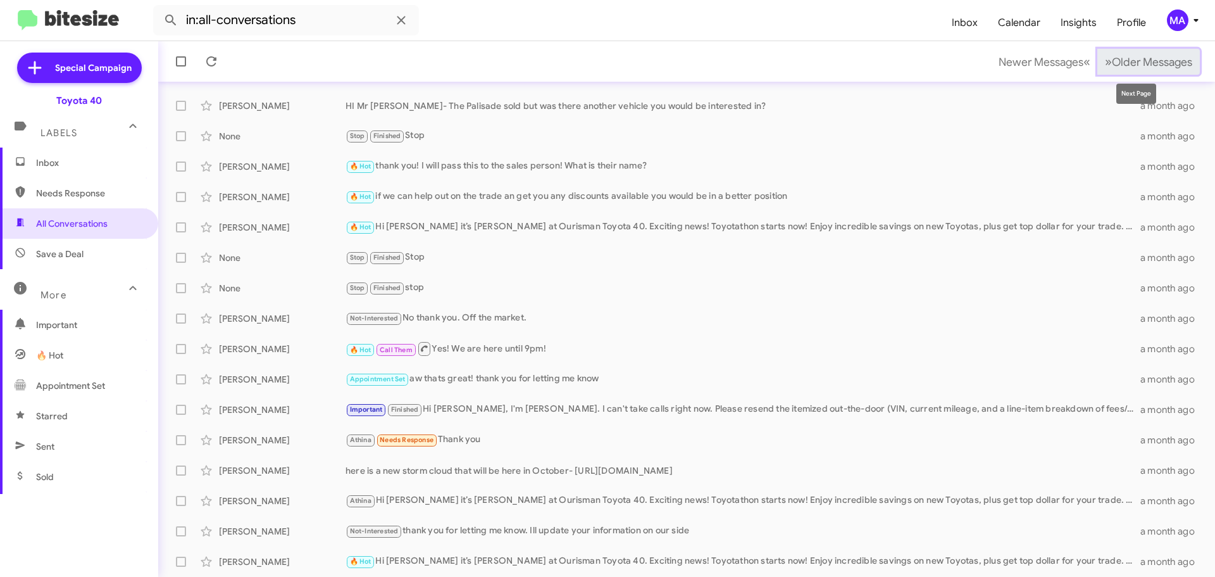
click at [1128, 66] on span "Older Messages" at bounding box center [1152, 62] width 80 height 14
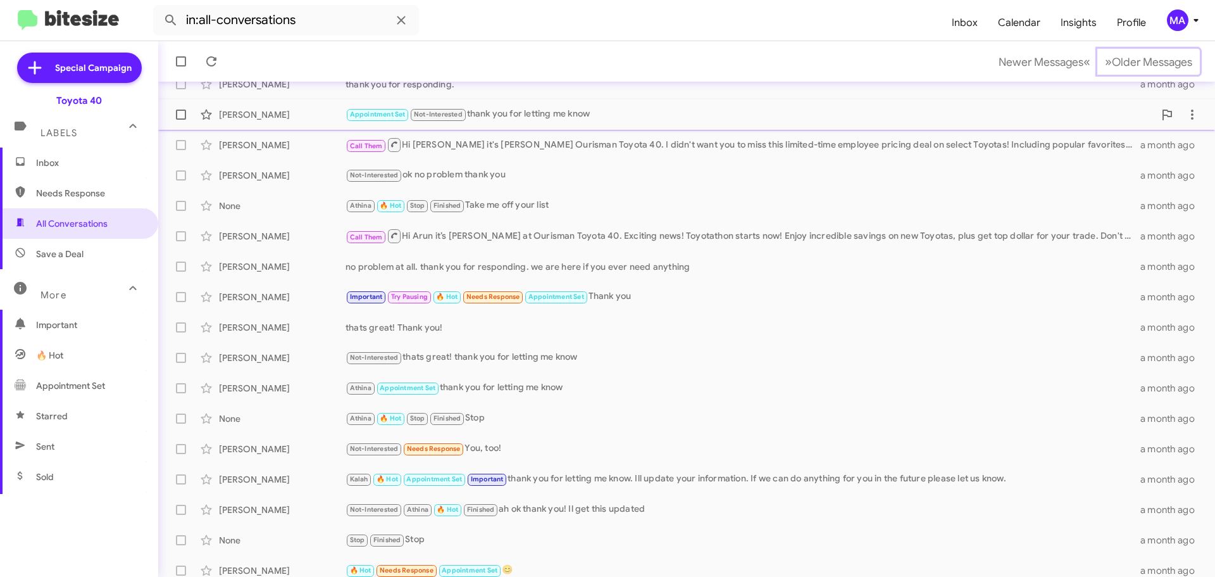
scroll to position [158, 0]
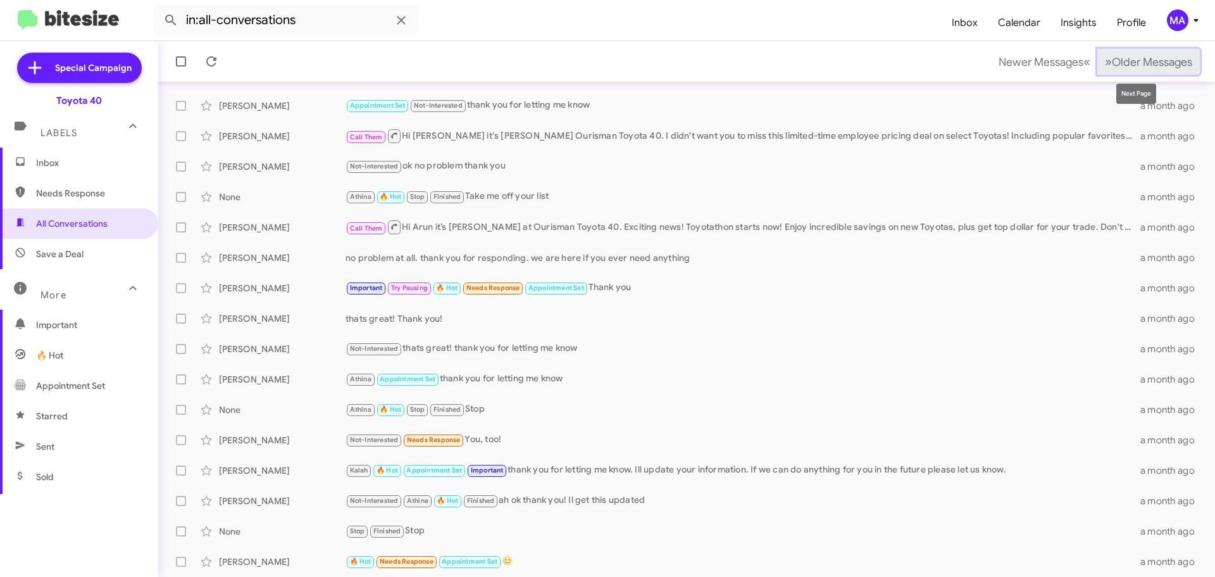
click at [1112, 57] on span "Older Messages" at bounding box center [1152, 62] width 80 height 14
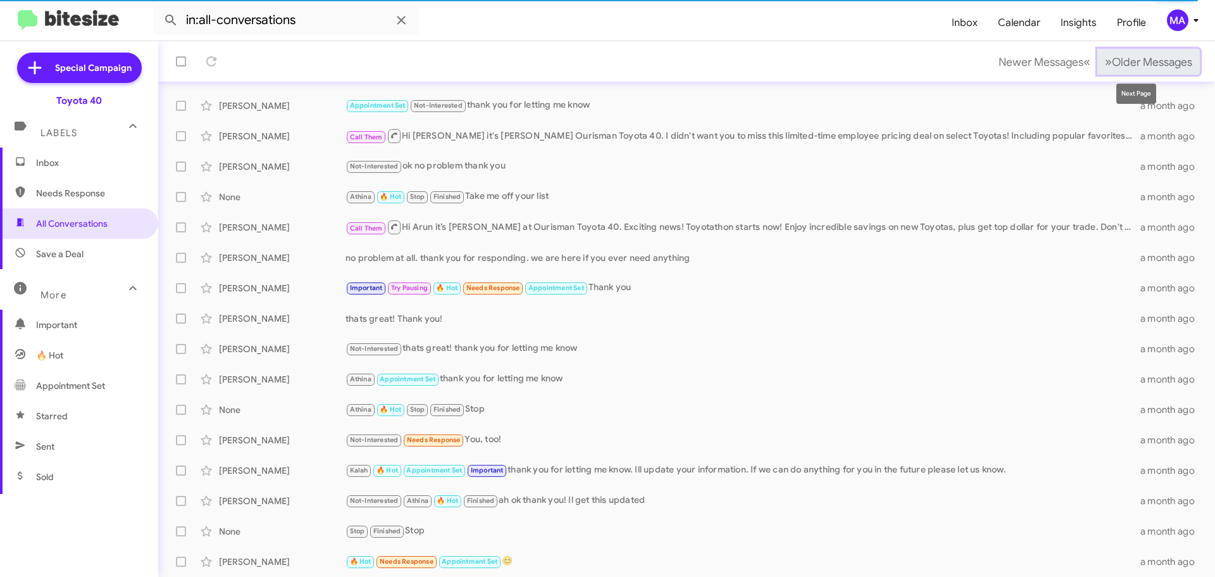
click at [1112, 63] on span "Older Messages" at bounding box center [1152, 62] width 80 height 14
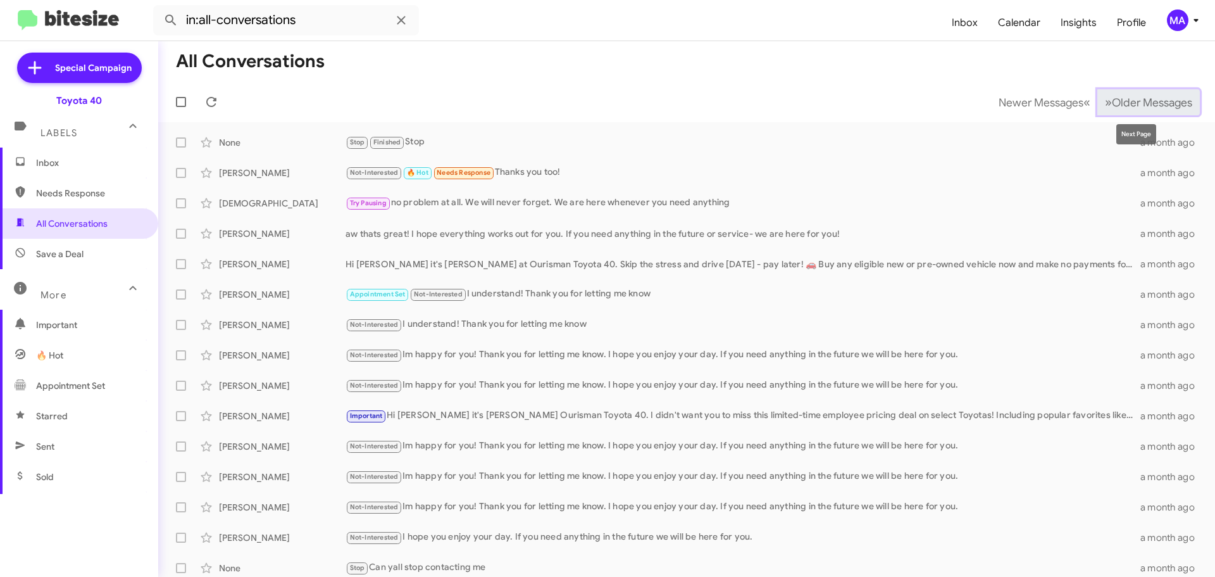
click at [1143, 98] on span "Older Messages" at bounding box center [1152, 103] width 80 height 14
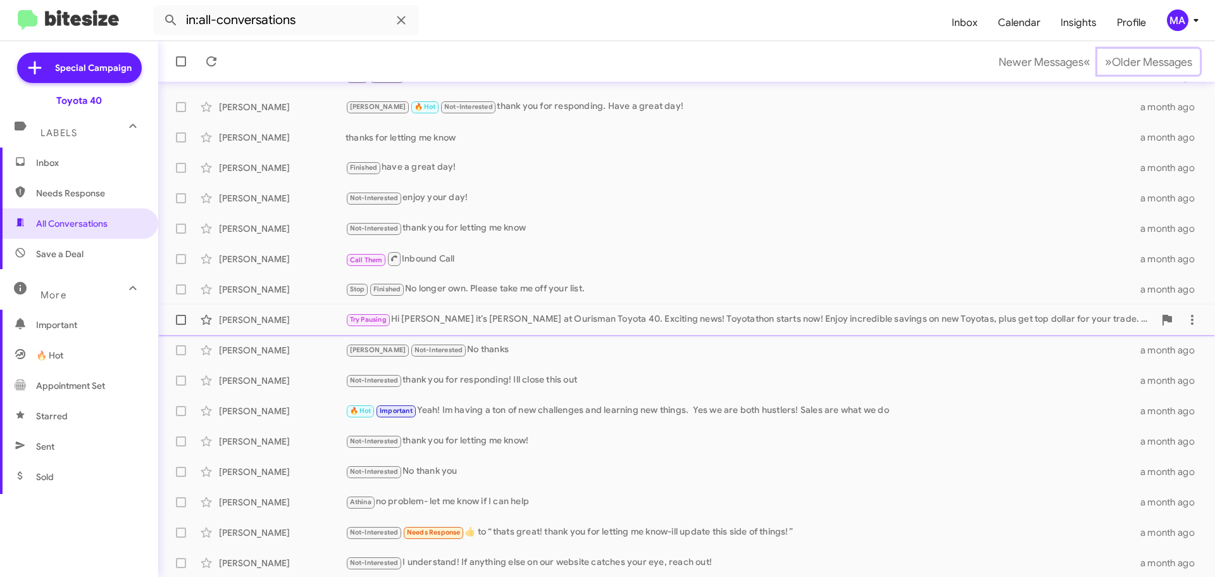
scroll to position [158, 0]
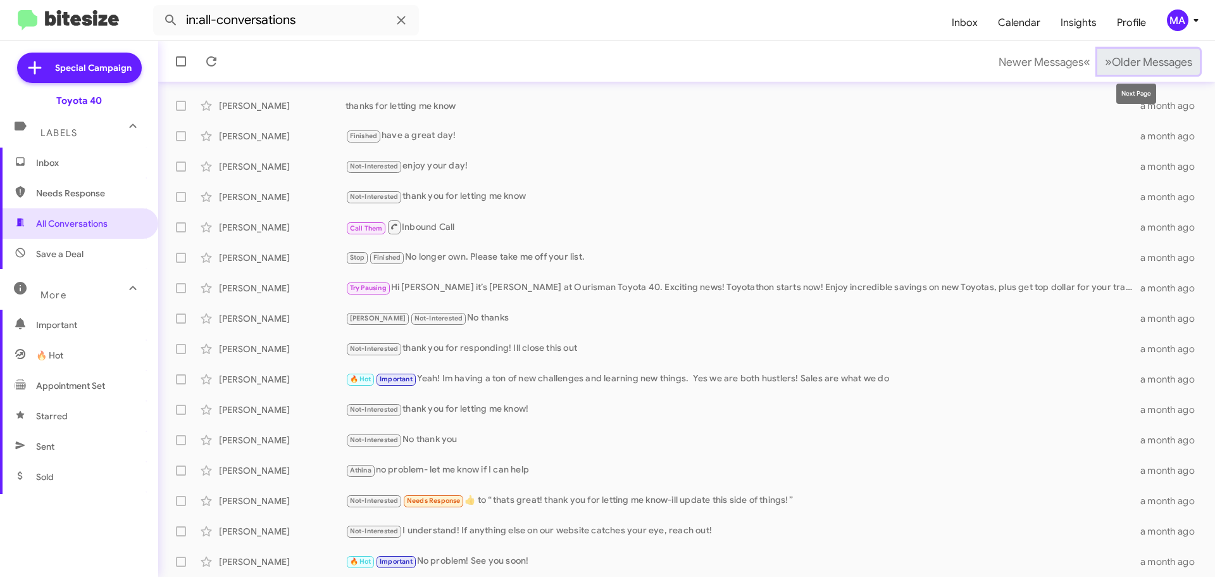
click at [1122, 64] on span "Older Messages" at bounding box center [1152, 62] width 80 height 14
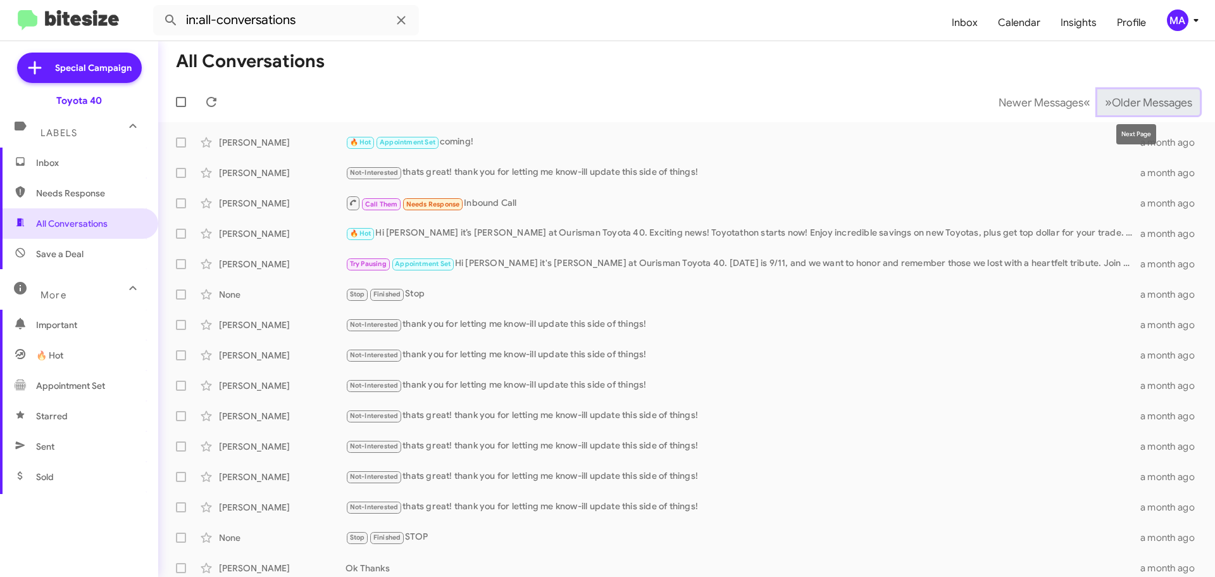
click at [1136, 92] on button "» Next Older Messages" at bounding box center [1149, 102] width 103 height 26
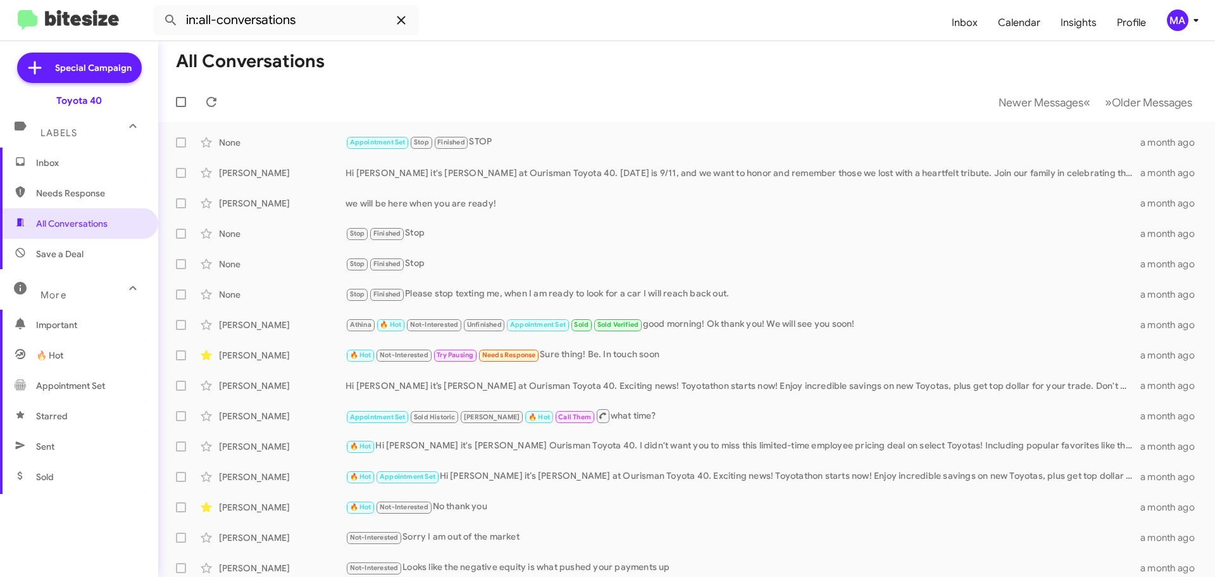
click at [399, 24] on icon at bounding box center [401, 20] width 15 height 15
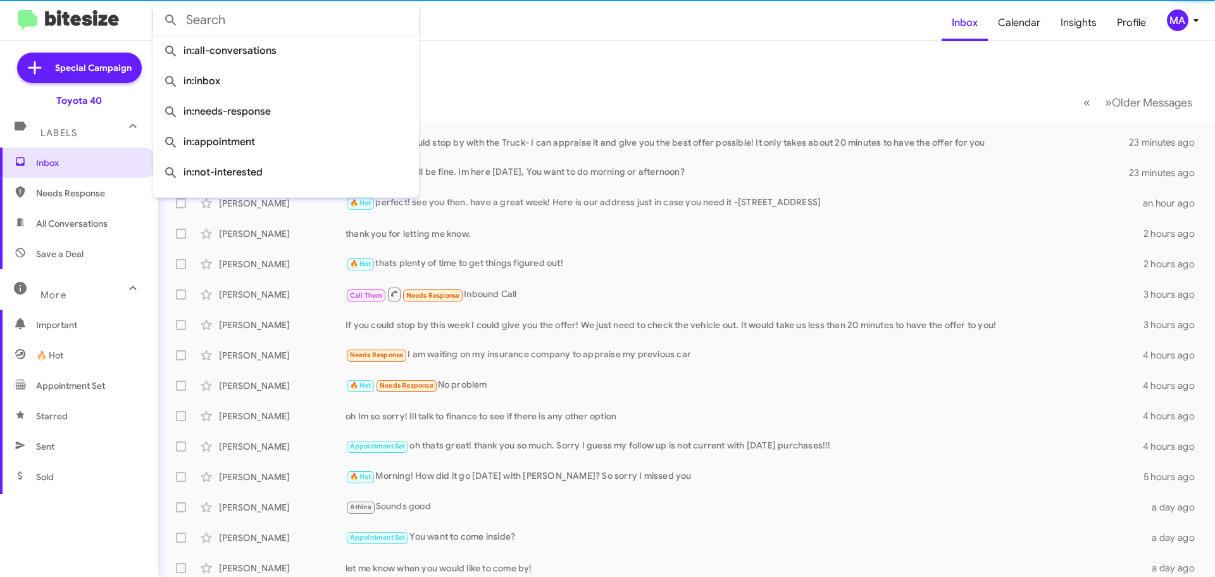
click at [278, 21] on input "text" at bounding box center [286, 20] width 266 height 30
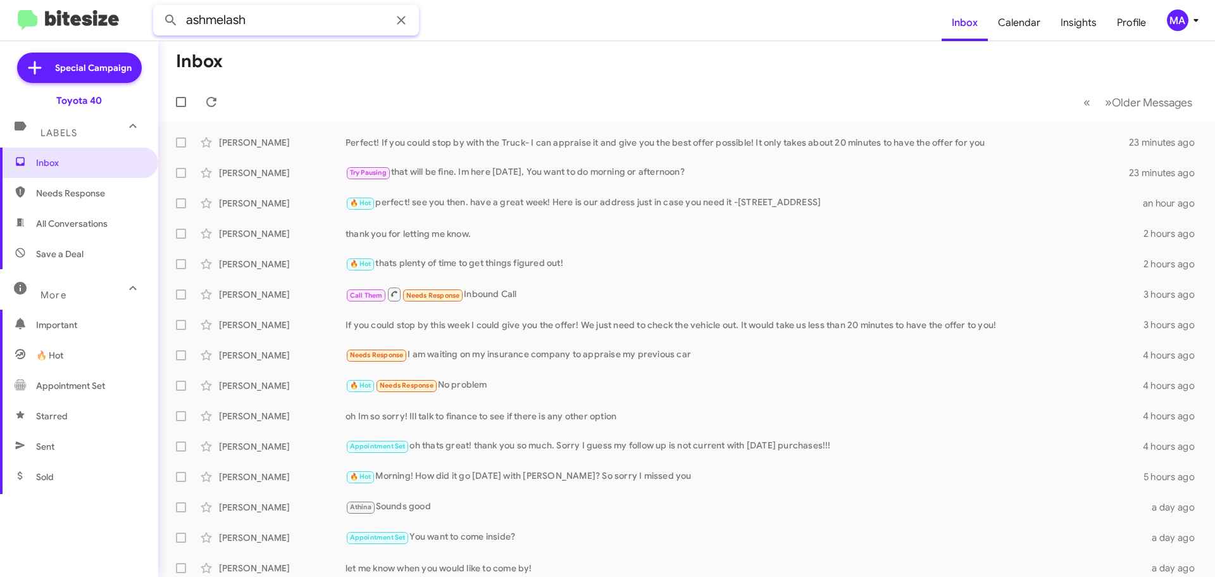
click at [158, 8] on button at bounding box center [170, 20] width 25 height 25
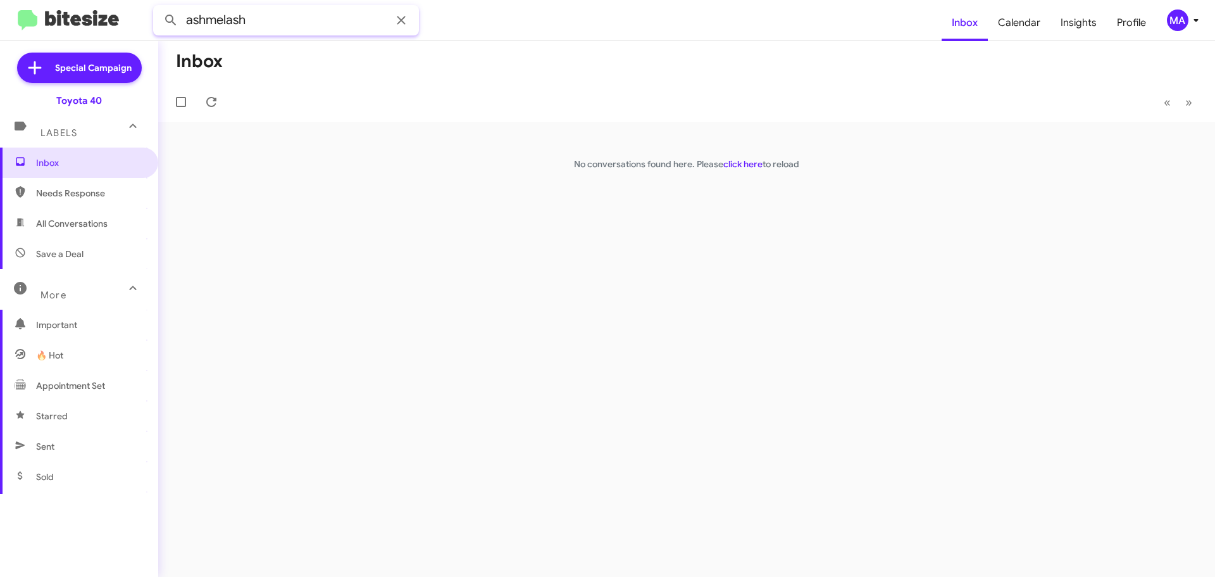
click at [278, 22] on input "ashmelash" at bounding box center [286, 20] width 266 height 30
type input "bench seat"
click at [158, 8] on button at bounding box center [170, 20] width 25 height 25
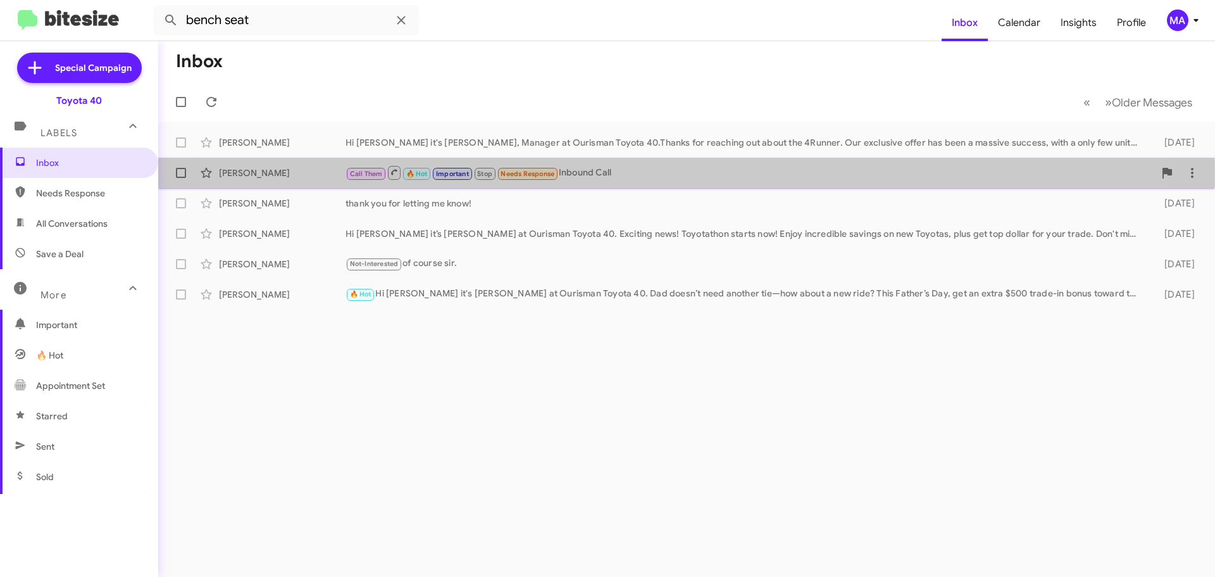
click at [627, 174] on div "Call Them 🔥 Hot Important Stop Needs Response Inbound Call" at bounding box center [750, 173] width 809 height 16
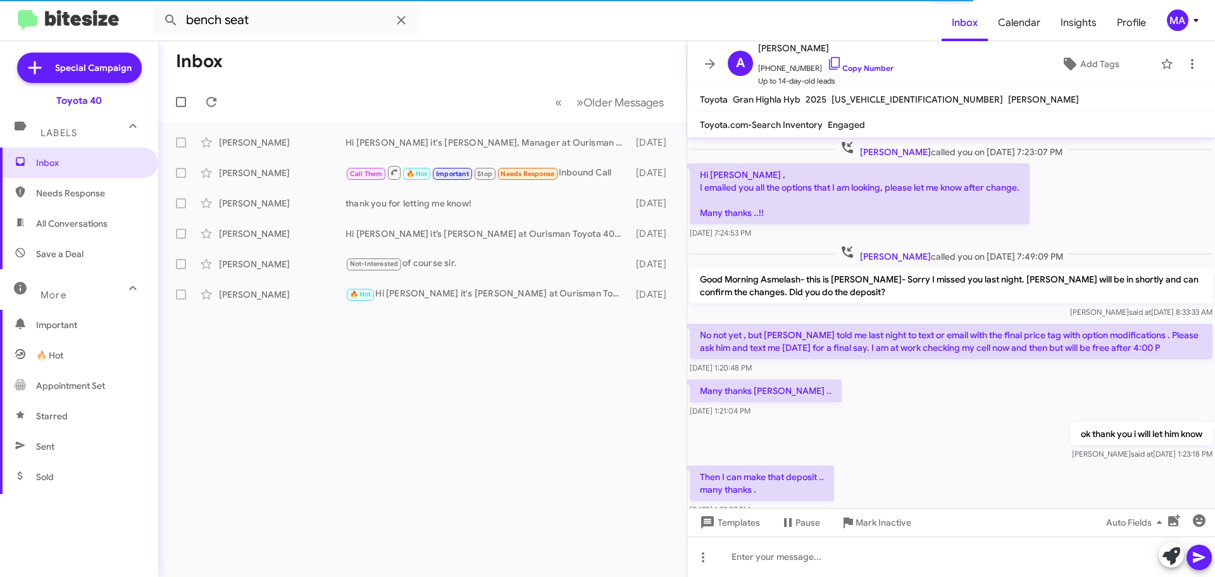
scroll to position [595, 0]
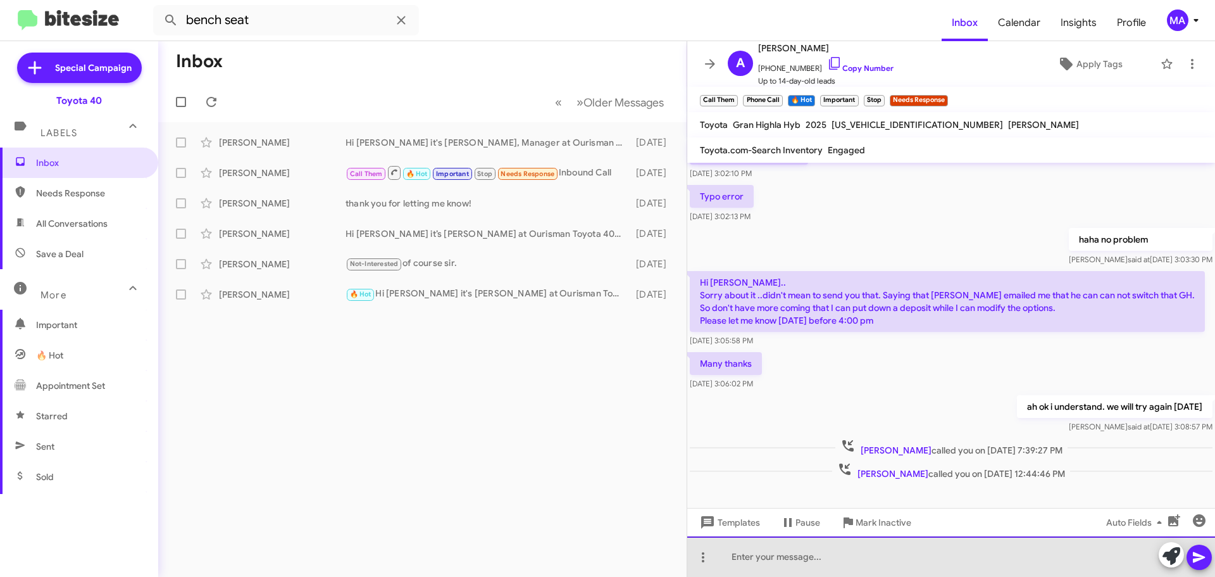
click at [806, 561] on div at bounding box center [951, 556] width 528 height 41
click at [1058, 560] on div "HI!! Its [PERSON_NAME]- are you still looking for that grand highlander hybrid …" at bounding box center [951, 556] width 528 height 41
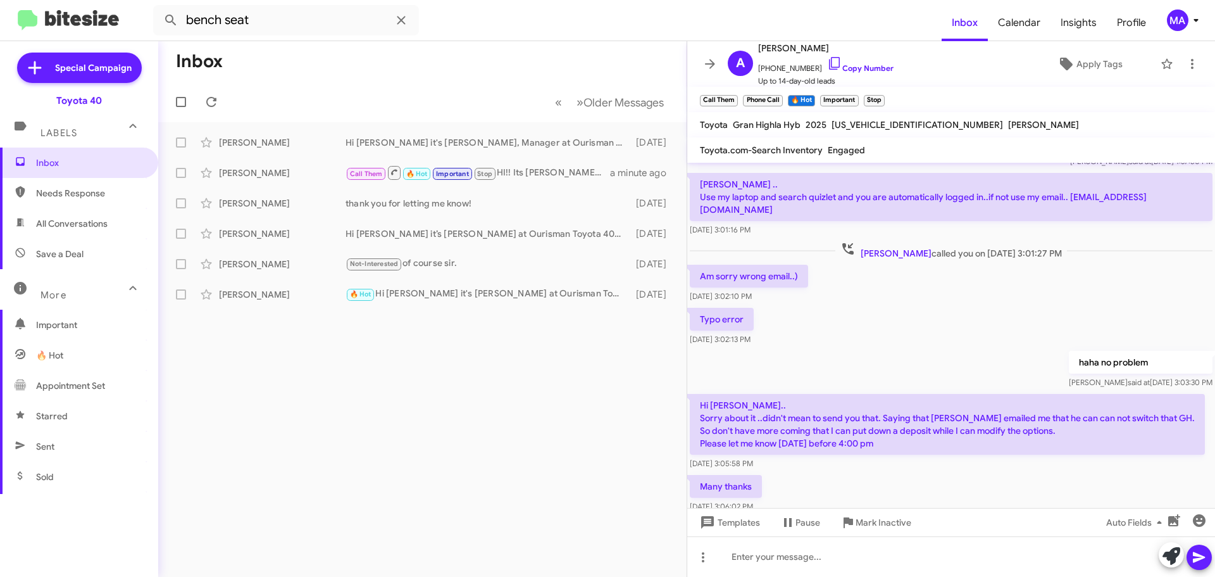
scroll to position [2340, 0]
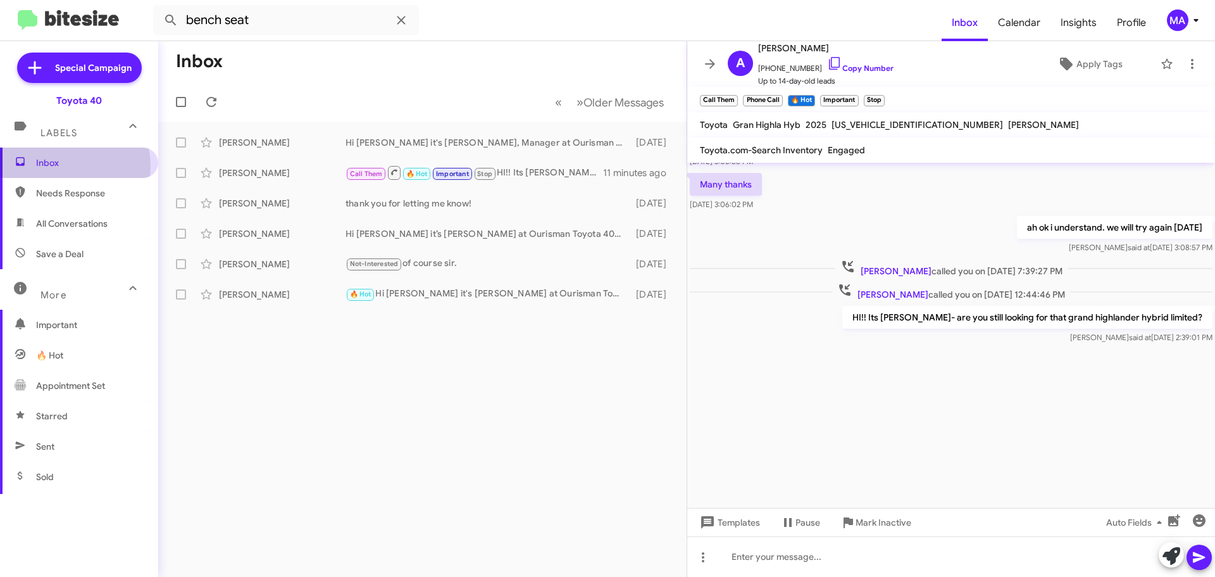
click at [63, 165] on span "Inbox" at bounding box center [90, 162] width 108 height 13
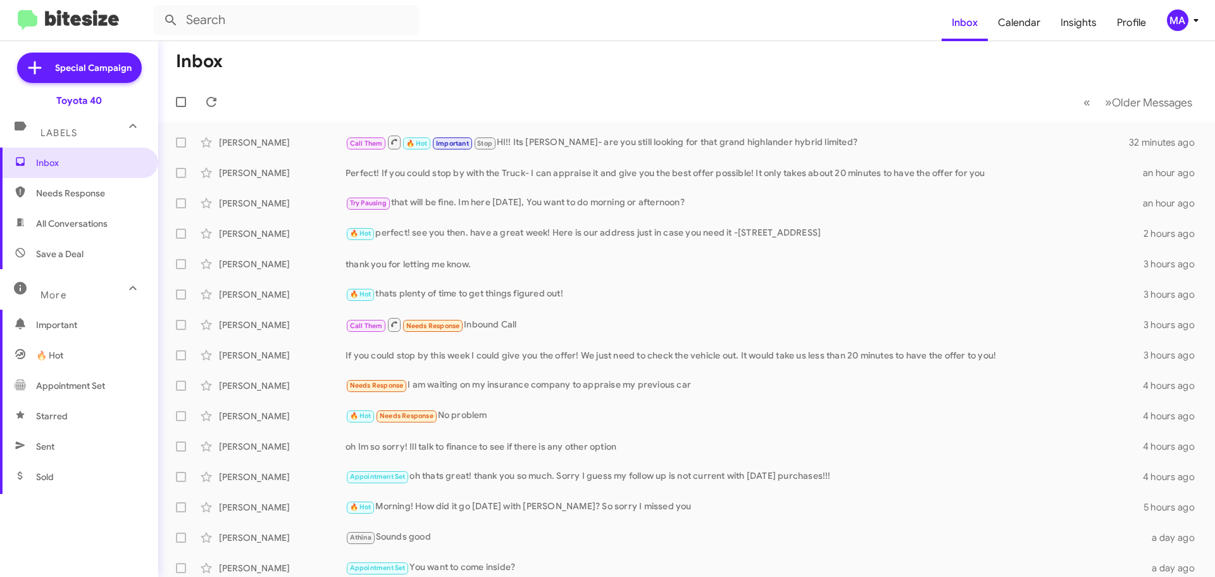
click at [99, 197] on span "Needs Response" at bounding box center [90, 193] width 108 height 13
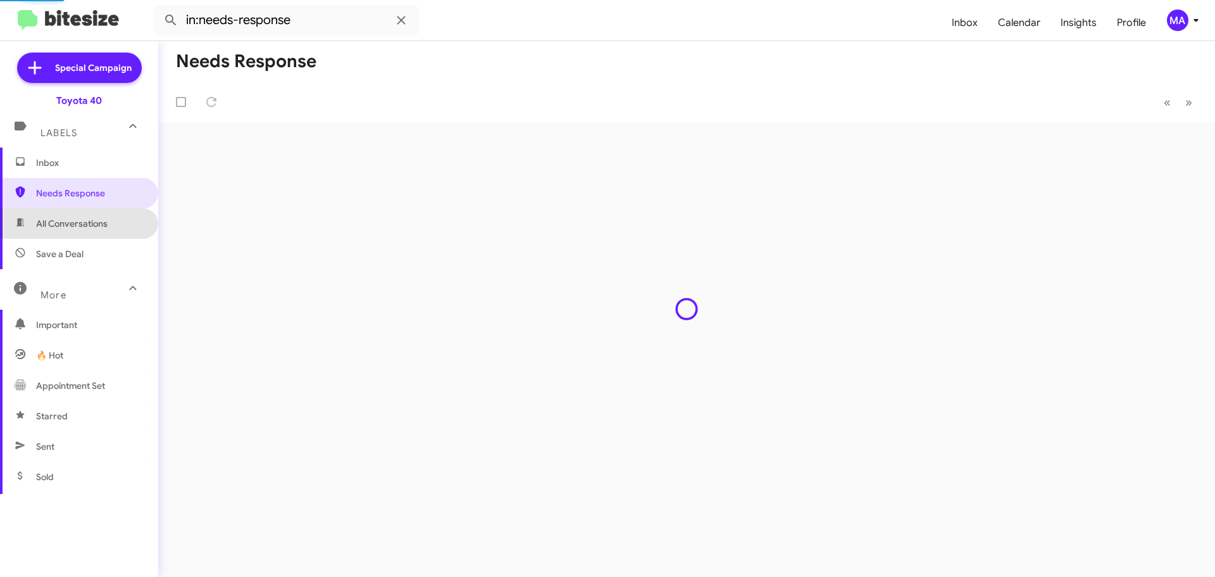
click at [97, 238] on span "All Conversations" at bounding box center [79, 223] width 158 height 30
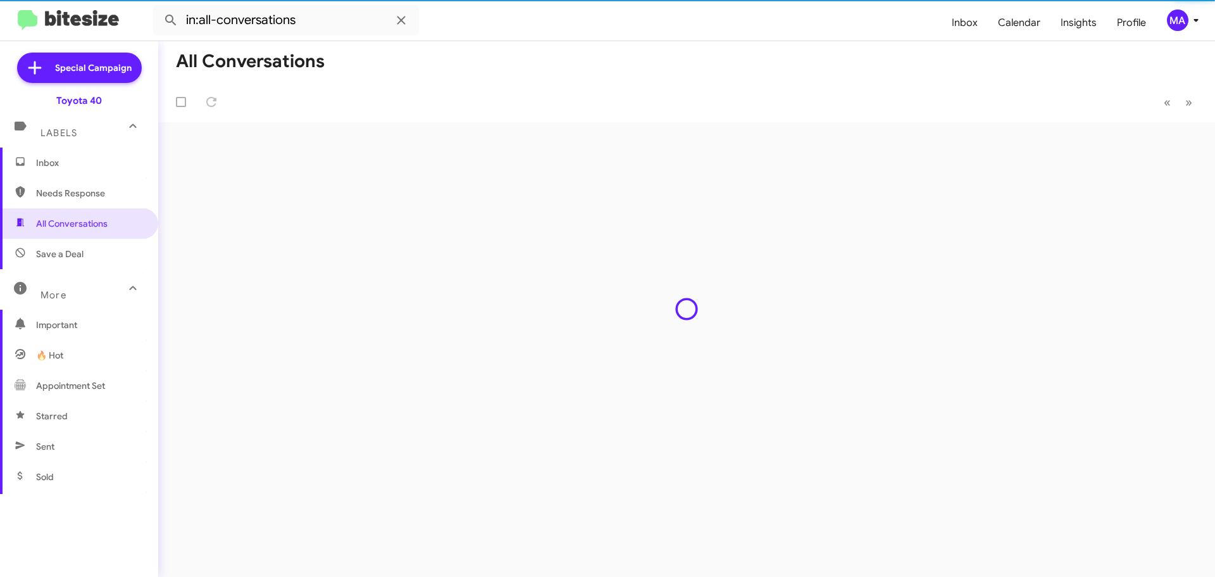
click at [96, 250] on span "Save a Deal" at bounding box center [79, 254] width 158 height 30
type input "in:not-interested"
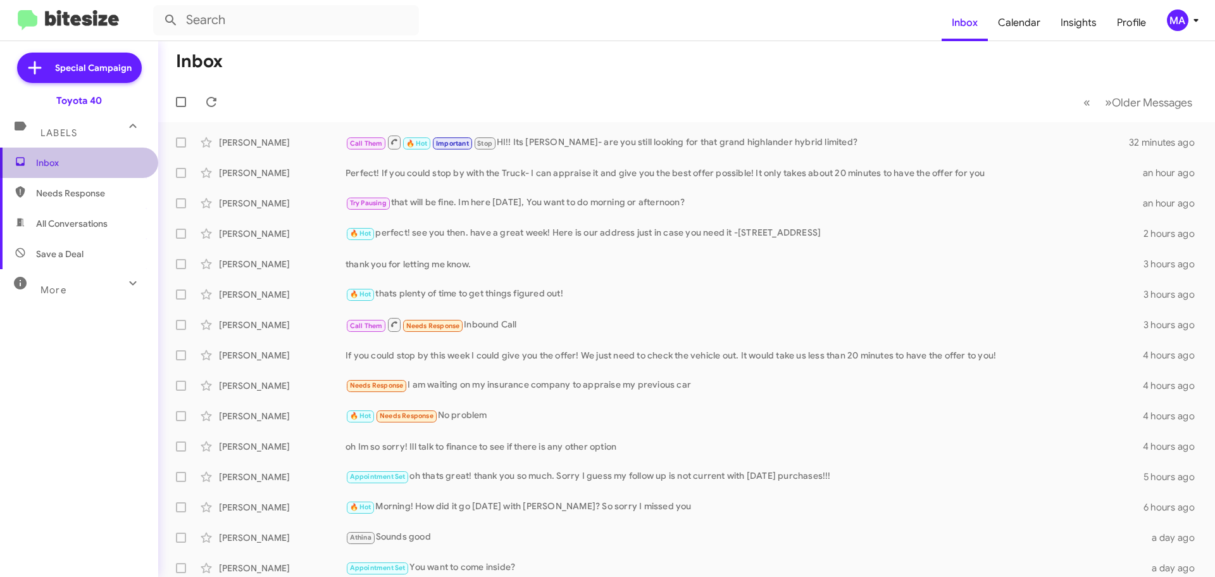
click at [91, 161] on span "Inbox" at bounding box center [90, 162] width 108 height 13
click at [91, 203] on span "Needs Response" at bounding box center [79, 193] width 158 height 30
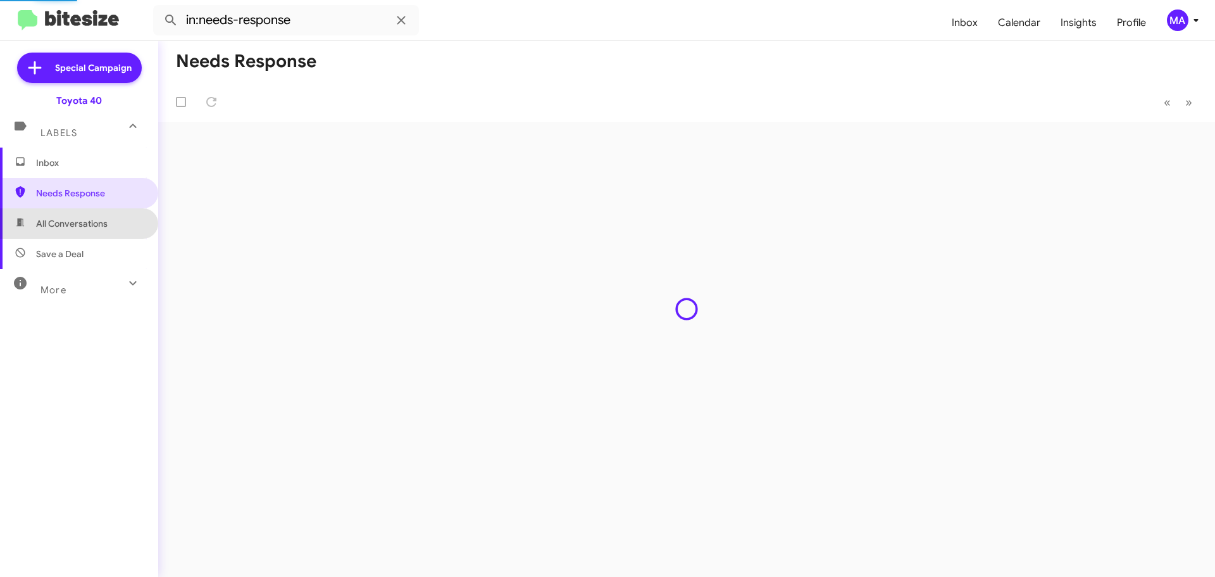
click at [93, 226] on span "All Conversations" at bounding box center [72, 223] width 72 height 13
type input "in:all-conversations"
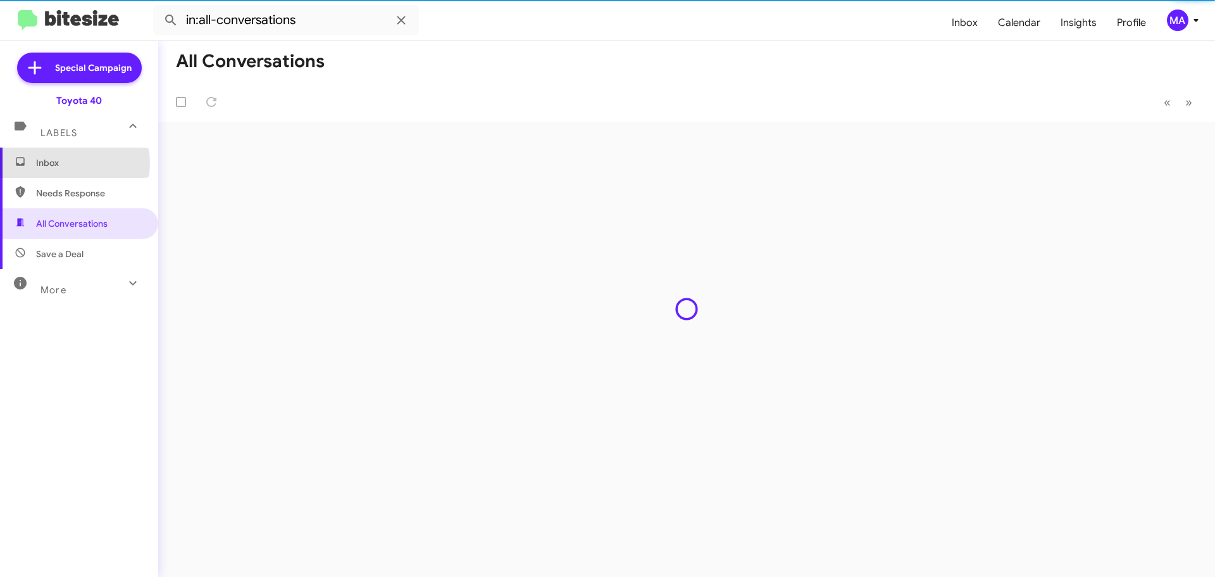
click at [63, 163] on span "Inbox" at bounding box center [90, 162] width 108 height 13
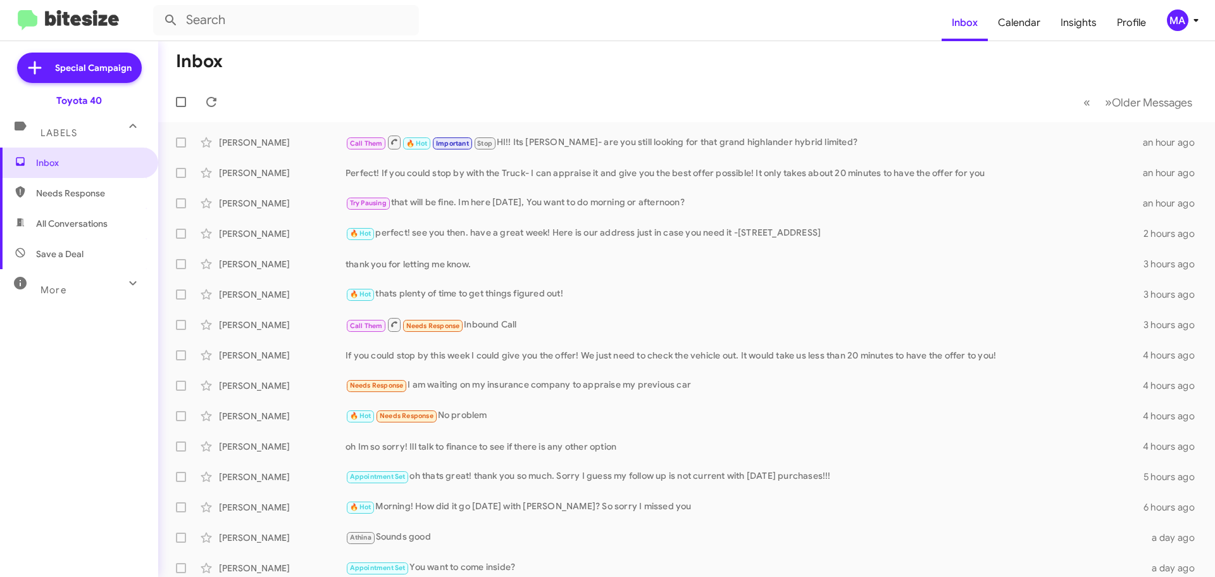
click at [80, 214] on span "All Conversations" at bounding box center [79, 223] width 158 height 30
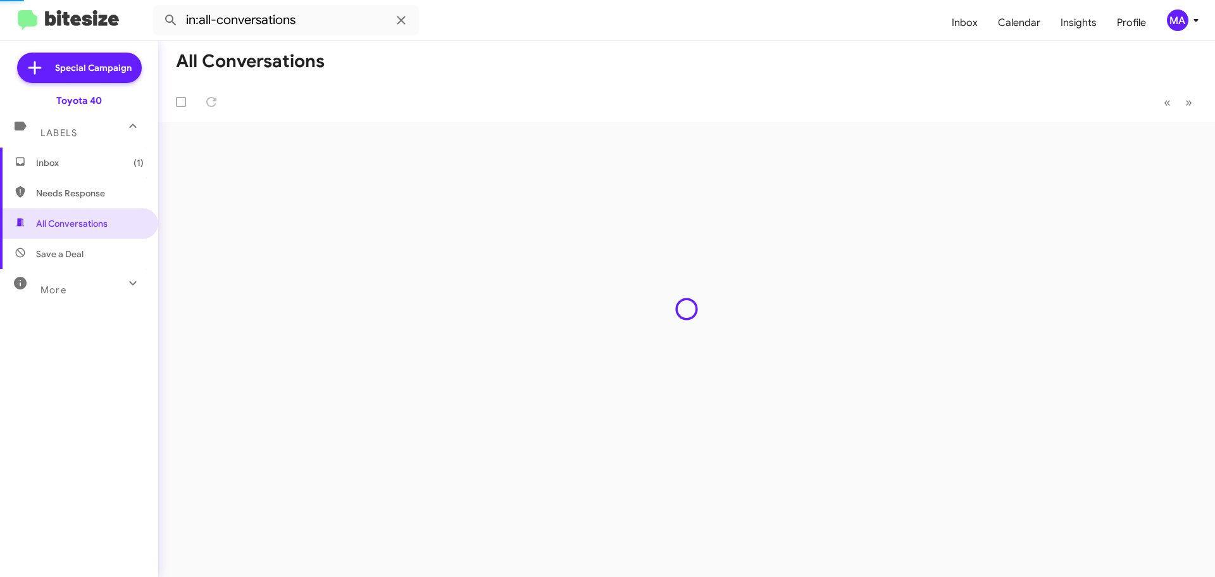
drag, startPoint x: 74, startPoint y: 196, endPoint x: 67, endPoint y: 168, distance: 28.1
click at [74, 195] on span "Needs Response" at bounding box center [90, 193] width 108 height 13
type input "in:needs-response"
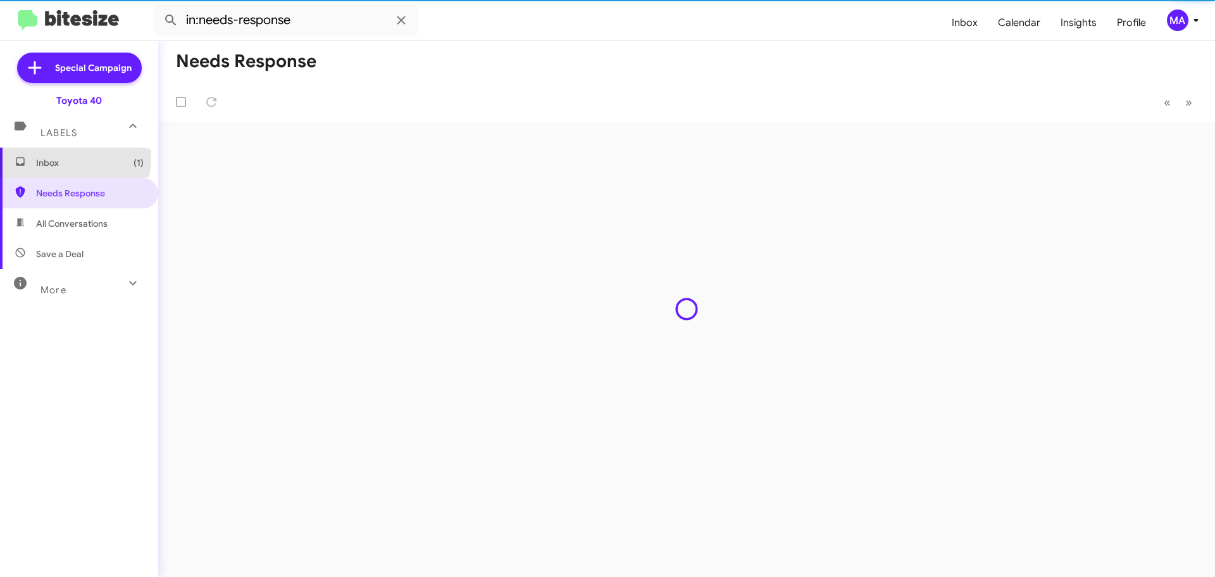
click at [65, 158] on span "Inbox (1)" at bounding box center [90, 162] width 108 height 13
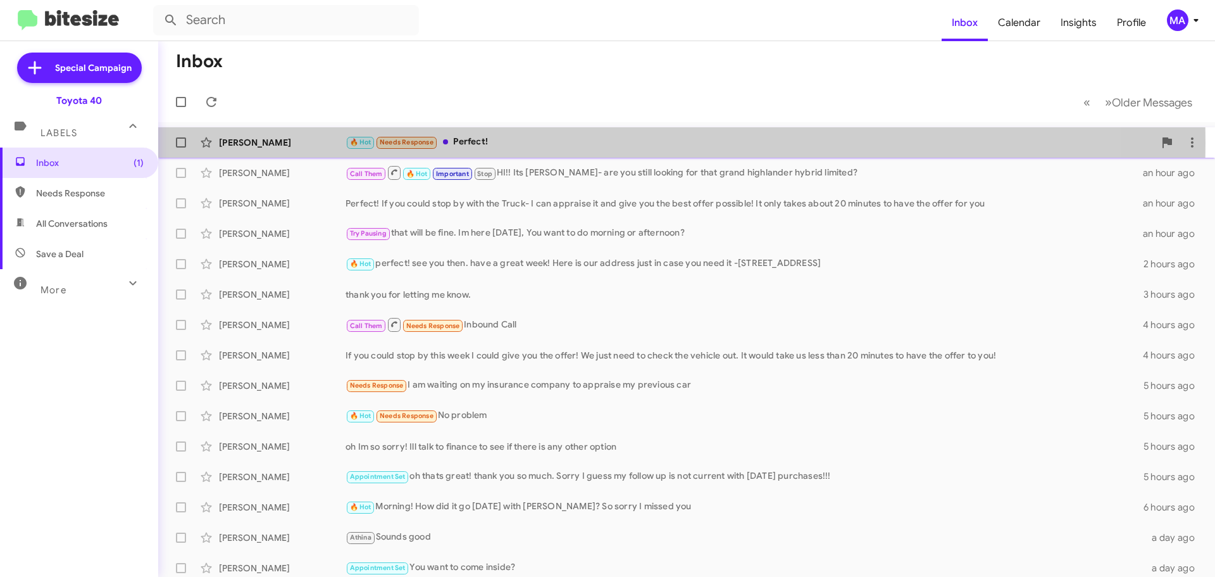
click at [520, 142] on div "🔥 Hot Needs Response Perfect!" at bounding box center [750, 142] width 809 height 15
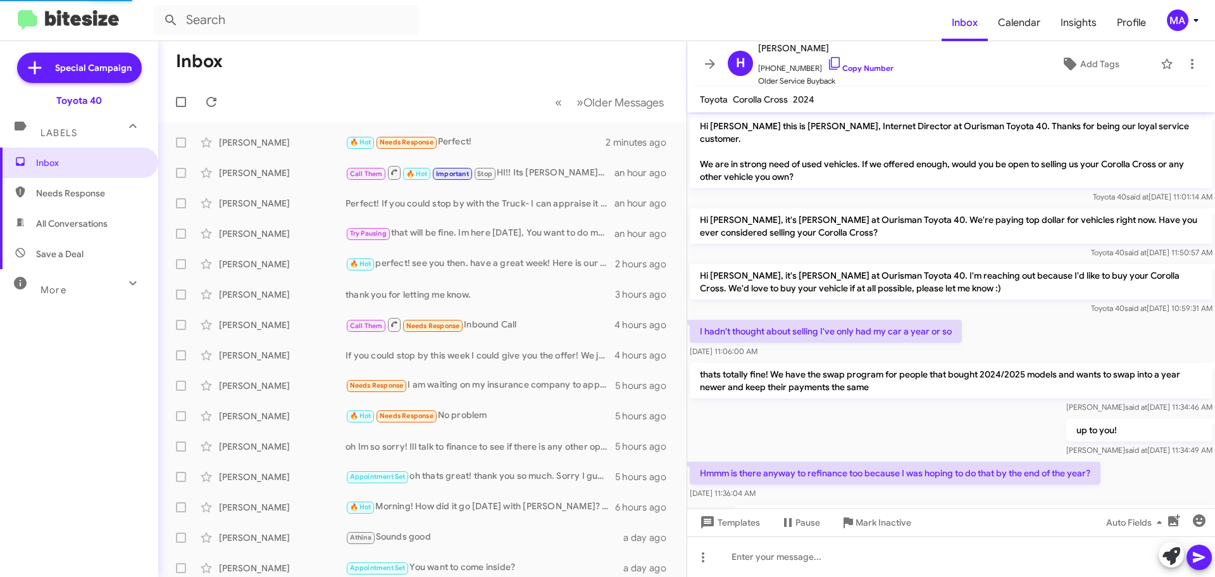
scroll to position [642, 0]
